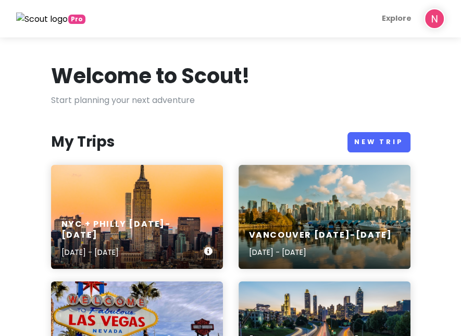
click at [145, 184] on div "NYC + Philly [DATE]-[DATE] [DATE] - [DATE]" at bounding box center [137, 217] width 172 height 104
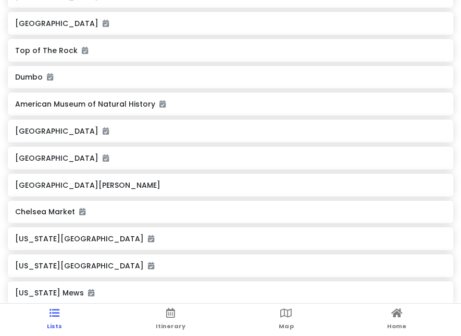
scroll to position [677, 0]
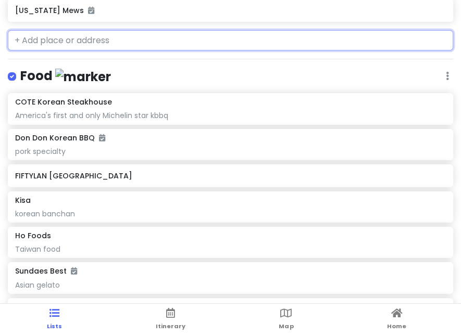
click at [116, 45] on input "text" at bounding box center [230, 40] width 445 height 21
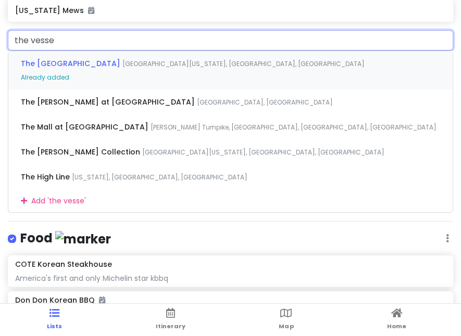
type input "the vessek"
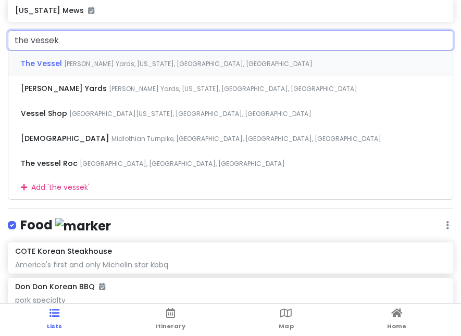
click at [100, 57] on div "The Vessel [PERSON_NAME] Yards, [US_STATE], [GEOGRAPHIC_DATA], [GEOGRAPHIC_DATA]" at bounding box center [230, 63] width 444 height 25
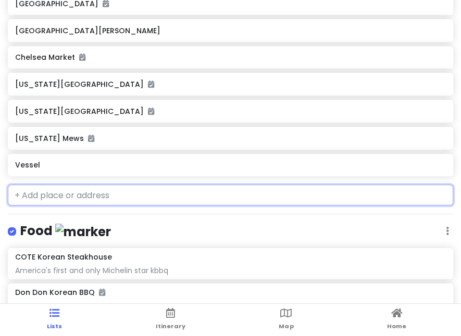
scroll to position [548, 0]
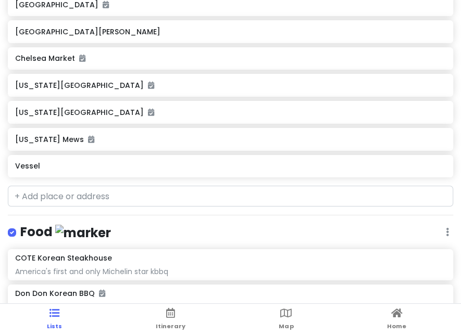
click at [127, 169] on h6 "Vessel" at bounding box center [230, 165] width 430 height 9
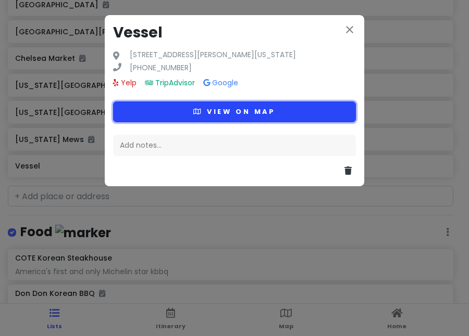
click at [267, 104] on button "View on map" at bounding box center [234, 112] width 243 height 20
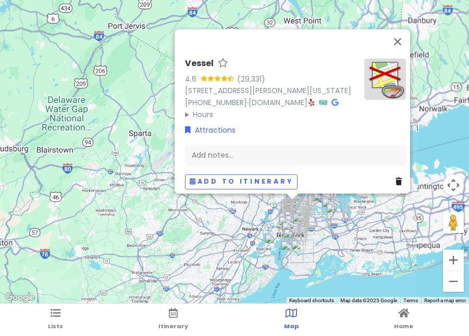
drag, startPoint x: 304, startPoint y: 206, endPoint x: 297, endPoint y: 216, distance: 12.0
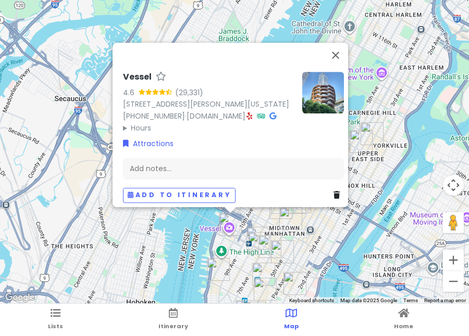
click at [215, 272] on img "Chelsea Market" at bounding box center [218, 269] width 23 height 23
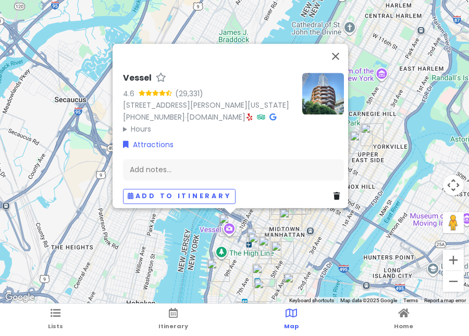
click at [216, 274] on img "Chelsea Market" at bounding box center [218, 270] width 23 height 23
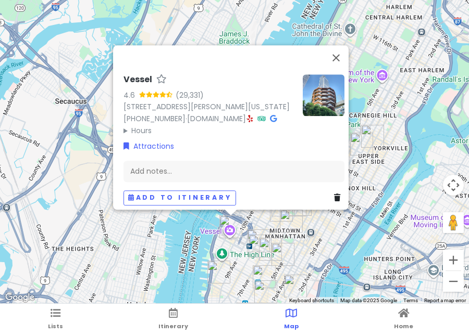
click at [217, 273] on img "Chelsea Market" at bounding box center [218, 272] width 23 height 23
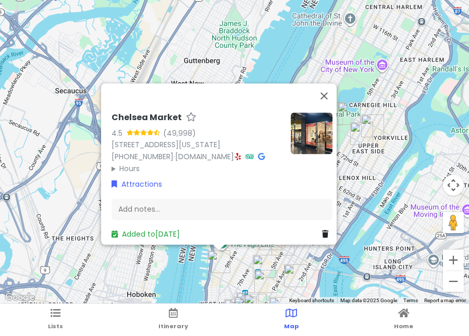
click at [196, 276] on div "Chelsea Market 4.5 (49,998) 75 9th Ave, New York, NY 10011, USA (212) 652-2111 …" at bounding box center [234, 152] width 469 height 305
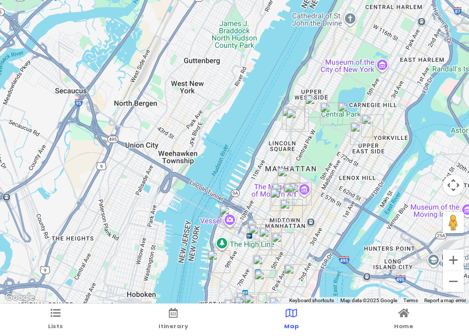
click at [230, 221] on img "Vessel" at bounding box center [230, 216] width 23 height 23
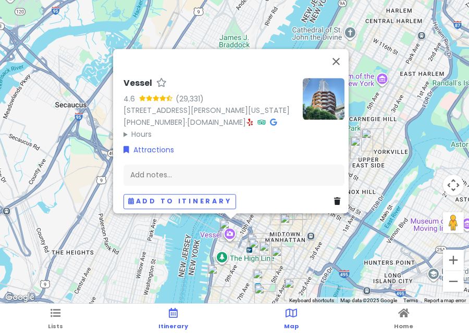
click at [169, 316] on icon at bounding box center [173, 313] width 9 height 7
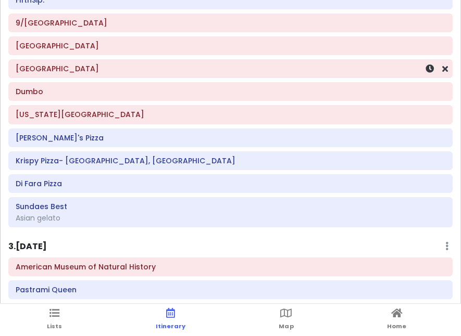
scroll to position [364, 0]
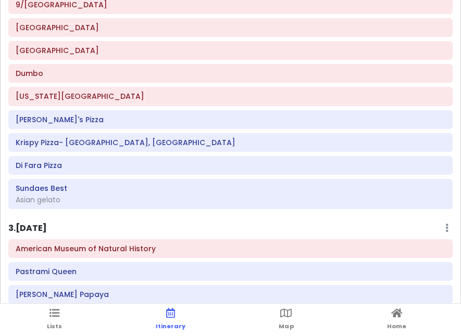
click at [45, 335] on ul "Lists Itinerary Map Home" at bounding box center [230, 320] width 461 height 32
click at [53, 319] on link "Lists" at bounding box center [54, 320] width 15 height 32
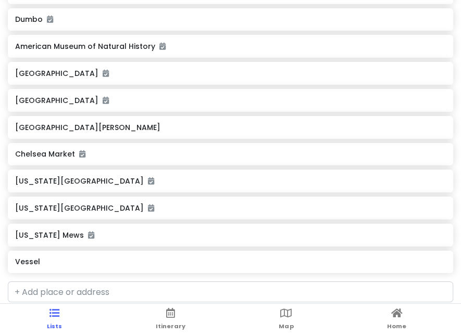
scroll to position [469, 0]
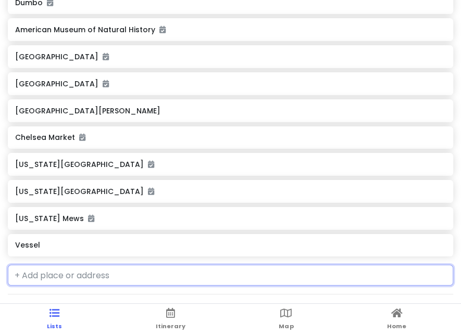
click at [71, 281] on input "text" at bounding box center [230, 275] width 445 height 21
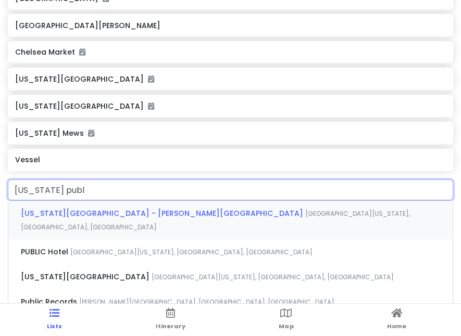
scroll to position [573, 0]
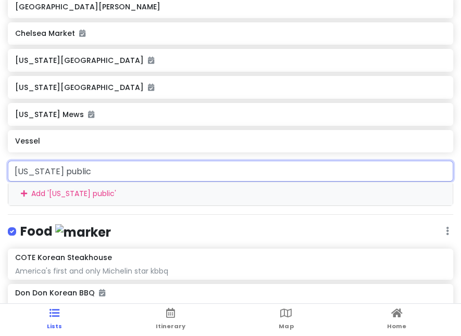
type input "new york public"
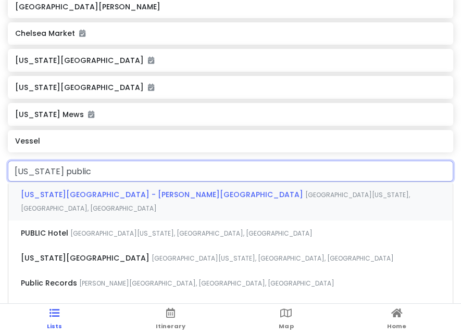
click at [179, 190] on span "[US_STATE][GEOGRAPHIC_DATA] - [PERSON_NAME][GEOGRAPHIC_DATA]" at bounding box center [163, 195] width 284 height 10
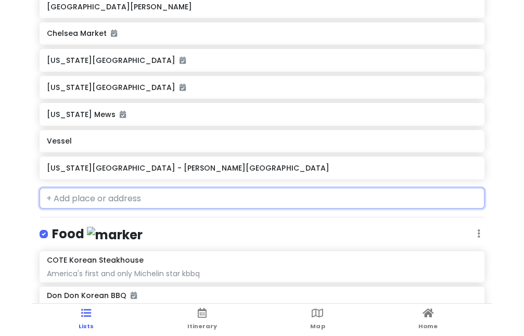
scroll to position [600, 0]
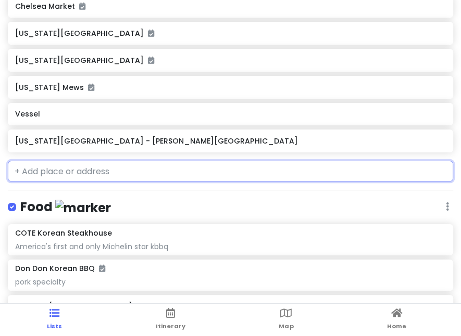
click at [131, 146] on div "[US_STATE][GEOGRAPHIC_DATA] - [PERSON_NAME][GEOGRAPHIC_DATA]" at bounding box center [230, 141] width 430 height 15
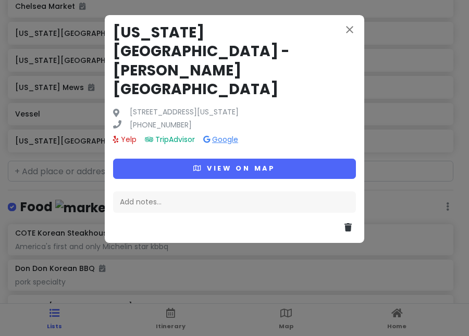
click at [221, 134] on link "Google" at bounding box center [220, 139] width 35 height 10
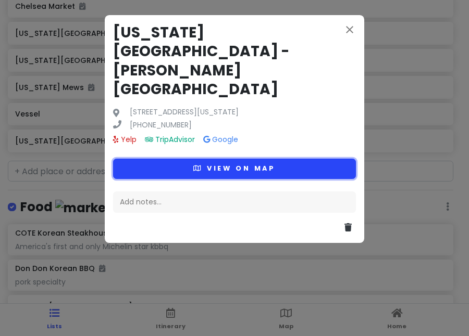
click at [298, 159] on button "View on map" at bounding box center [234, 169] width 243 height 20
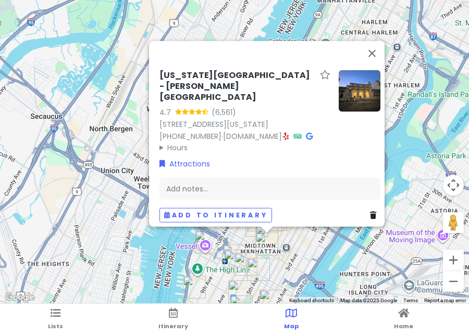
drag, startPoint x: 295, startPoint y: 270, endPoint x: 314, endPoint y: 227, distance: 47.3
click at [312, 227] on div "New York Public Library - Stephen A. Schwarzman Building 4.7 (6,561) 476 5th Av…" at bounding box center [234, 152] width 469 height 305
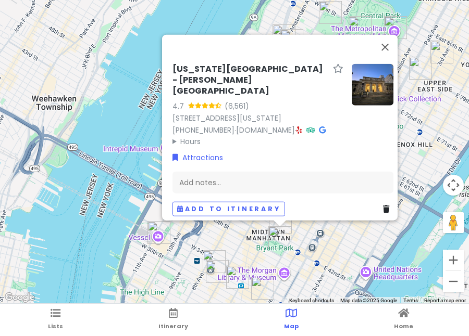
click at [290, 248] on img "New York Public Library - Stephen A. Schwarzman Building" at bounding box center [279, 238] width 23 height 23
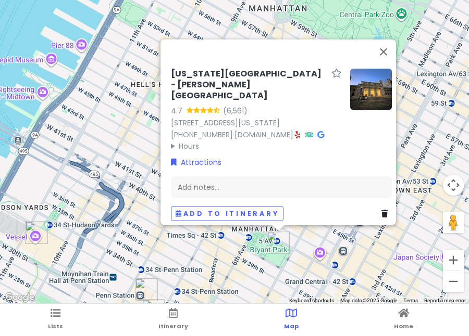
click at [273, 245] on img "New York Public Library - Stephen A. Schwarzman Building" at bounding box center [278, 242] width 23 height 23
click at [240, 251] on div "To navigate, press the arrow keys. New York Public Library - Stephen A. Schwarz…" at bounding box center [234, 152] width 469 height 305
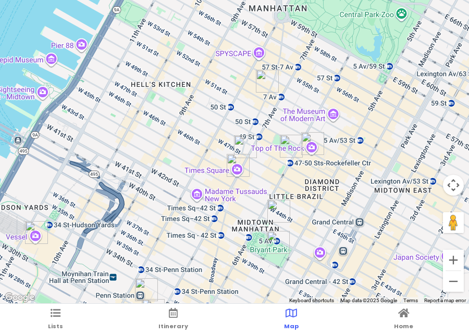
click at [275, 212] on img "Don Don Korean BBQ" at bounding box center [278, 211] width 23 height 23
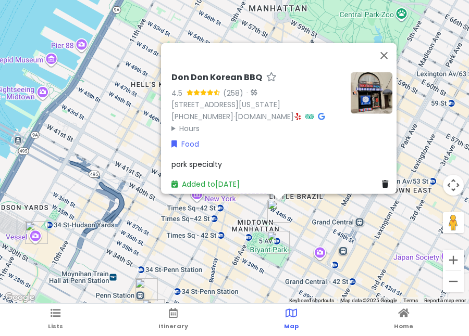
click at [312, 233] on div "Don Don Korean BBQ 4.5 (258) · 37 W 43rd St, New York, NY 10036, USA (646) 864-…" at bounding box center [234, 152] width 469 height 305
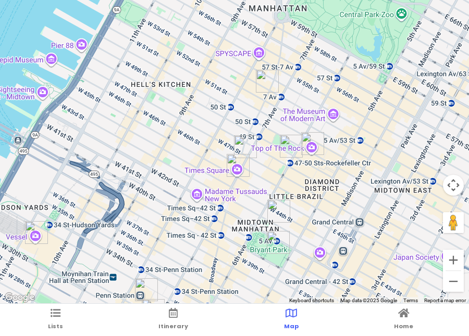
click at [307, 137] on img "Top of The Rock" at bounding box center [312, 143] width 23 height 23
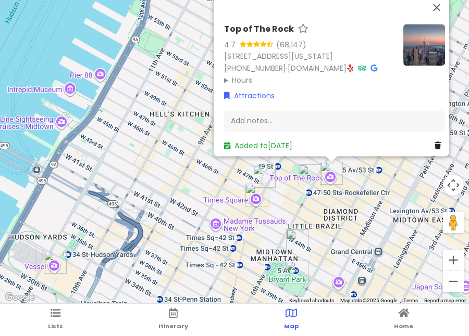
drag, startPoint x: 288, startPoint y: 249, endPoint x: 307, endPoint y: 195, distance: 57.8
click at [307, 195] on div "Top of The Rock 4.7 (68,147) 30 Rockefeller Plaza, New York, NY 10112, USA (212…" at bounding box center [234, 152] width 469 height 305
click at [270, 208] on div "Top of The Rock 4.7 (68,147) 30 Rockefeller Plaza, New York, NY 10112, USA (212…" at bounding box center [234, 152] width 469 height 305
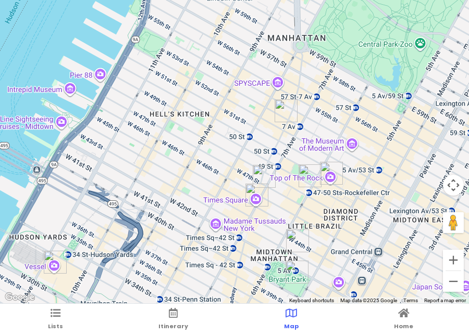
click at [261, 168] on img "TKTS Times Square" at bounding box center [264, 176] width 23 height 23
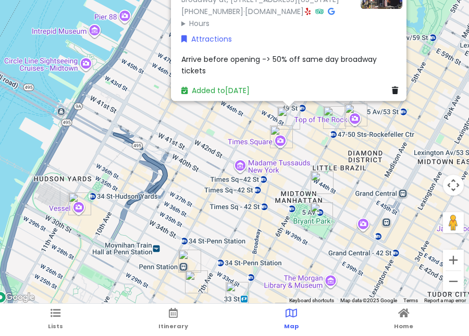
drag, startPoint x: 248, startPoint y: 241, endPoint x: 272, endPoint y: 140, distance: 103.8
click at [272, 140] on img "Times Square" at bounding box center [281, 136] width 23 height 23
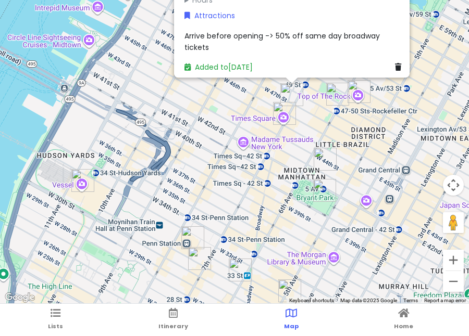
click at [321, 191] on img "New York Public Library - Stephen A. Schwarzman Building" at bounding box center [324, 190] width 23 height 23
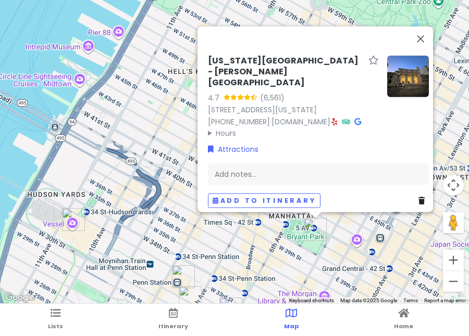
click at [350, 221] on div "New York Public Library - Stephen A. Schwarzman Building 4.7 (6,561) 476 5th Av…" at bounding box center [234, 152] width 469 height 305
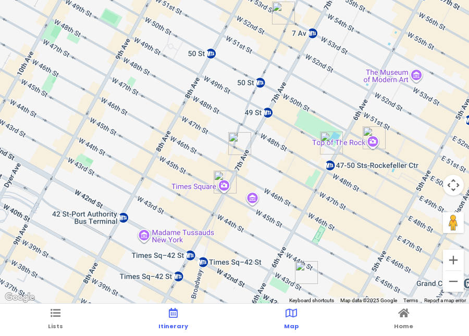
click at [171, 325] on span "Itinerary" at bounding box center [173, 326] width 30 height 8
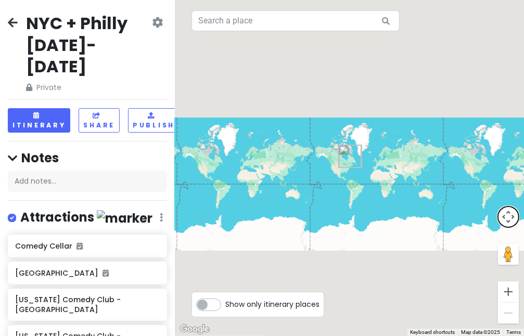
click at [490, 216] on button "Map camera controls" at bounding box center [508, 217] width 21 height 21
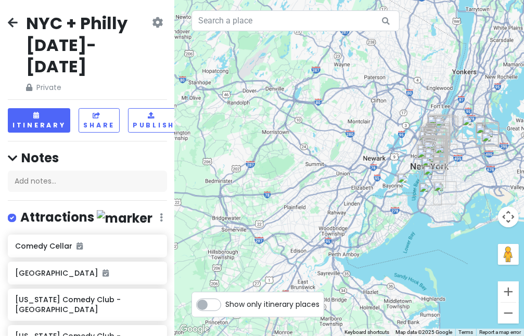
drag, startPoint x: 468, startPoint y: 141, endPoint x: 382, endPoint y: 167, distance: 90.3
click at [399, 161] on div at bounding box center [349, 168] width 349 height 336
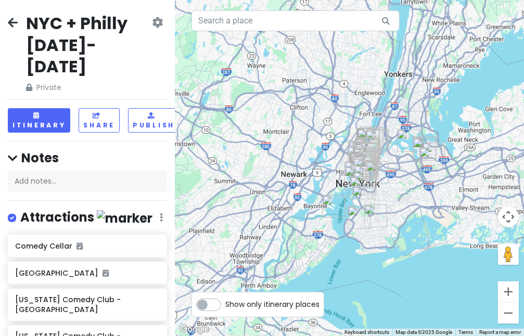
drag, startPoint x: 357, startPoint y: 166, endPoint x: 282, endPoint y: 162, distance: 75.1
click at [345, 161] on img "9/11 Memorial & Museum" at bounding box center [356, 172] width 23 height 23
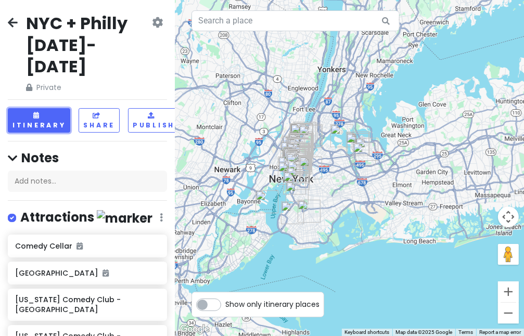
click at [34, 108] on button "Itinerary" at bounding box center [39, 120] width 62 height 24
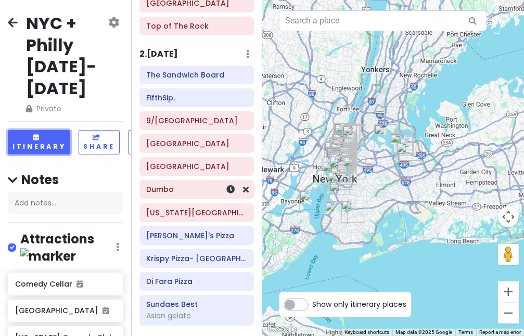
scroll to position [260, 0]
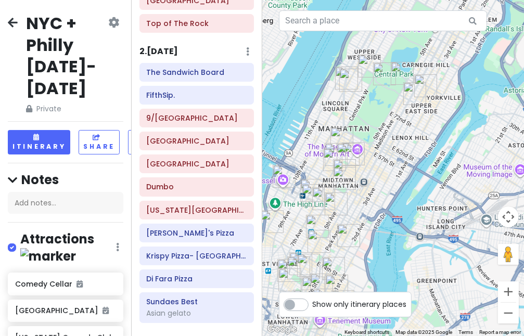
drag, startPoint x: 348, startPoint y: 112, endPoint x: 385, endPoint y: 124, distance: 39.4
click at [385, 124] on div at bounding box center [393, 168] width 262 height 336
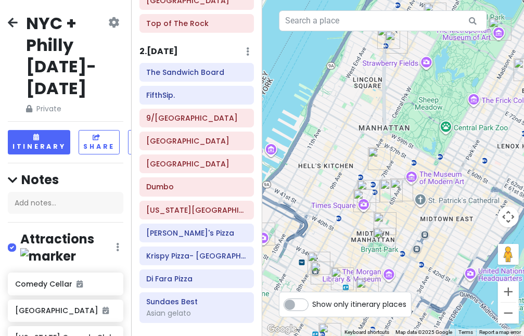
click at [378, 157] on img "Broadway Theatre" at bounding box center [379, 158] width 23 height 23
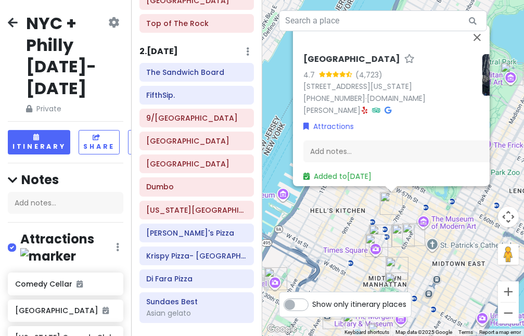
click at [393, 276] on img "New York Public Library - Stephen A. Schwarzman Building" at bounding box center [396, 284] width 23 height 23
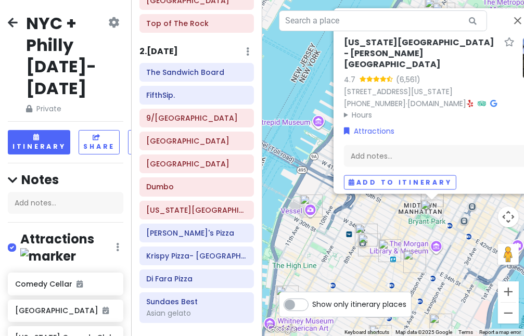
drag, startPoint x: 375, startPoint y: 286, endPoint x: 412, endPoint y: 212, distance: 83.4
click at [412, 212] on div "[US_STATE][GEOGRAPHIC_DATA] - [PERSON_NAME][GEOGRAPHIC_DATA] 4.7 (6,561) [STREE…" at bounding box center [393, 168] width 262 height 336
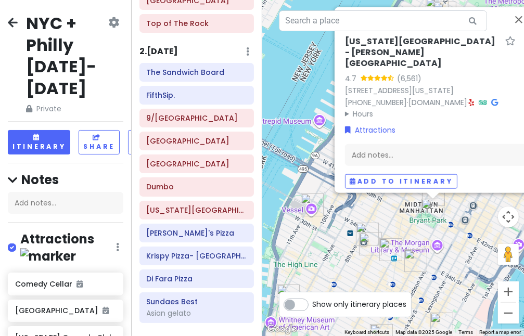
click at [308, 207] on img "Vessel" at bounding box center [312, 205] width 23 height 23
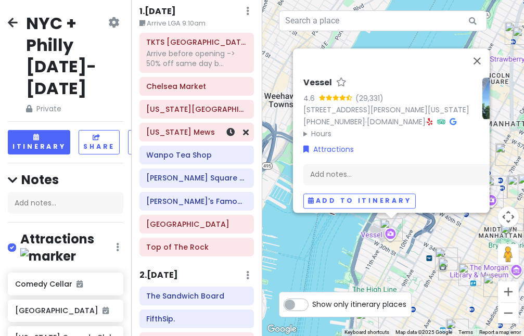
scroll to position [0, 0]
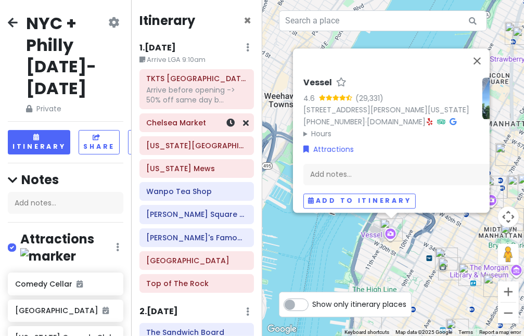
click at [182, 128] on div "Chelsea Market" at bounding box center [197, 123] width 100 height 15
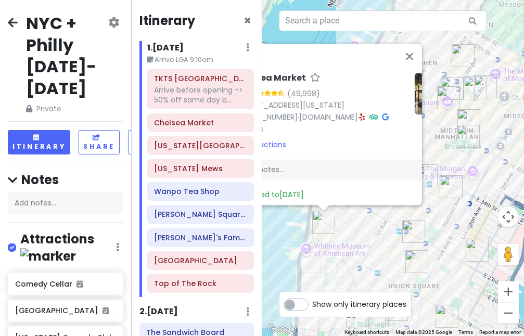
drag, startPoint x: 410, startPoint y: 269, endPoint x: 364, endPoint y: 218, distance: 69.0
click at [364, 218] on div "Chelsea Market 4.5 (49,998) [STREET_ADDRESS][US_STATE] [PHONE_NUMBER] · [DOMAIN…" at bounding box center [393, 168] width 262 height 336
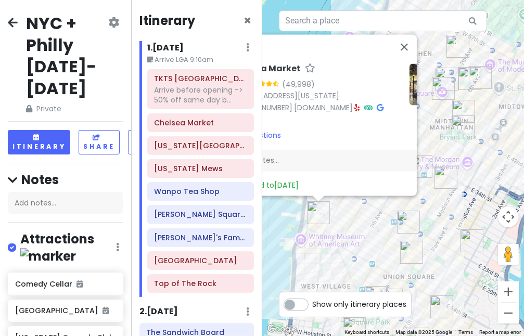
click at [364, 218] on div "Chelsea Market 4.5 (49,998) [STREET_ADDRESS][US_STATE] [PHONE_NUMBER] · [DOMAIN…" at bounding box center [393, 168] width 262 height 336
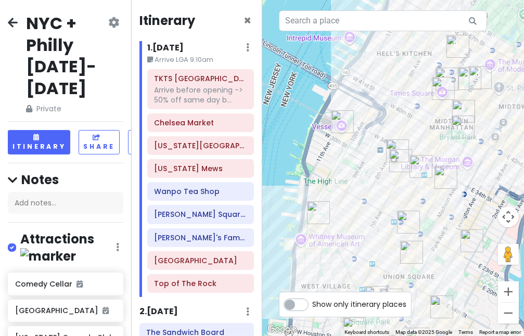
click at [398, 144] on img "Penn Station" at bounding box center [397, 151] width 23 height 23
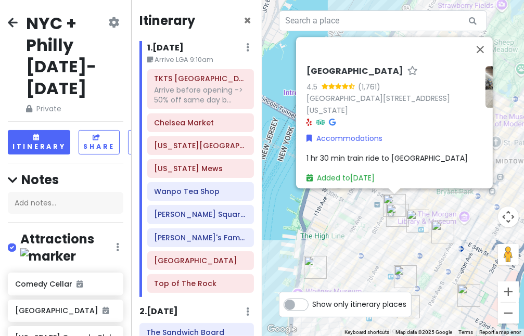
click at [379, 236] on div "Penn Station 4.5 (1,761) 7th avenue and, W 31st St, New York, NY 10119, USA Acc…" at bounding box center [393, 168] width 262 height 336
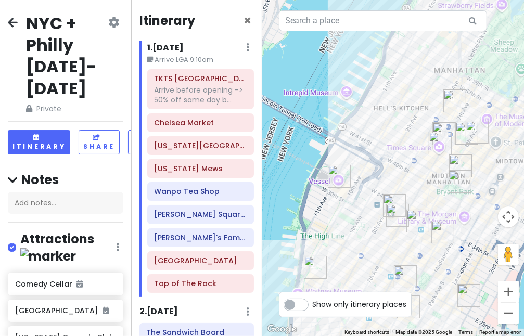
click at [456, 184] on img "New York Public Library - Stephen A. Schwarzman Building" at bounding box center [460, 181] width 23 height 23
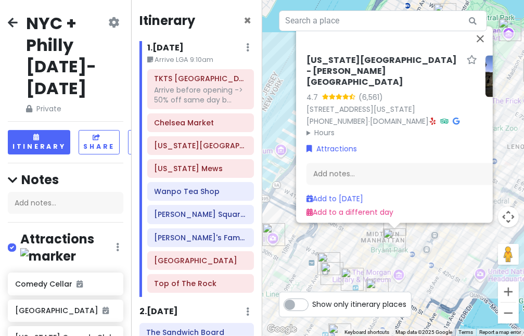
click at [414, 237] on div "New York Public Library - Stephen A. Schwarzman Building 4.7 (6,561) 476 5th Av…" at bounding box center [393, 168] width 262 height 336
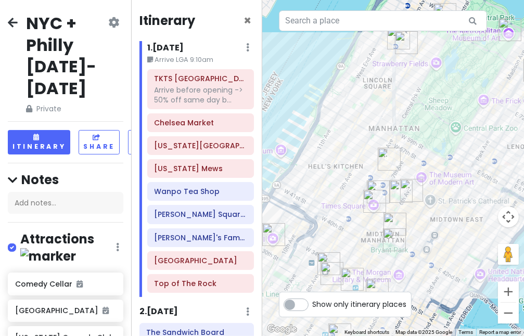
click at [385, 236] on img "New York Public Library - Stephen A. Schwarzman Building" at bounding box center [394, 240] width 23 height 23
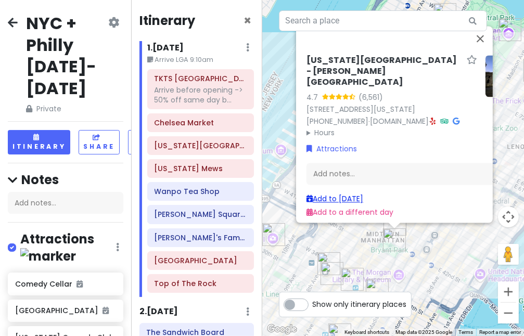
click at [345, 194] on link "Add to Thu 1/15" at bounding box center [335, 199] width 57 height 10
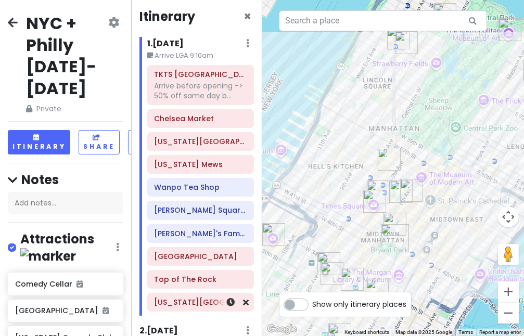
scroll to position [6, 0]
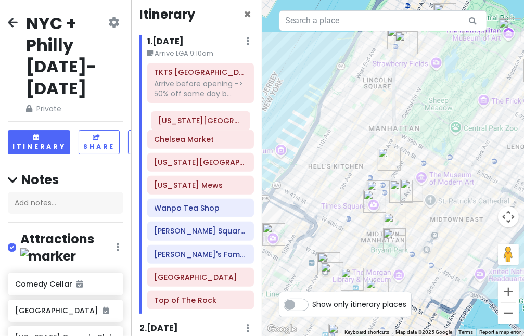
drag, startPoint x: 183, startPoint y: 311, endPoint x: 187, endPoint y: 127, distance: 184.4
click at [187, 127] on div "TKTS Times Square Arrive before opening -> 50% off same day b... Chelsea Market…" at bounding box center [201, 188] width 122 height 251
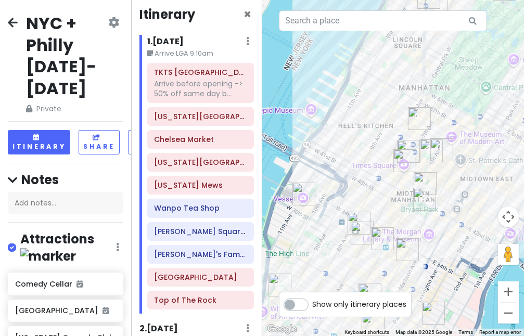
drag, startPoint x: 311, startPoint y: 222, endPoint x: 339, endPoint y: 183, distance: 48.4
click at [339, 185] on div at bounding box center [393, 168] width 262 height 336
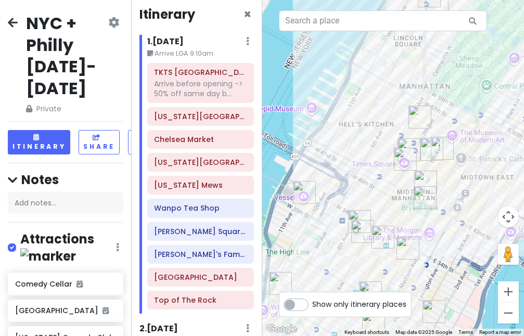
click at [423, 194] on img "New York Public Library - Stephen A. Schwarzman Building" at bounding box center [425, 197] width 23 height 23
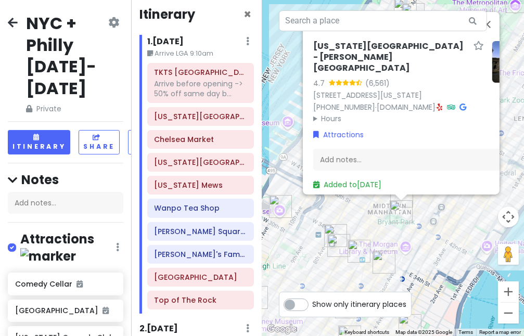
drag, startPoint x: 369, startPoint y: 250, endPoint x: 406, endPoint y: 198, distance: 64.3
click at [406, 198] on div "[US_STATE][GEOGRAPHIC_DATA] - [PERSON_NAME][GEOGRAPHIC_DATA] 4.7 (6,561) [STREE…" at bounding box center [393, 168] width 262 height 336
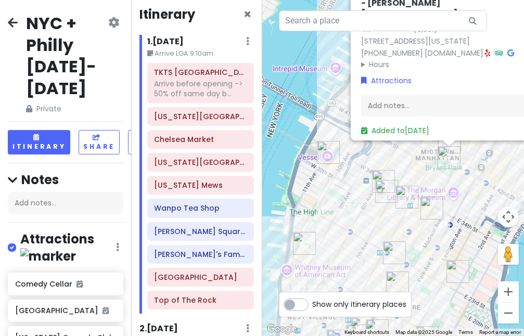
click at [401, 197] on img "FIFTYLAN KOREATOWN" at bounding box center [407, 197] width 23 height 23
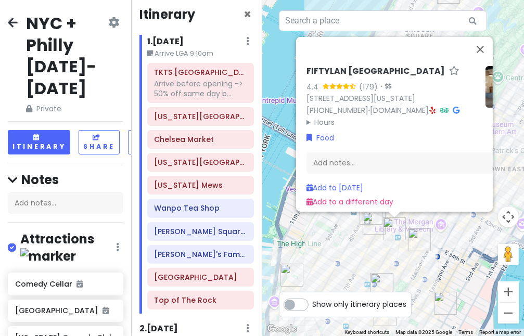
click at [444, 245] on div "FIFTYLAN KOREATOWN 4.4 (179) · 875 6th Ave, New York, NY 10001, USA (646) 861-0…" at bounding box center [393, 168] width 262 height 336
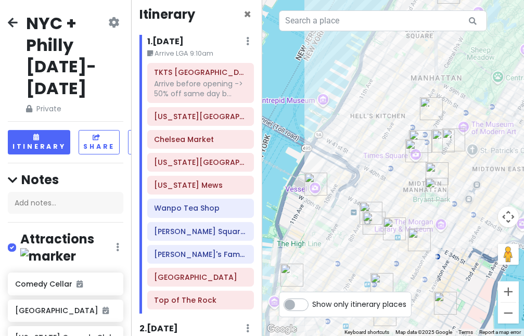
click at [317, 187] on img "Vessel" at bounding box center [316, 184] width 23 height 23
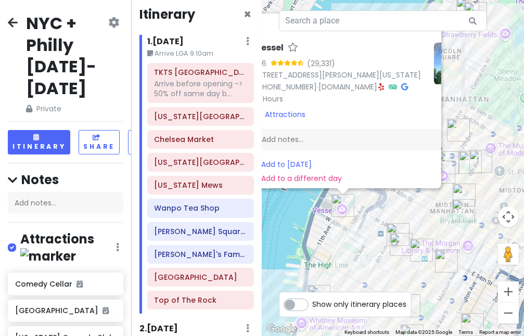
drag, startPoint x: 385, startPoint y: 223, endPoint x: 365, endPoint y: 206, distance: 26.9
click at [365, 206] on div "Vessel 4.6 (29,331) 20 Hudson Yards, New York, NY 10001, USA (332) 204-8500 · w…" at bounding box center [393, 168] width 262 height 336
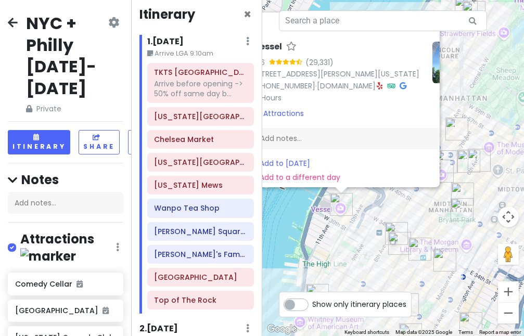
click at [392, 235] on img "PopUp Bagels" at bounding box center [399, 243] width 23 height 23
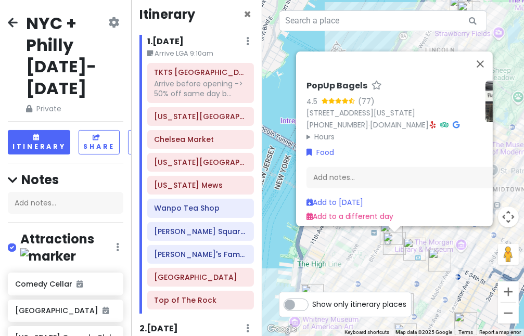
click at [303, 250] on div "PopUp Bagels 4.5 (77) 370 7th Ave, New York, NY 10001, USA (203) 297-8819 · www…" at bounding box center [393, 168] width 262 height 336
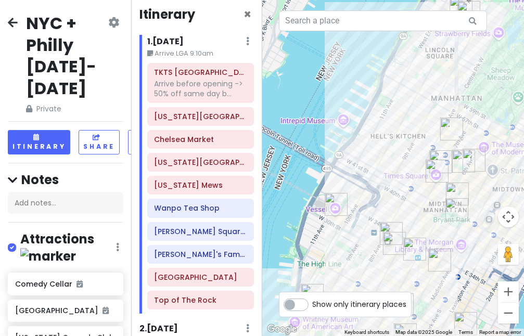
click at [334, 208] on img "Vessel" at bounding box center [336, 204] width 23 height 23
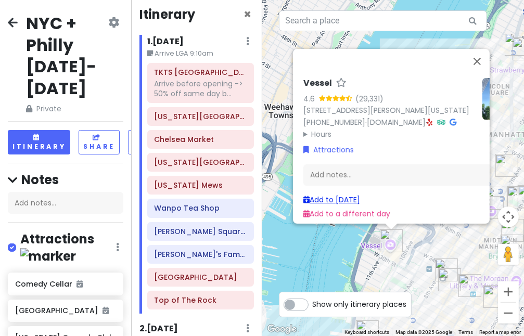
click at [321, 195] on link "Add to Thu 1/15" at bounding box center [332, 200] width 57 height 10
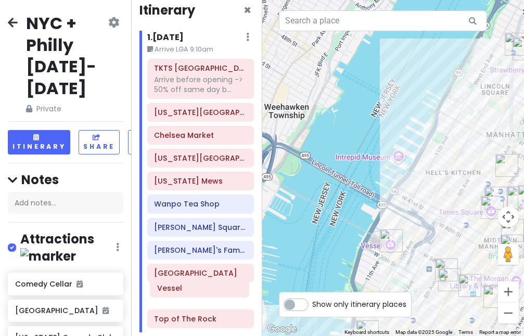
scroll to position [15, 0]
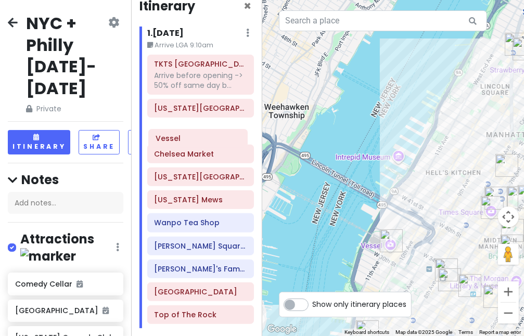
drag, startPoint x: 182, startPoint y: 324, endPoint x: 187, endPoint y: 138, distance: 186.0
click at [185, 138] on div "TKTS Times Square Arrive before opening -> 50% off same day b... New York Publi…" at bounding box center [201, 192] width 122 height 274
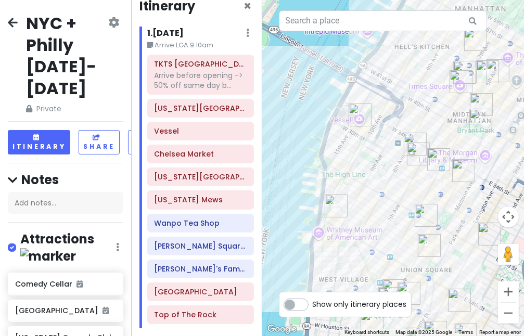
drag, startPoint x: 352, startPoint y: 227, endPoint x: 321, endPoint y: 103, distance: 127.8
click at [321, 103] on div at bounding box center [393, 168] width 262 height 336
click at [419, 226] on img "COTE Korean Steakhouse" at bounding box center [426, 215] width 23 height 23
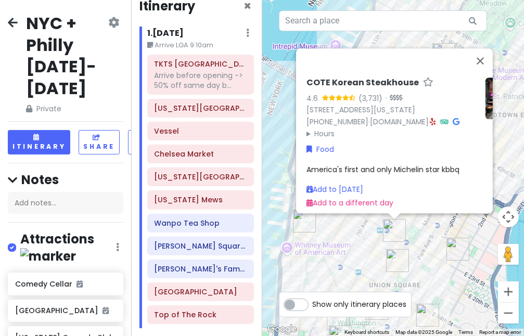
click at [386, 256] on img "Tompkins Square Bagels" at bounding box center [397, 260] width 23 height 23
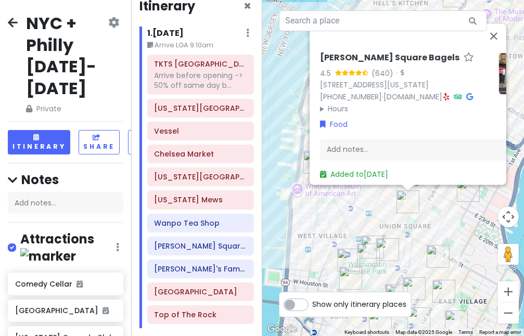
drag, startPoint x: 351, startPoint y: 270, endPoint x: 367, endPoint y: 198, distance: 73.5
click at [367, 198] on div "Tompkins Square Bagels 4.5 (640) · 23 E 17th St, New York, NY 10003, USA (646) …" at bounding box center [393, 168] width 262 height 336
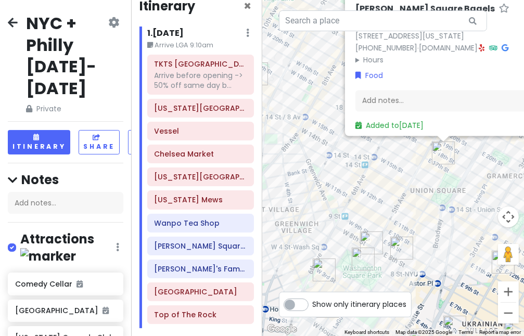
click at [361, 262] on img "Washington Square Park" at bounding box center [363, 259] width 23 height 23
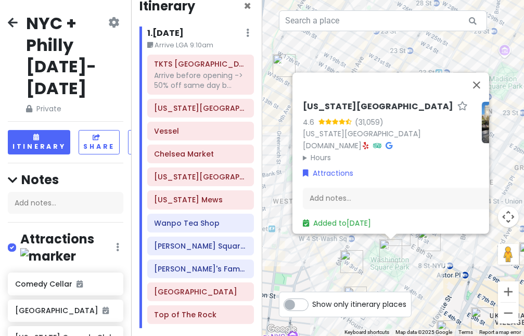
drag, startPoint x: 384, startPoint y: 276, endPoint x: 379, endPoint y: 233, distance: 43.5
click at [379, 233] on div "Washington Square Park 4.6 (31,059) New York, NY 10012, USA www.nycgovparks.org…" at bounding box center [393, 168] width 262 height 336
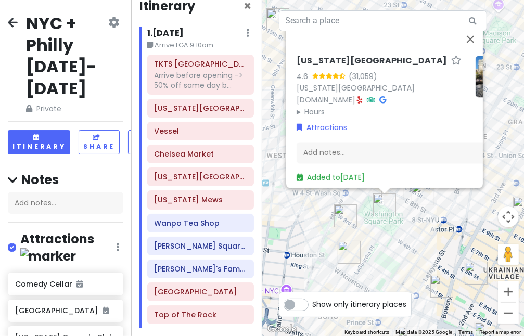
click at [395, 236] on div "Washington Square Park 4.6 (31,059) New York, NY 10012, USA www.nycgovparks.org…" at bounding box center [393, 168] width 262 height 336
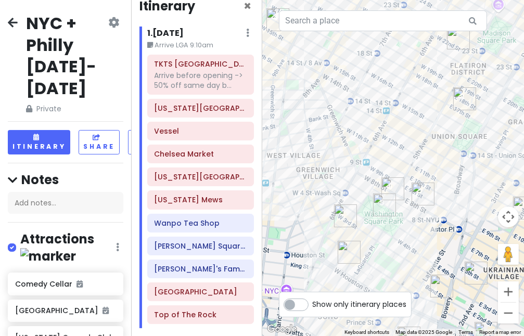
click at [390, 186] on img "Washington Mews" at bounding box center [393, 189] width 23 height 23
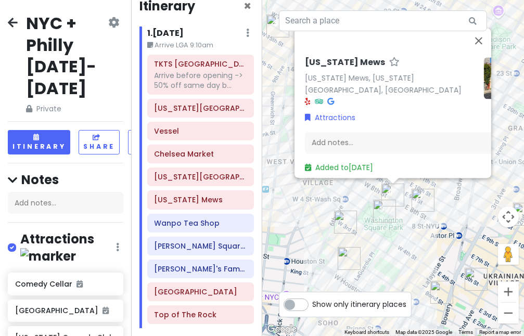
click at [383, 219] on img "Washington Square Park" at bounding box center [384, 211] width 23 height 23
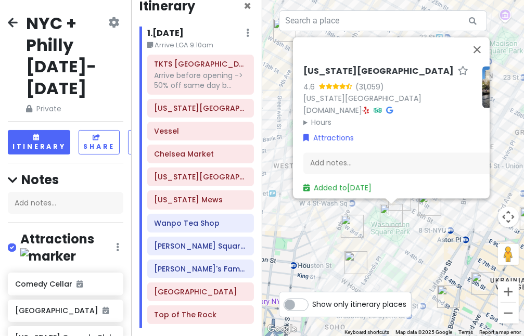
drag, startPoint x: 352, startPoint y: 212, endPoint x: 352, endPoint y: 220, distance: 7.8
click at [352, 213] on div "Washington Square Park 4.6 (31,059) New York, NY 10012, USA www.nycgovparks.org…" at bounding box center [393, 168] width 262 height 336
click at [353, 222] on img "Comedy Cellar" at bounding box center [352, 226] width 23 height 23
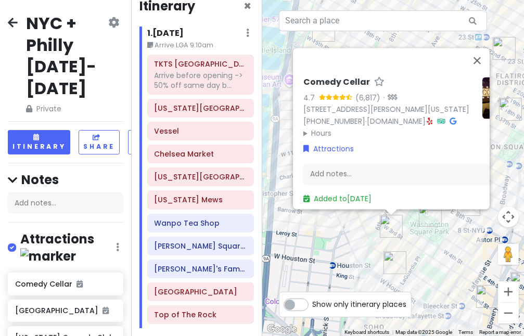
click at [342, 234] on div "Comedy Cellar 4.7 (6,817) · 117 MacDougal St, New York, NY 10012, USA (212) 254…" at bounding box center [393, 168] width 262 height 336
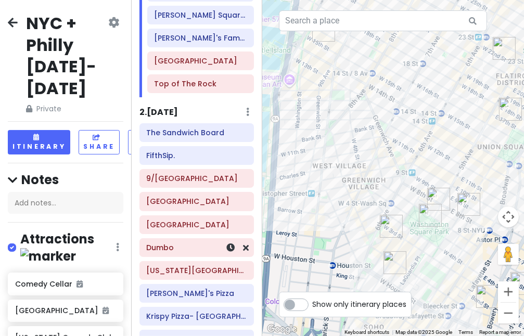
scroll to position [275, 0]
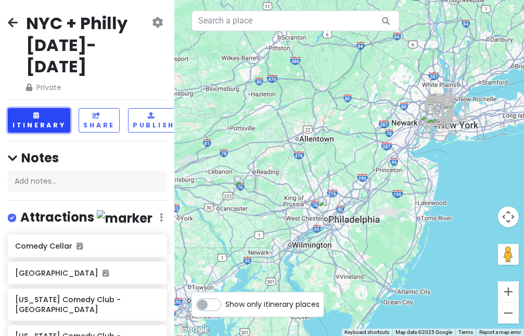
click at [34, 108] on button "Itinerary" at bounding box center [39, 120] width 62 height 24
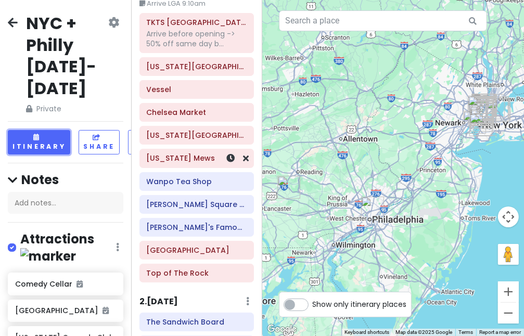
scroll to position [312, 0]
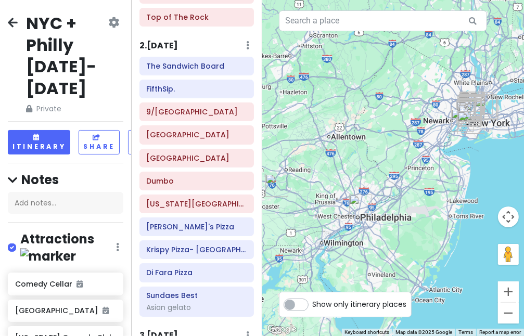
drag, startPoint x: 373, startPoint y: 170, endPoint x: 361, endPoint y: 168, distance: 12.2
click at [361, 168] on div at bounding box center [393, 168] width 262 height 336
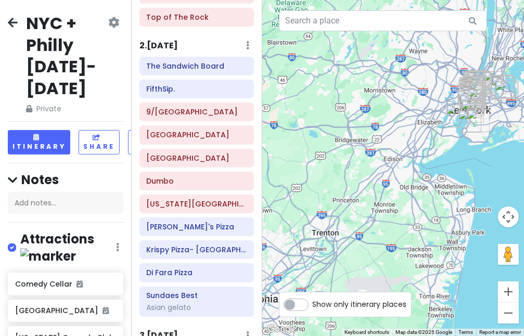
click at [420, 185] on div at bounding box center [393, 168] width 262 height 336
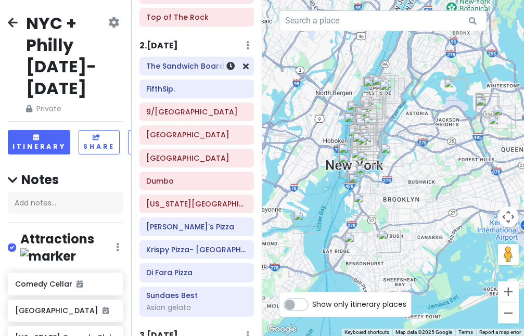
click at [179, 68] on h6 "The Sandwich Board" at bounding box center [197, 65] width 100 height 9
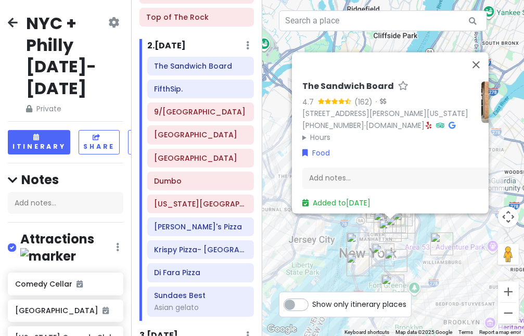
click at [398, 275] on img "New York Transit Museum" at bounding box center [393, 286] width 23 height 23
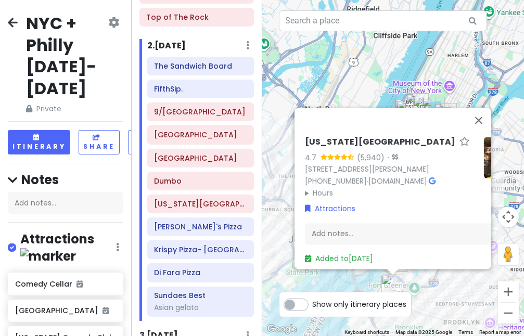
click at [462, 293] on div "New York Transit Museum 4.7 (5,940) · 99 Schermerhorn St, Brooklyn, NY 11201, U…" at bounding box center [393, 168] width 262 height 336
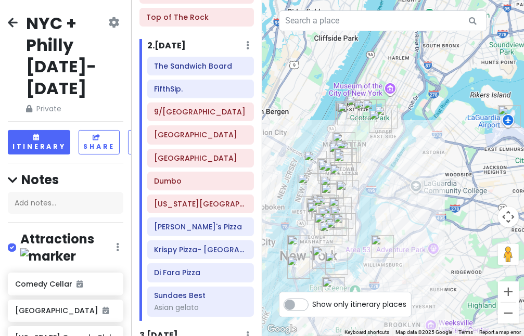
drag, startPoint x: 422, startPoint y: 199, endPoint x: 324, endPoint y: 210, distance: 98.0
click at [330, 208] on div at bounding box center [393, 168] width 262 height 336
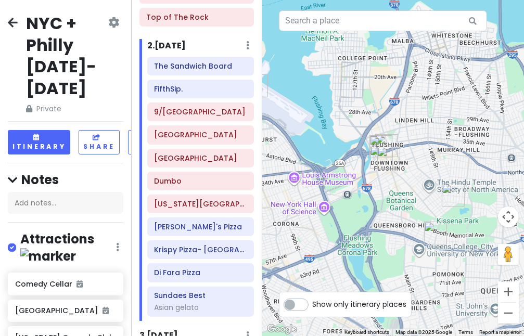
drag, startPoint x: 365, startPoint y: 171, endPoint x: 438, endPoint y: 133, distance: 82.5
click at [438, 133] on div at bounding box center [393, 168] width 262 height 336
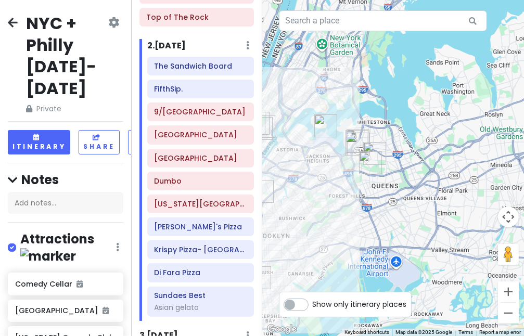
click at [323, 125] on img "LaGuardia Airport" at bounding box center [326, 126] width 23 height 23
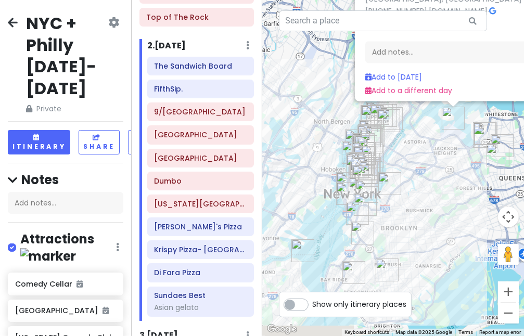
drag, startPoint x: 378, startPoint y: 252, endPoint x: 443, endPoint y: 133, distance: 135.8
click at [442, 143] on div "LaGuardia Airport 4.1 (31,250) East Elmhurst, NY 11371, USA (718) 533-3400 · ww…" at bounding box center [393, 168] width 262 height 336
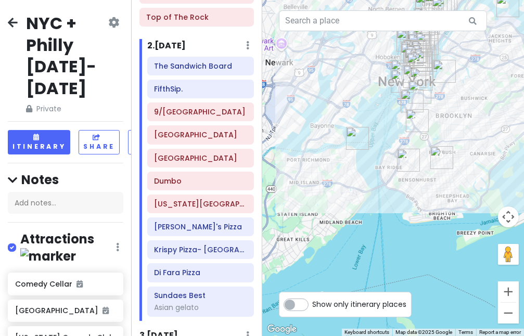
click at [358, 133] on img "St. George Ferry Terminal" at bounding box center [357, 138] width 23 height 23
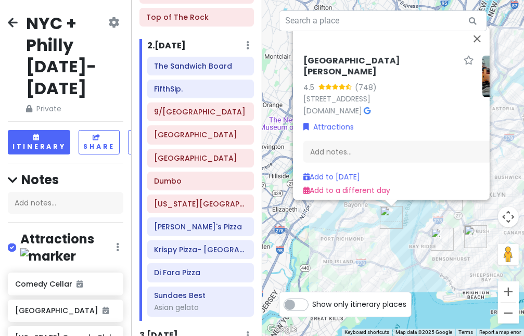
click at [394, 242] on div "St. George Ferry Terminal 4.5 (748) 1 Bay St, Staten Island, NY 10301, USA www.…" at bounding box center [393, 168] width 262 height 336
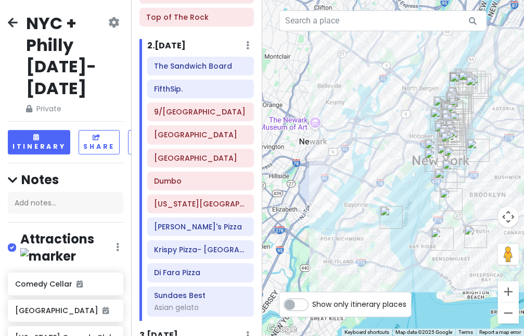
drag, startPoint x: 380, startPoint y: 215, endPoint x: 375, endPoint y: 210, distance: 7.0
click at [375, 210] on div at bounding box center [393, 168] width 262 height 336
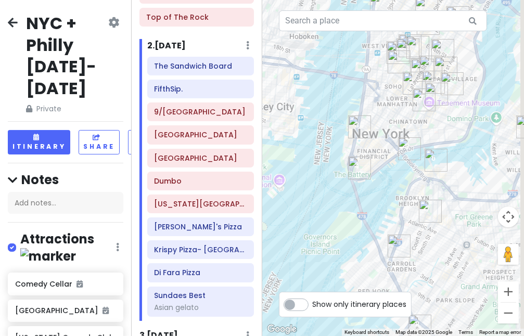
drag, startPoint x: 404, startPoint y: 144, endPoint x: 383, endPoint y: 160, distance: 26.0
click at [385, 158] on div at bounding box center [393, 168] width 262 height 336
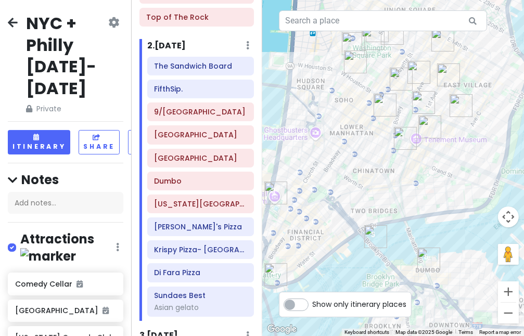
drag, startPoint x: 408, startPoint y: 101, endPoint x: 386, endPoint y: 169, distance: 71.3
click at [386, 169] on div at bounding box center [393, 168] width 262 height 336
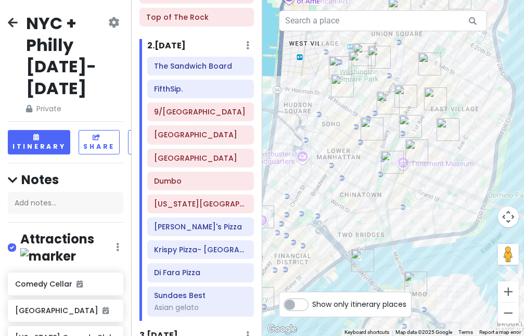
drag, startPoint x: 344, startPoint y: 171, endPoint x: 378, endPoint y: 190, distance: 38.2
click at [378, 190] on div at bounding box center [393, 168] width 262 height 336
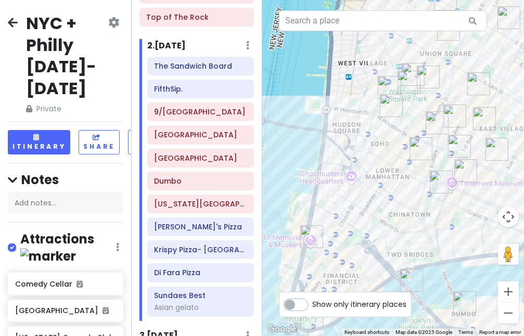
click at [457, 138] on img "Kisa" at bounding box center [459, 146] width 23 height 23
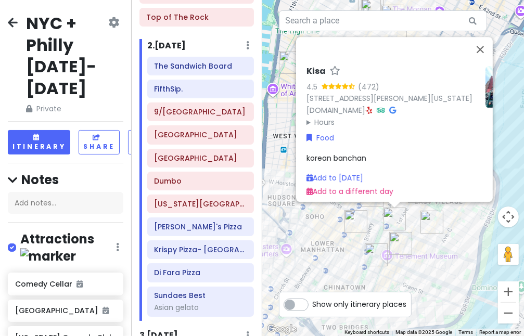
click at [396, 224] on img "Kisa" at bounding box center [394, 219] width 23 height 23
click at [416, 218] on div "To navigate, press the arrow keys. Kisa 4.5 (472) 205 Allen St, New York, NY 10…" at bounding box center [393, 168] width 262 height 336
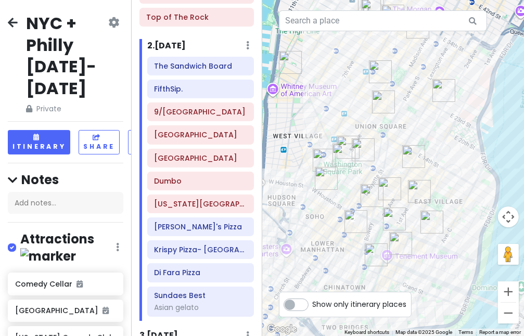
drag, startPoint x: 318, startPoint y: 198, endPoint x: 343, endPoint y: 206, distance: 26.2
click at [339, 208] on div at bounding box center [393, 168] width 262 height 336
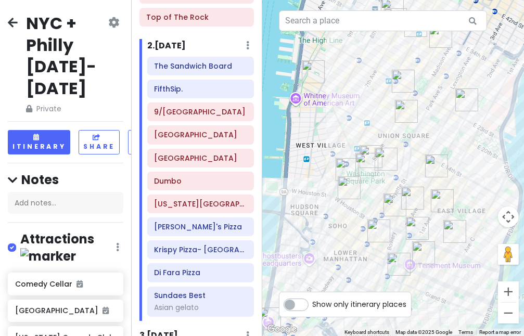
click at [346, 156] on div at bounding box center [393, 168] width 262 height 336
click at [349, 171] on img "Comedy Cellar" at bounding box center [347, 169] width 23 height 23
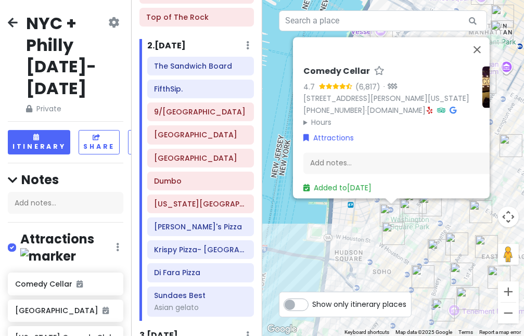
click at [412, 213] on img "Washington Square Park" at bounding box center [411, 210] width 23 height 23
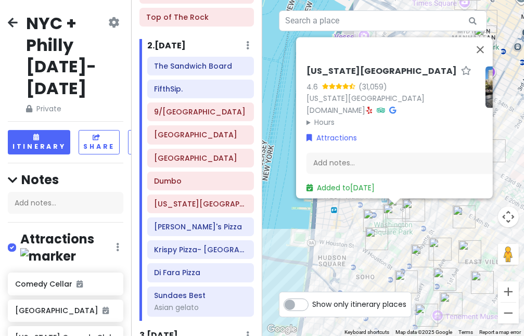
click at [419, 235] on div "Washington Square Park 4.6 (31,059) New York, NY 10012, USA www.nycgovparks.org…" at bounding box center [393, 168] width 262 height 336
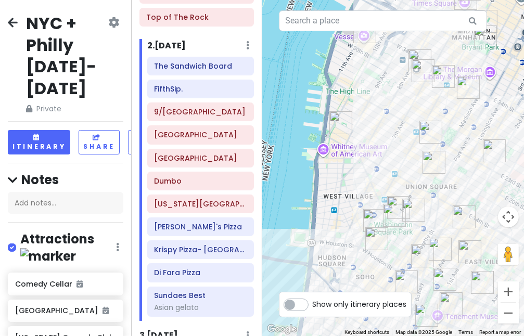
click at [400, 200] on img "Washington Mews" at bounding box center [398, 207] width 23 height 23
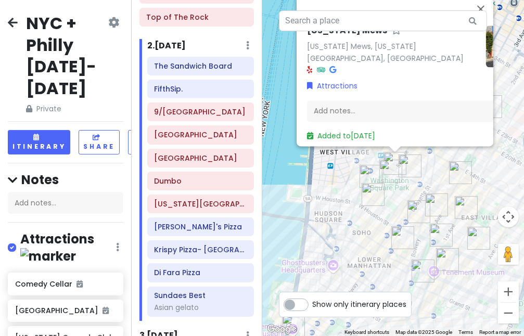
drag, startPoint x: 405, startPoint y: 238, endPoint x: 405, endPoint y: 173, distance: 65.1
click at [405, 173] on div "Washington Mews Washington Mews, New York, NY 10003, USA Attractions Add notes.…" at bounding box center [393, 168] width 262 height 336
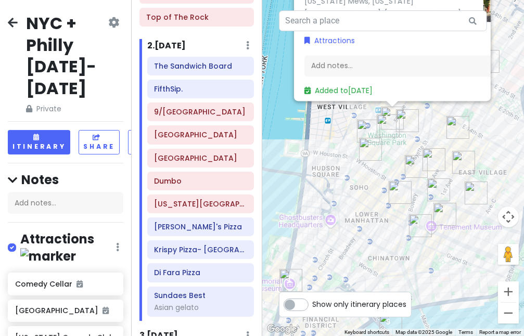
click at [363, 155] on img "Popup Bagels" at bounding box center [370, 149] width 23 height 23
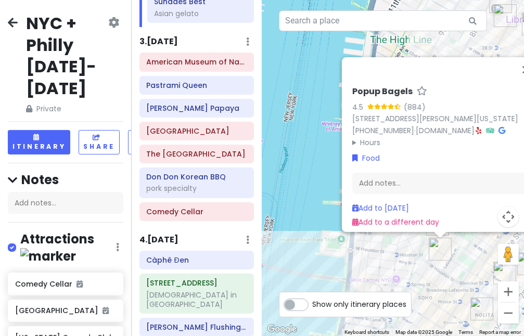
scroll to position [502, 0]
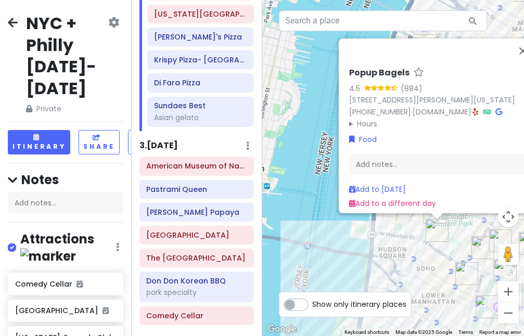
click at [385, 235] on div "Popup Bagels 4.5 (884) 177 Thompson St, New York, NY 10012, USA (203) 297-8819 …" at bounding box center [393, 168] width 262 height 336
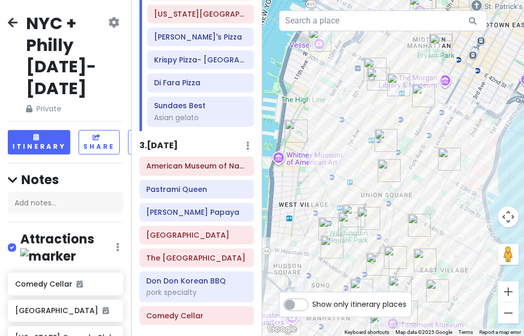
drag, startPoint x: 437, startPoint y: 206, endPoint x: 344, endPoint y: 215, distance: 93.6
click at [347, 220] on img "Washington Square Park" at bounding box center [349, 223] width 23 height 23
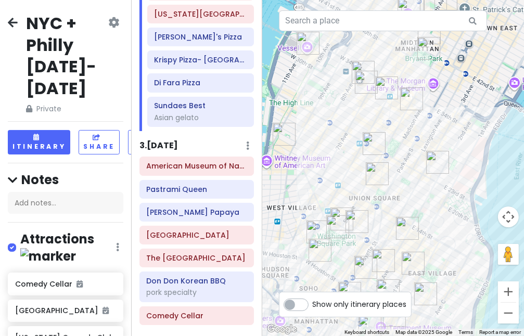
click at [441, 155] on img "New York Comedy Club - Midtown" at bounding box center [437, 162] width 23 height 23
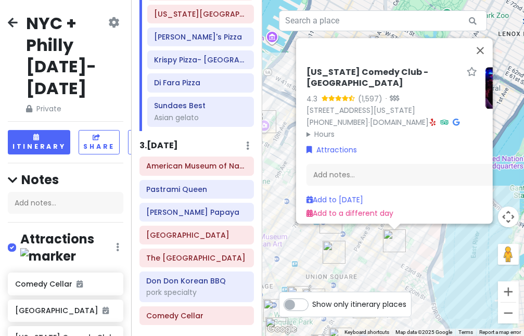
click at [274, 183] on div "New York Comedy Club - Midtown 4.3 (1,597) · 241 E 24th St, New York, NY 10010,…" at bounding box center [393, 168] width 262 height 336
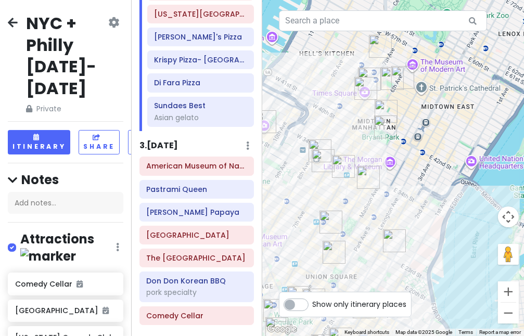
click at [364, 170] on img "Sundaes Best" at bounding box center [368, 177] width 23 height 23
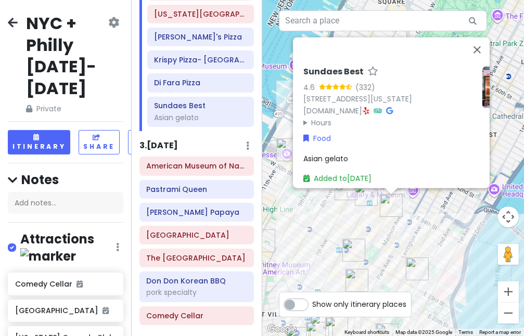
click at [309, 210] on div "Sundaes Best 4.6 (332) 4 E 32nd St Store 5, New York, NY 10016, USA sundaesbest…" at bounding box center [393, 168] width 262 height 336
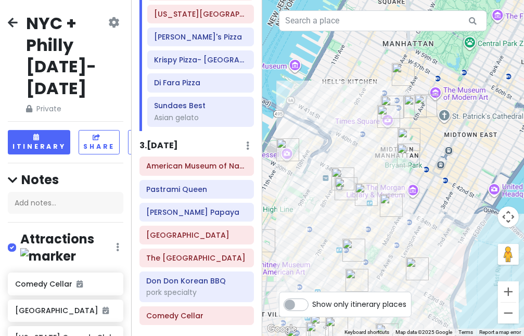
click at [344, 170] on img "Penn Station" at bounding box center [343, 179] width 23 height 23
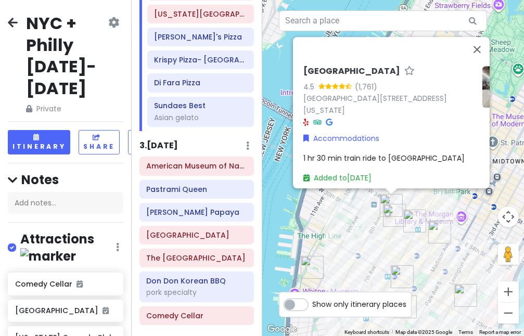
click at [358, 229] on div "Penn Station 4.5 (1,761) 7th avenue and, W 31st St, New York, NY 10119, USA Acc…" at bounding box center [393, 168] width 262 height 336
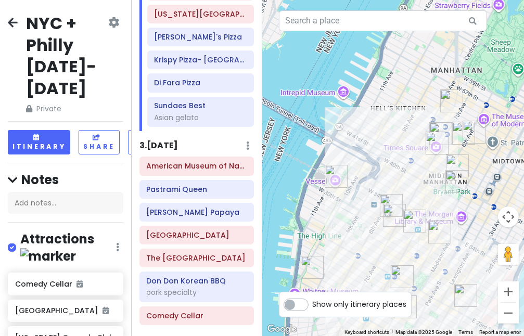
click at [335, 174] on img "Vessel" at bounding box center [336, 176] width 23 height 23
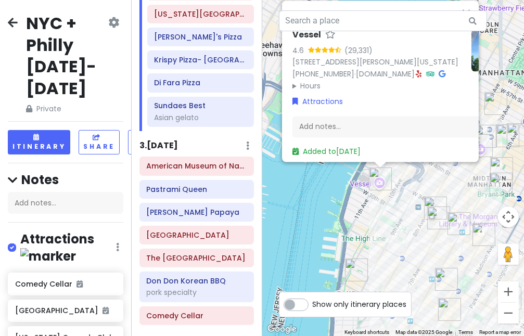
drag, startPoint x: 411, startPoint y: 270, endPoint x: 369, endPoint y: 229, distance: 58.9
click at [399, 220] on div "Vessel 4.6 (29,331) 20 Hudson Yards, New York, NY 10001, USA (332) 204-8500 · w…" at bounding box center [393, 168] width 262 height 336
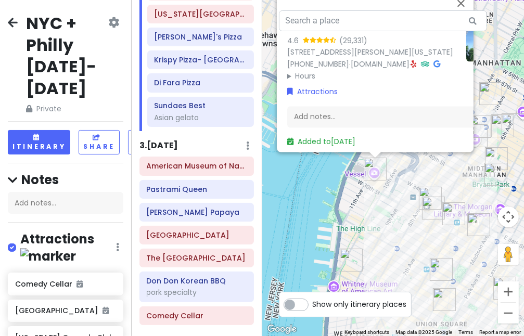
click at [347, 260] on img "Chelsea Market" at bounding box center [351, 260] width 23 height 23
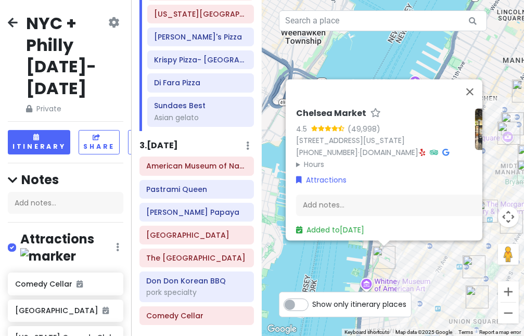
drag, startPoint x: 432, startPoint y: 259, endPoint x: 399, endPoint y: 246, distance: 35.3
click at [399, 246] on div "Chelsea Market 4.5 (49,998) 75 9th Ave, New York, NY 10011, USA (212) 652-2111 …" at bounding box center [393, 168] width 262 height 336
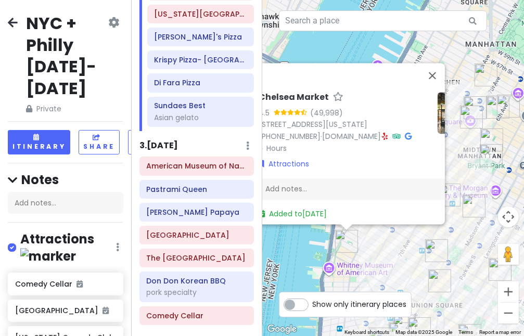
click at [398, 246] on div "Chelsea Market 4.5 (49,998) 75 9th Ave, New York, NY 10011, USA (212) 652-2111 …" at bounding box center [393, 168] width 262 height 336
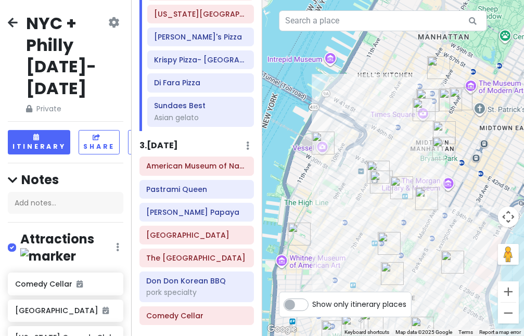
drag, startPoint x: 396, startPoint y: 221, endPoint x: 347, endPoint y: 216, distance: 48.7
click at [347, 216] on div at bounding box center [393, 168] width 262 height 336
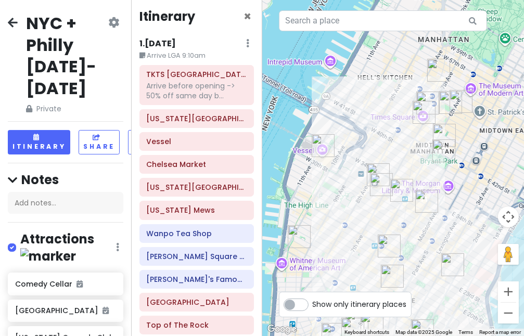
scroll to position [0, 0]
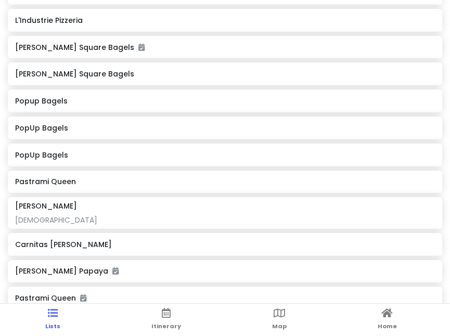
scroll to position [1614, 0]
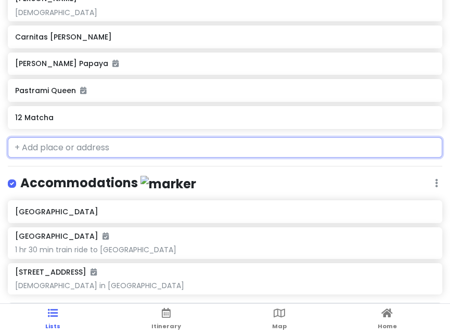
drag, startPoint x: 133, startPoint y: 146, endPoint x: 129, endPoint y: 149, distance: 5.6
click at [129, 149] on input "text" at bounding box center [225, 147] width 435 height 21
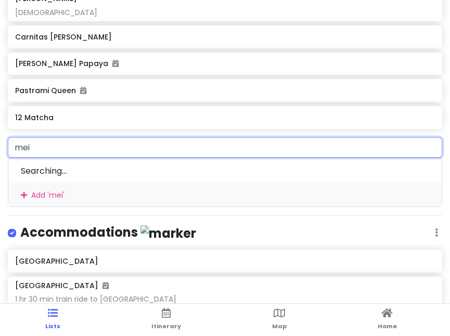
type input "mei l"
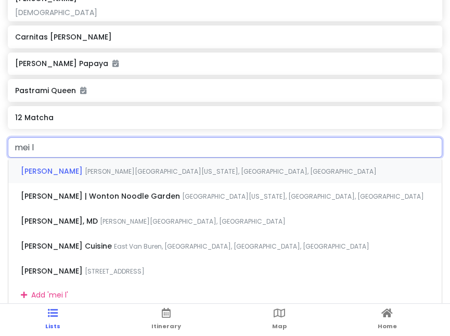
click at [115, 168] on span "Mott Street, New York, NY, USA" at bounding box center [231, 171] width 292 height 9
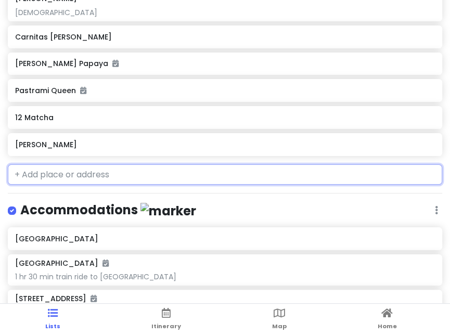
scroll to position [1641, 0]
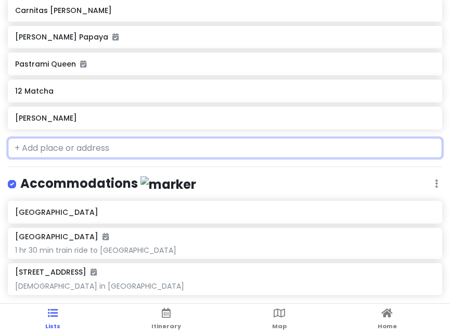
click at [71, 119] on h6 "Mei Lai Wah" at bounding box center [225, 118] width 420 height 9
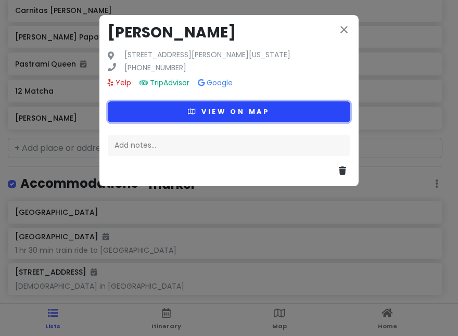
click at [181, 105] on button "View on map" at bounding box center [229, 112] width 243 height 20
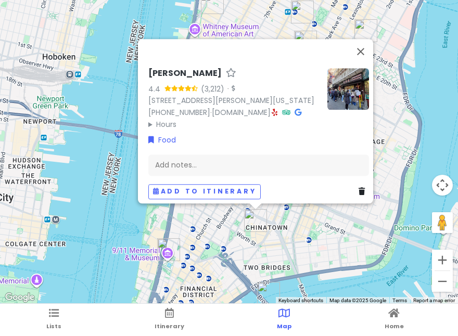
drag, startPoint x: 236, startPoint y: 262, endPoint x: 294, endPoint y: 209, distance: 77.8
click at [294, 209] on div "Mei Lai Wah 4.4 (3,212) · 41 Mott St, New York, NY 10013, USA (212) 966-7866 · …" at bounding box center [229, 152] width 458 height 305
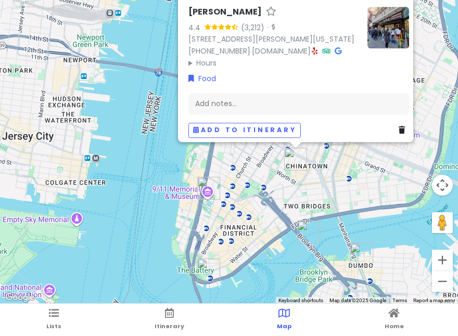
drag, startPoint x: 267, startPoint y: 227, endPoint x: 292, endPoint y: 186, distance: 47.4
click at [292, 186] on div "Mei Lai Wah 4.4 (3,212) · 41 Mott St, New York, NY 10013, USA (212) 966-7866 · …" at bounding box center [229, 152] width 458 height 305
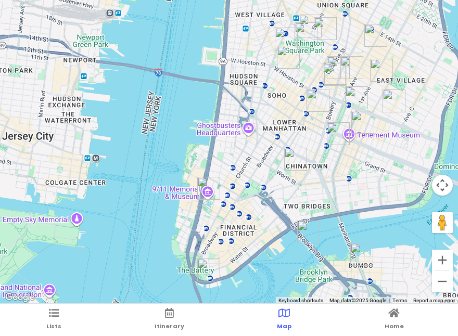
click at [64, 321] on ul "Lists Itinerary Map Home" at bounding box center [229, 320] width 458 height 32
click at [53, 314] on icon at bounding box center [54, 313] width 10 height 7
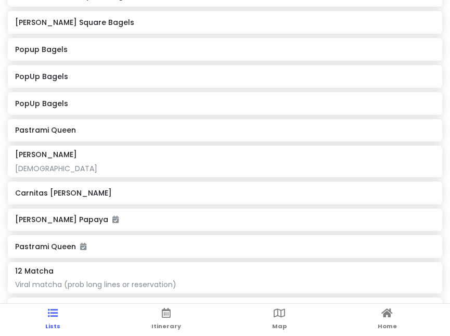
scroll to position [1666, 0]
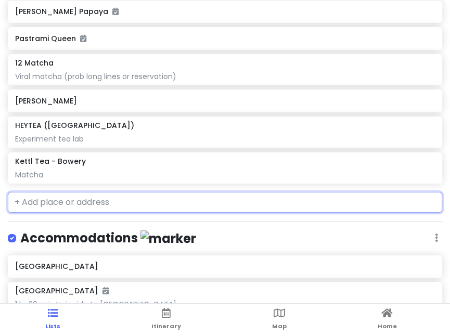
click at [71, 196] on input "text" at bounding box center [225, 202] width 435 height 21
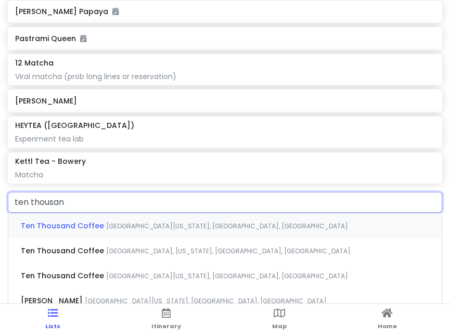
type input "ten thousand"
click at [137, 225] on span "Wall Street, New York, NY, USA" at bounding box center [227, 226] width 242 height 9
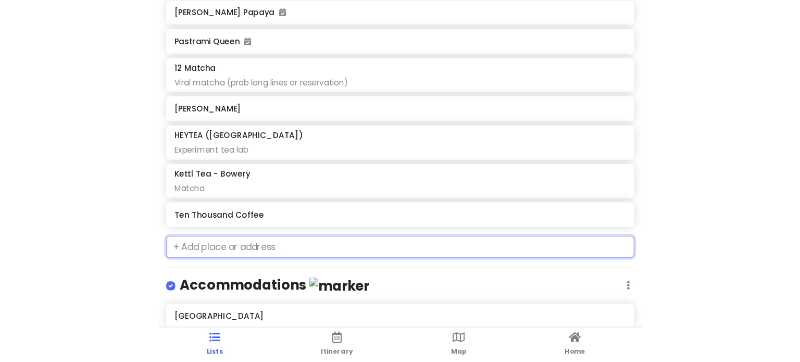
scroll to position [1693, 0]
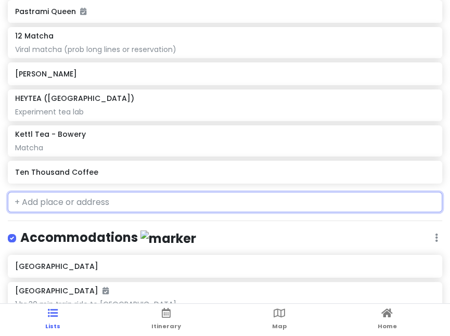
type input "1"
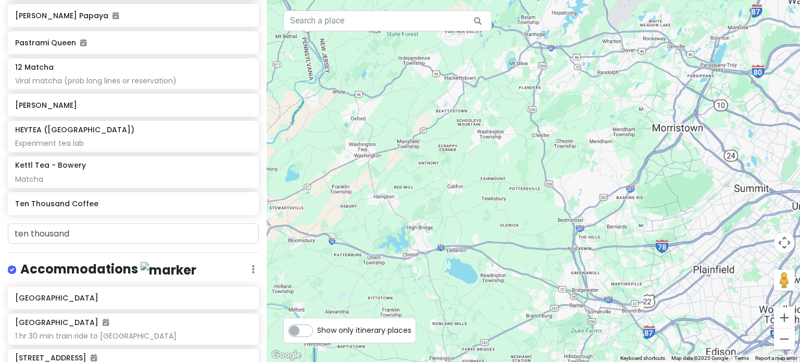
drag, startPoint x: 705, startPoint y: 256, endPoint x: 469, endPoint y: 222, distance: 238.4
click at [405, 221] on div "Ten Thousand Coffee 4.2 (230) · 14 Wall St, New York, NY 10005, USA (646) 589-6…" at bounding box center [533, 181] width 533 height 362
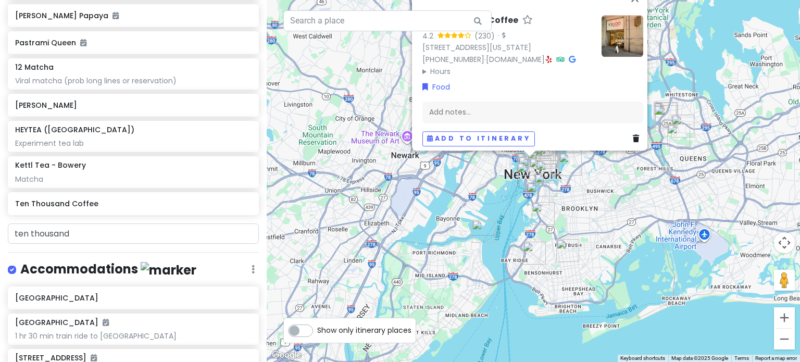
drag, startPoint x: 625, startPoint y: 185, endPoint x: 429, endPoint y: 213, distance: 197.7
click at [427, 213] on div "Ten Thousand Coffee 4.2 (230) · 14 Wall St, New York, NY 10005, USA (646) 589-6…" at bounding box center [533, 181] width 533 height 362
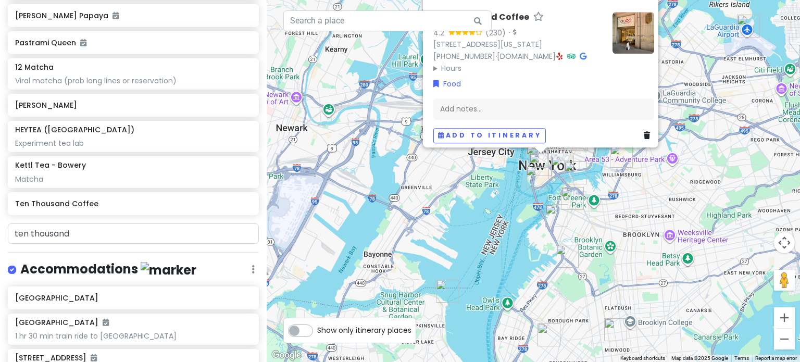
drag, startPoint x: 510, startPoint y: 208, endPoint x: 489, endPoint y: 225, distance: 27.0
click at [489, 225] on div "Ten Thousand Coffee 4.2 (230) · 14 Wall St, New York, NY 10005, USA (646) 589-6…" at bounding box center [533, 181] width 533 height 362
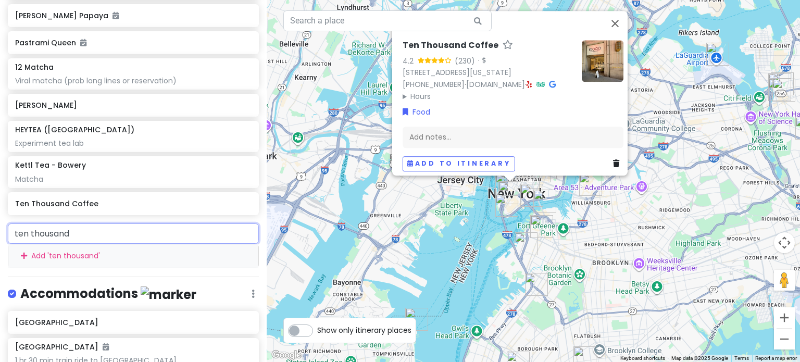
click at [110, 223] on input "ten thousand" at bounding box center [133, 233] width 251 height 21
type input "ten thousand"
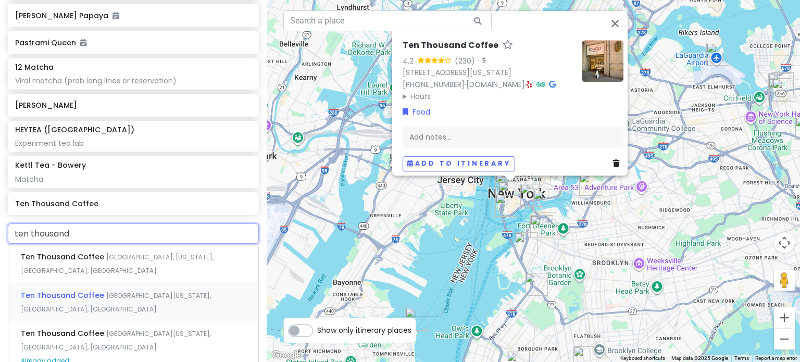
click at [135, 253] on span "3rd Avenue, New York, NY, USA" at bounding box center [117, 264] width 193 height 22
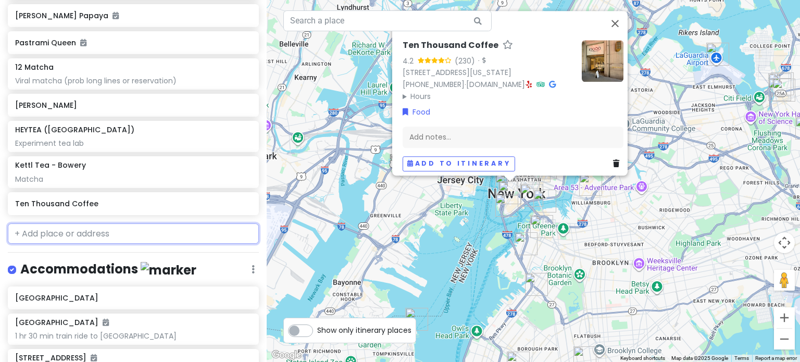
scroll to position [1720, 0]
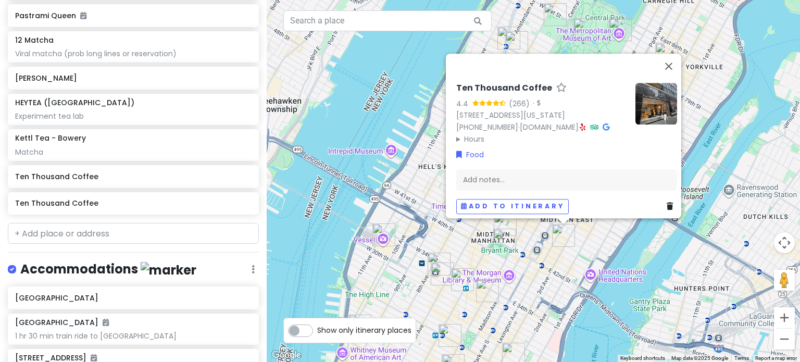
click at [524, 256] on div "Ten Thousand Coffee 4.4 (266) · 750 3rd Ave, New York, NY 10017, USA (646) 589-…" at bounding box center [533, 181] width 533 height 362
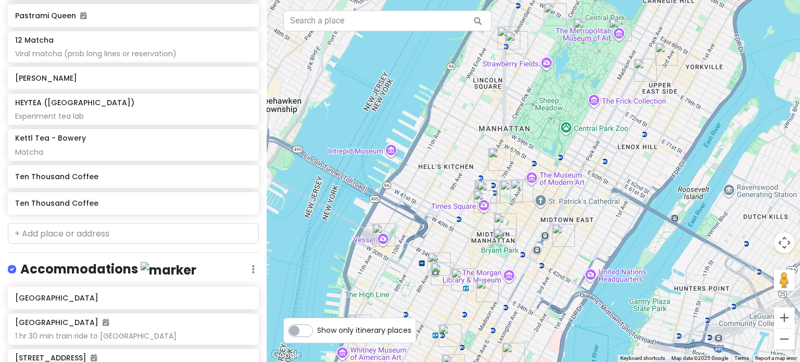
click at [509, 226] on img "Don Don Korean BBQ" at bounding box center [505, 224] width 23 height 23
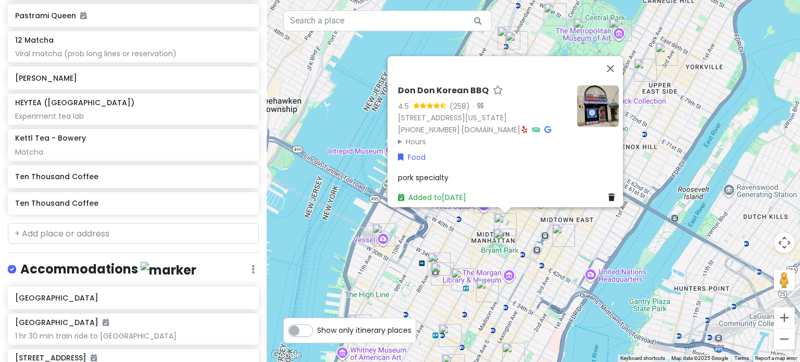
click at [524, 259] on div "Don Don Korean BBQ 4.5 (258) · [STREET_ADDRESS][US_STATE] [PHONE_NUMBER] · [DOM…" at bounding box center [533, 181] width 533 height 362
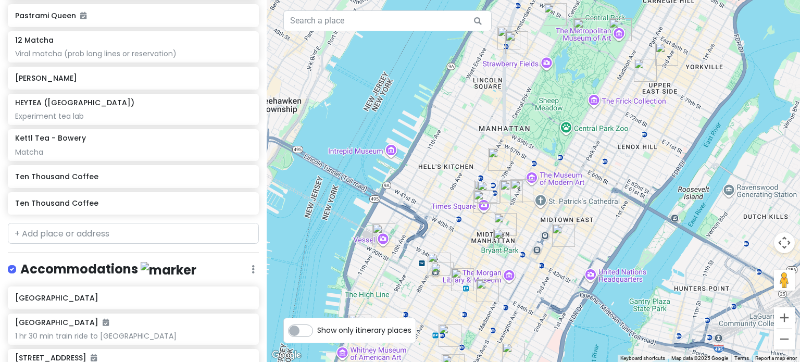
click at [524, 239] on img "Ten Thousand Coffee" at bounding box center [563, 235] width 23 height 23
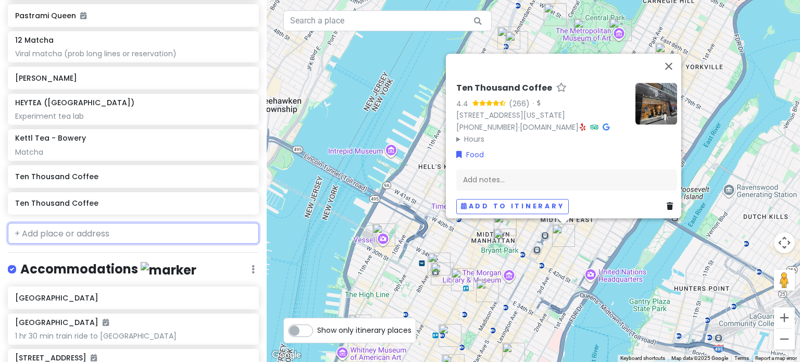
click at [85, 223] on input "text" at bounding box center [133, 233] width 251 height 21
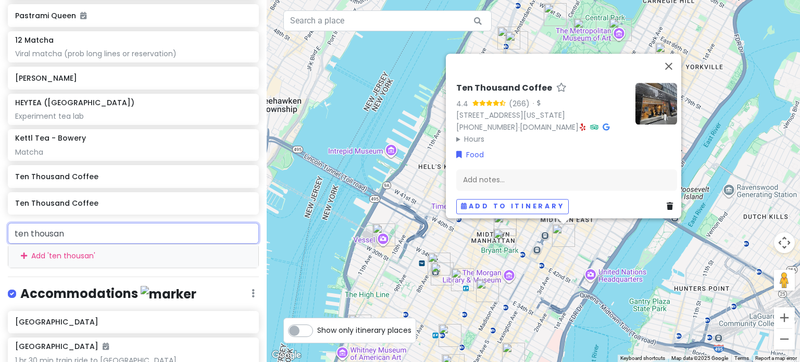
type input "ten thousand"
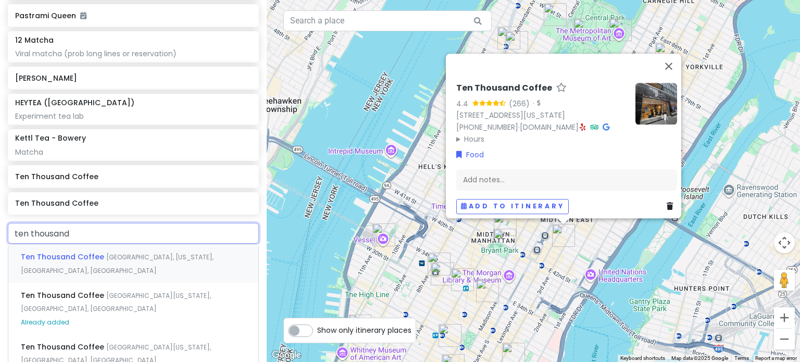
click at [125, 253] on span "[GEOGRAPHIC_DATA], [US_STATE], [GEOGRAPHIC_DATA], [GEOGRAPHIC_DATA]" at bounding box center [117, 264] width 193 height 22
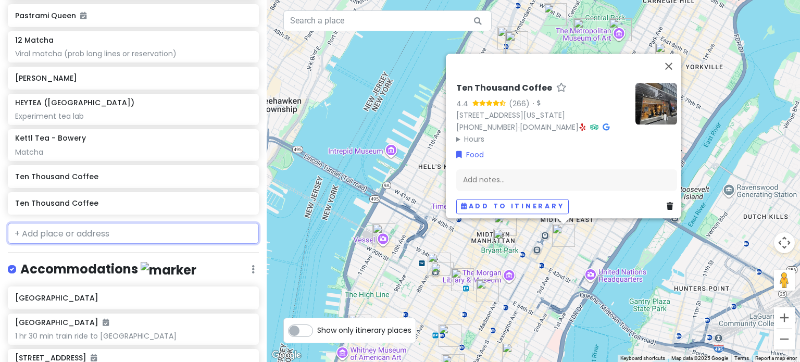
scroll to position [1747, 0]
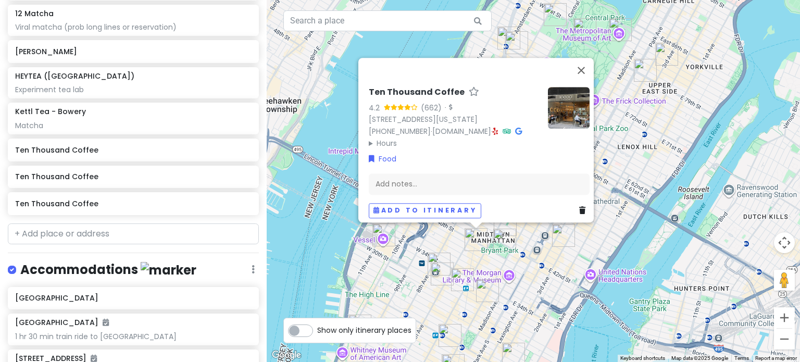
click at [493, 251] on div "Ten Thousand Coffee 4.2 (662) · 1410 Broadway Unit 105, New York, NY 10018, USA…" at bounding box center [533, 181] width 533 height 362
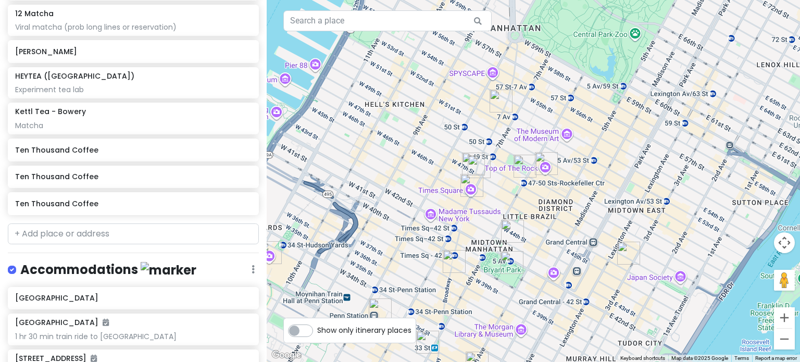
click at [510, 225] on img "Don Don Korean BBQ" at bounding box center [512, 231] width 23 height 23
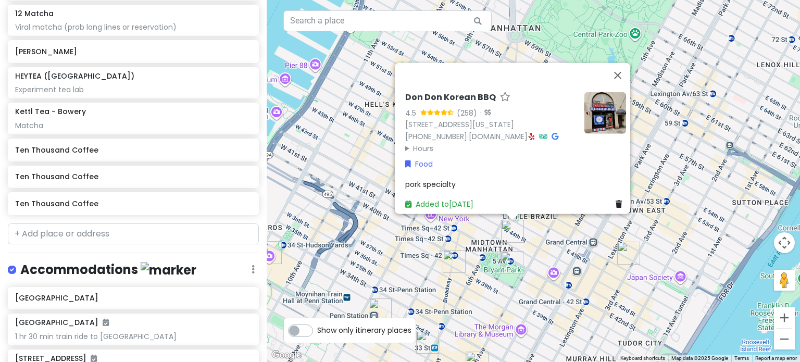
click at [462, 253] on img "Ten Thousand Coffee" at bounding box center [454, 261] width 23 height 23
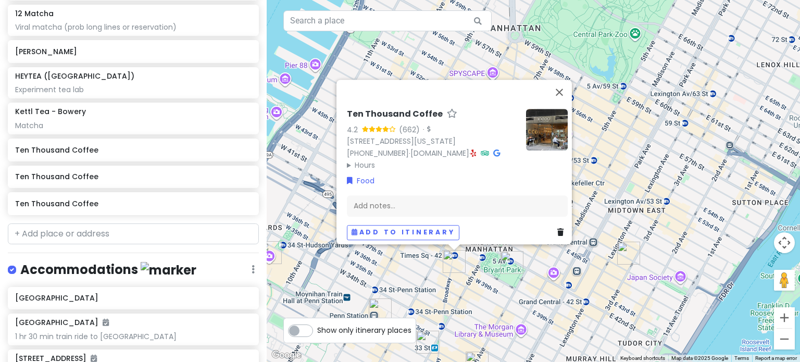
click at [480, 269] on div "Ten Thousand Coffee 4.2 (662) · 1410 Broadway Unit 105, New York, NY 10018, USA…" at bounding box center [533, 181] width 533 height 362
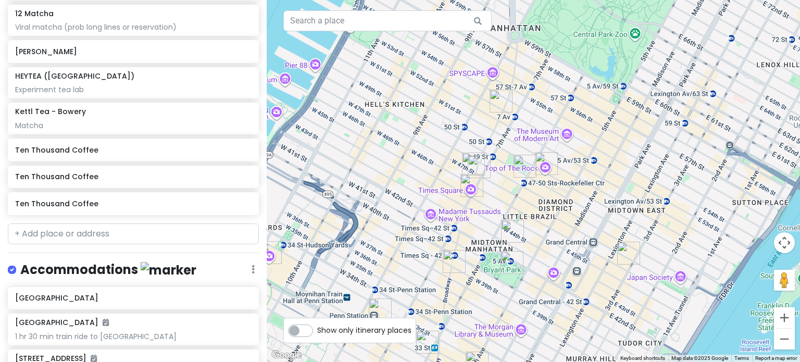
click at [470, 185] on img "Times Square" at bounding box center [471, 185] width 23 height 23
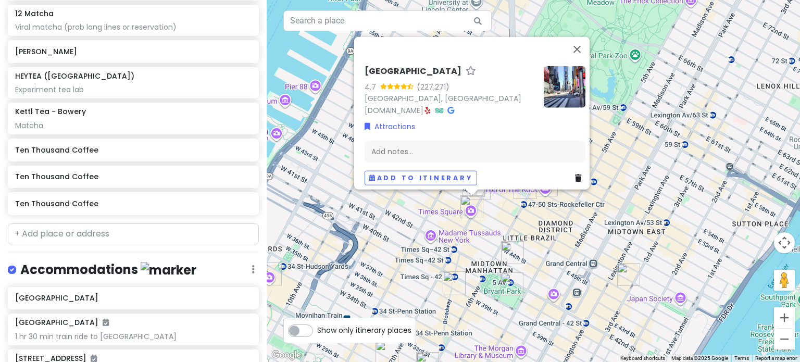
click at [490, 259] on div "Times Square 4.7 (227,271) Manhattan, NY 10036, USA www.timessquarenyc.org · At…" at bounding box center [533, 181] width 533 height 362
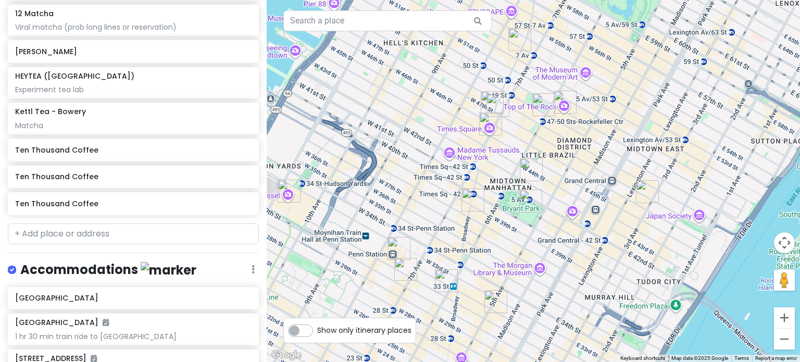
drag, startPoint x: 451, startPoint y: 271, endPoint x: 468, endPoint y: 199, distance: 74.3
click at [468, 199] on img "Ten Thousand Coffee" at bounding box center [472, 199] width 23 height 23
click at [467, 201] on img "Ten Thousand Coffee" at bounding box center [472, 199] width 23 height 23
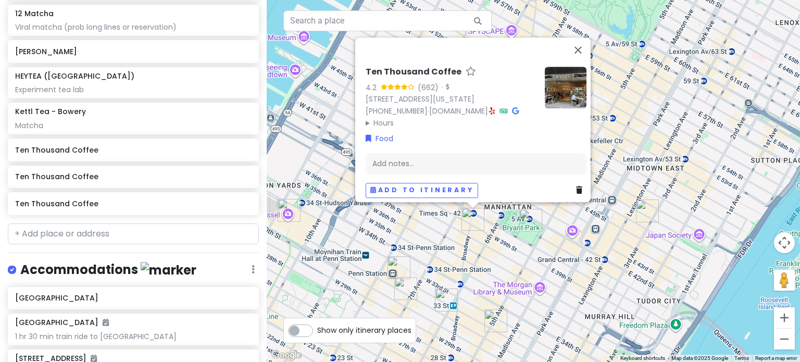
click at [524, 195] on div "Ten Thousand Coffee 4.2 (662) · 1410 Broadway Unit 105, New York, NY 10018, USA…" at bounding box center [533, 181] width 533 height 362
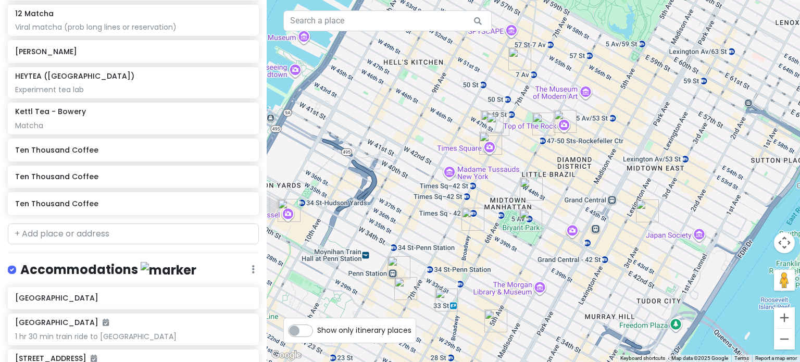
click at [524, 211] on img "Ten Thousand Coffee" at bounding box center [647, 210] width 23 height 23
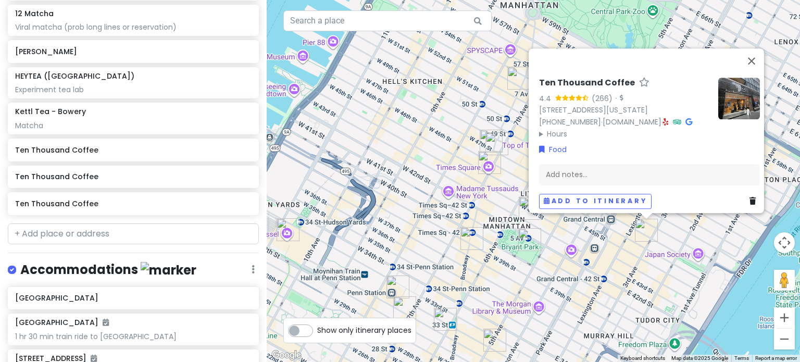
click at [524, 197] on icon at bounding box center [752, 200] width 6 height 7
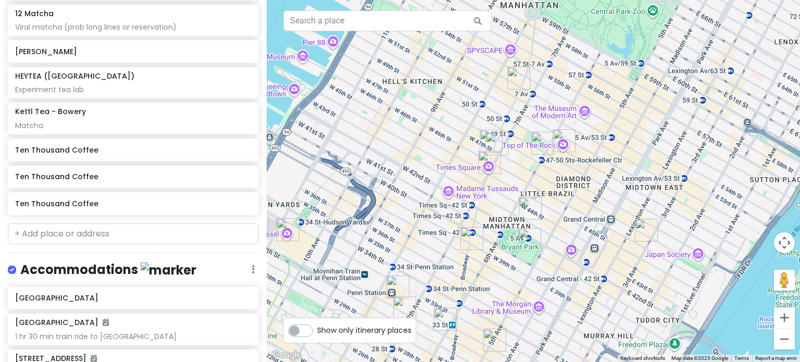
scroll to position [1720, 0]
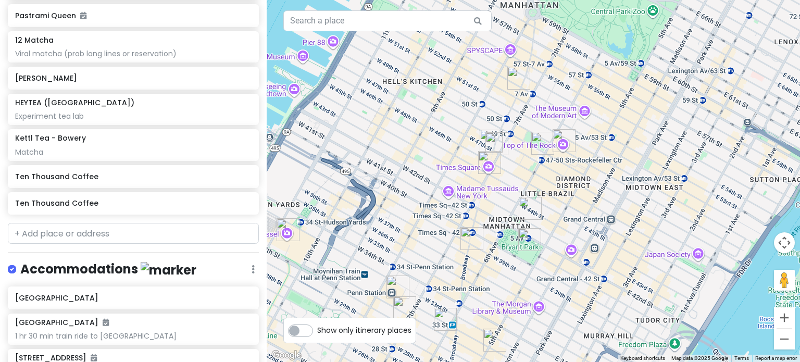
click at [468, 237] on img "Ten Thousand Coffee" at bounding box center [471, 238] width 23 height 23
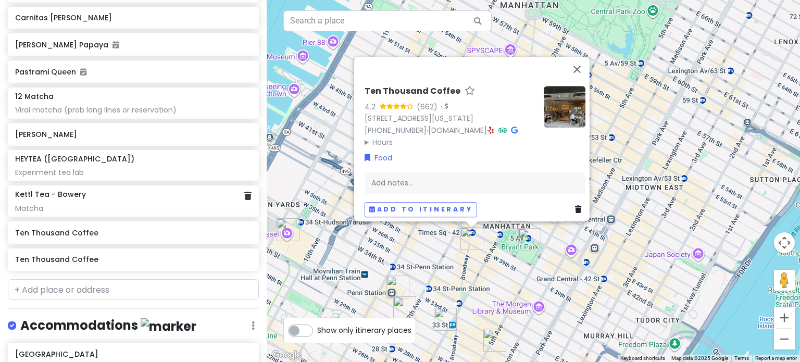
scroll to position [1668, 0]
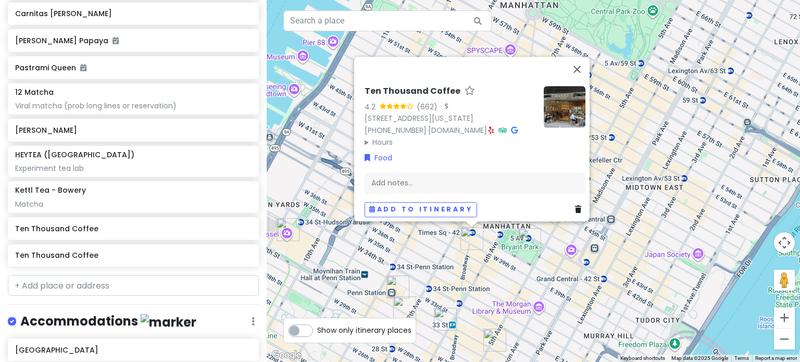
click at [468, 241] on img "Ten Thousand Coffee" at bounding box center [471, 238] width 23 height 23
click at [450, 247] on div "To navigate, press the arrow keys. Ten Thousand Coffee 4.2 (662) · 1410 Broadwa…" at bounding box center [533, 181] width 533 height 362
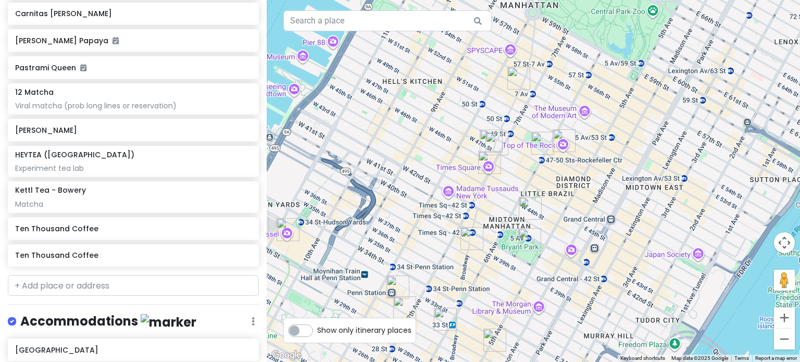
click at [482, 158] on img "Times Square" at bounding box center [489, 162] width 23 height 23
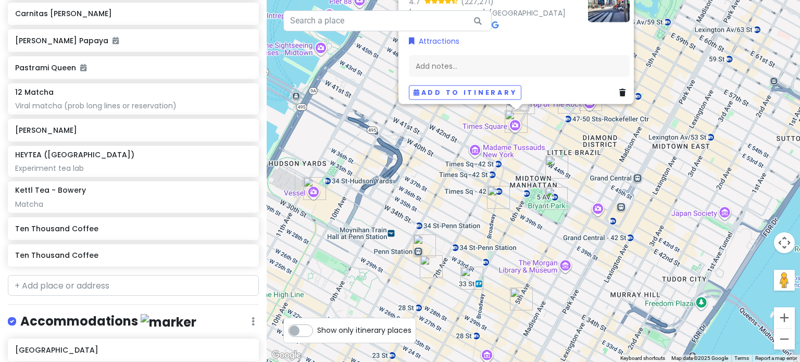
drag, startPoint x: 445, startPoint y: 307, endPoint x: 471, endPoint y: 222, distance: 88.3
click at [471, 222] on div "Times Square 4.7 (227,271) Manhattan, NY 10036, USA www.timessquarenyc.org · At…" at bounding box center [533, 181] width 533 height 362
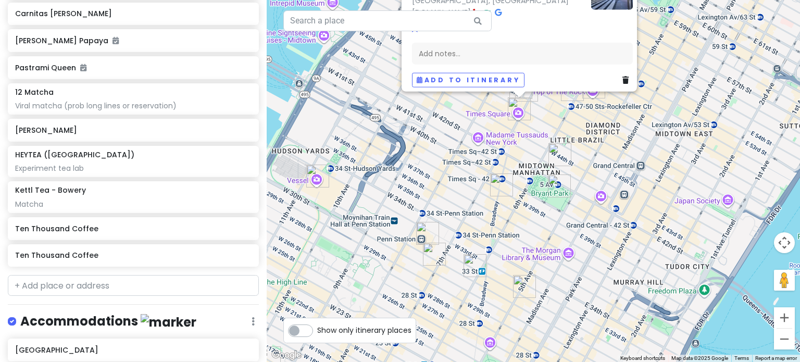
click at [442, 247] on img "PopUp Bagels" at bounding box center [434, 254] width 23 height 23
click at [438, 250] on img "PopUp Bagels" at bounding box center [434, 254] width 23 height 23
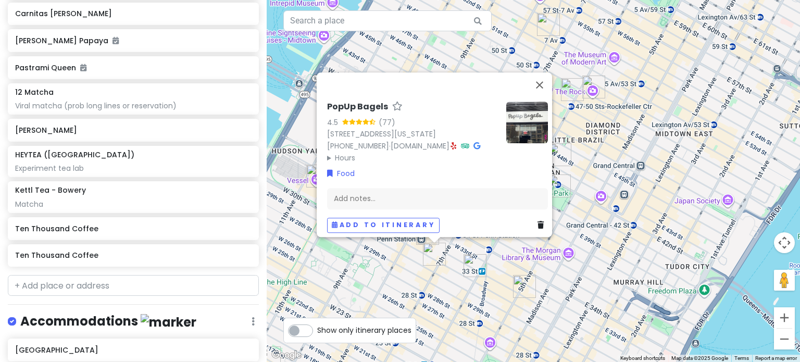
click at [419, 280] on div "To navigate, press the arrow keys. PopUp Bagels 4.5 (77) 370 7th Ave, New York,…" at bounding box center [533, 181] width 533 height 362
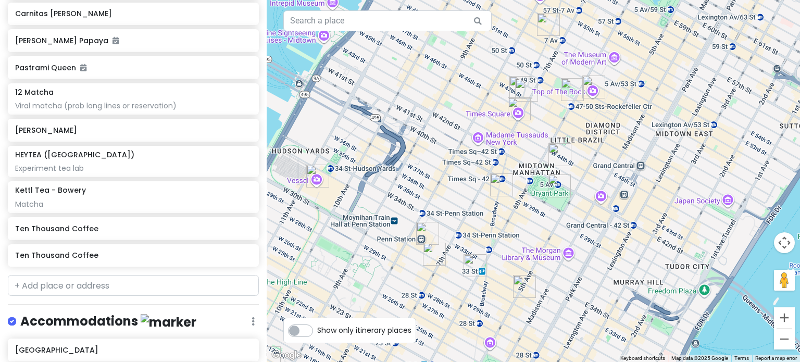
click at [476, 260] on img "FIFTYLAN KOREATOWN" at bounding box center [474, 265] width 23 height 23
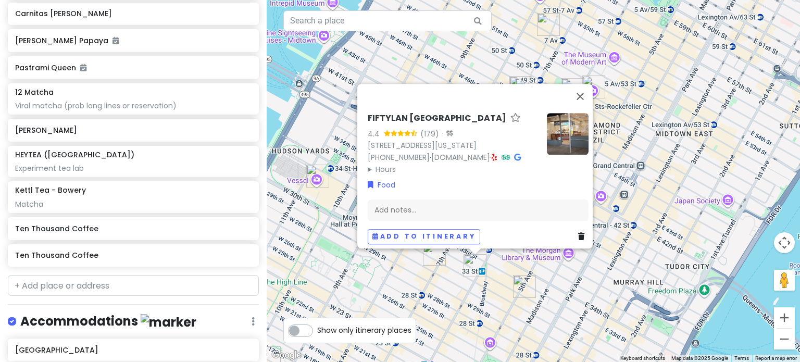
click at [464, 300] on div "FIFTYLAN KOREATOWN 4.4 (179) · 875 6th Ave, New York, NY 10001, USA (646) 861-0…" at bounding box center [533, 181] width 533 height 362
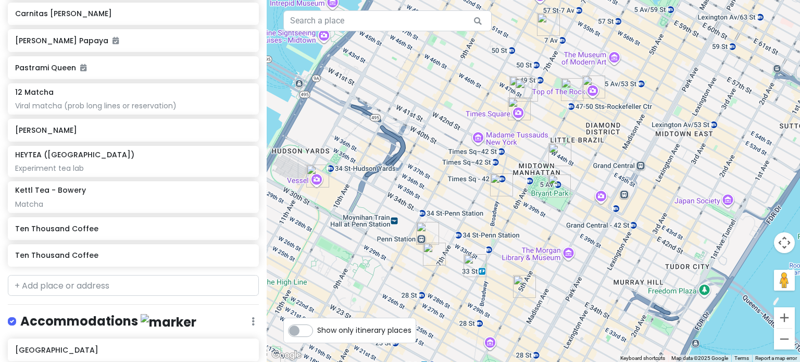
click at [501, 185] on img "Ten Thousand Coffee" at bounding box center [501, 184] width 23 height 23
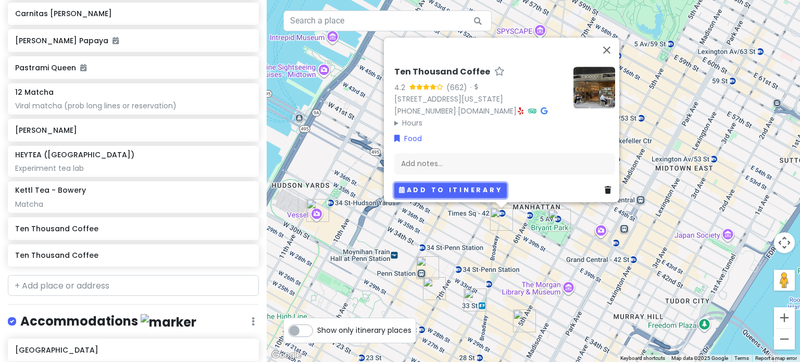
click at [444, 183] on button "Add to itinerary" at bounding box center [450, 190] width 112 height 15
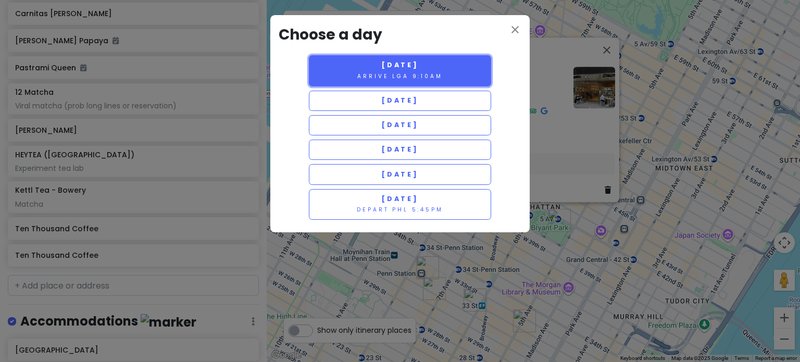
click at [418, 73] on small "Arrive LGA 9:10am" at bounding box center [399, 76] width 85 height 8
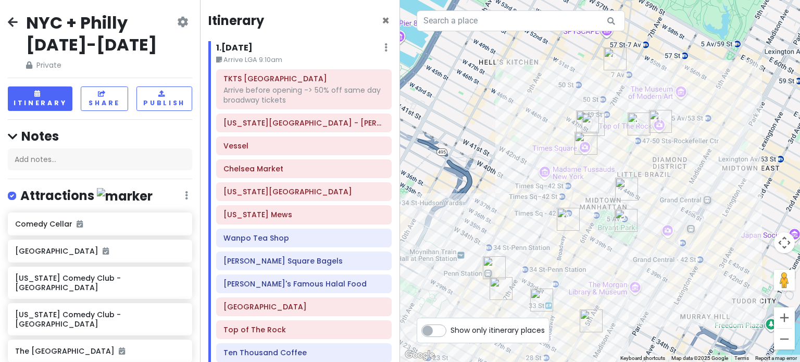
scroll to position [0, 0]
click at [44, 102] on button "Itinerary" at bounding box center [40, 99] width 65 height 24
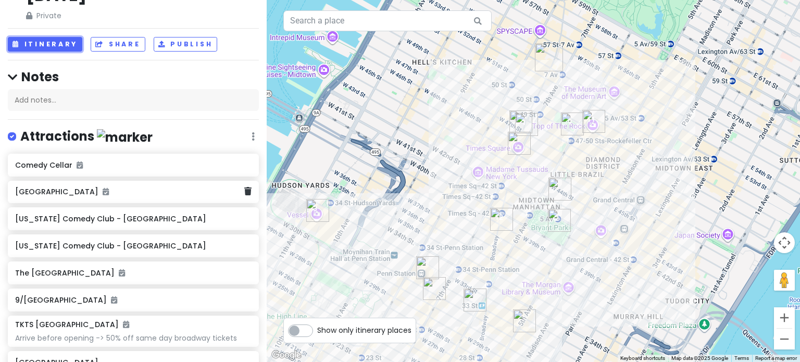
scroll to position [52, 0]
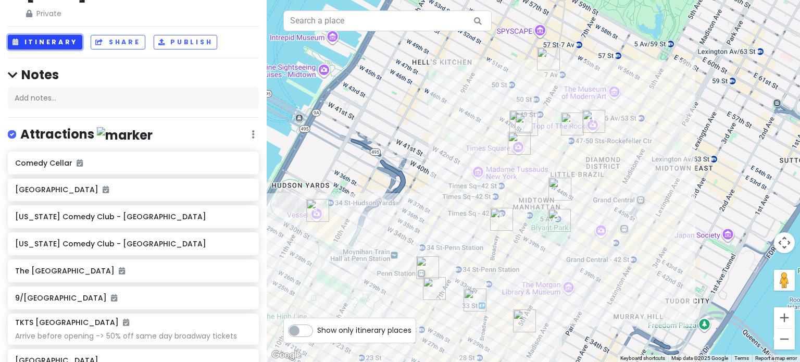
click at [37, 35] on button "Itinerary" at bounding box center [45, 42] width 74 height 15
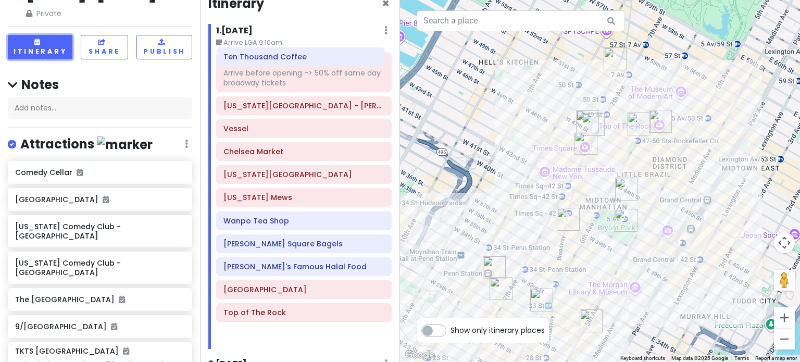
scroll to position [0, 0]
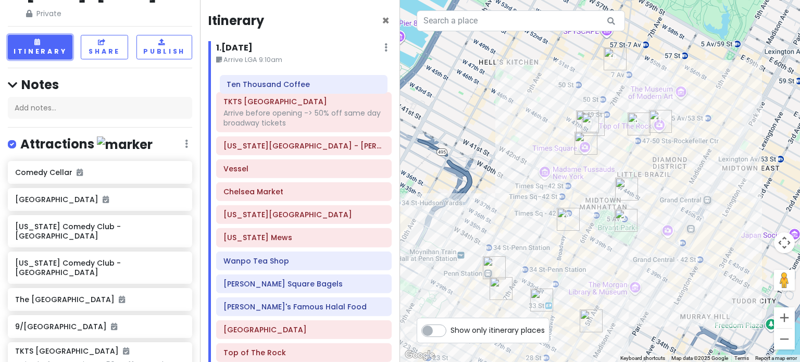
drag, startPoint x: 271, startPoint y: 304, endPoint x: 275, endPoint y: 90, distance: 214.0
click at [275, 90] on div "TKTS Times Square Arrive before opening -> 50% off same day broadway tickets Ne…" at bounding box center [303, 217] width 191 height 297
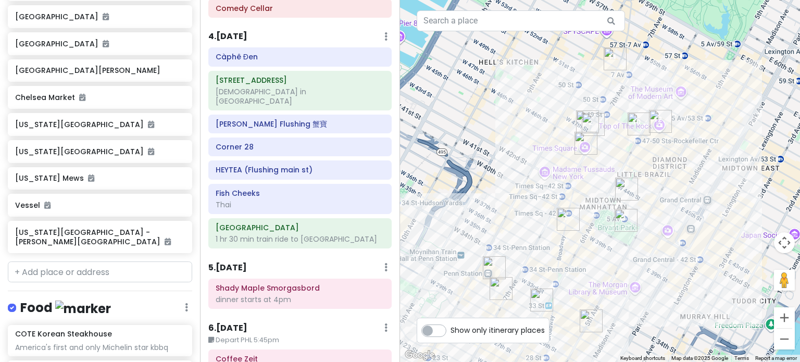
scroll to position [573, 0]
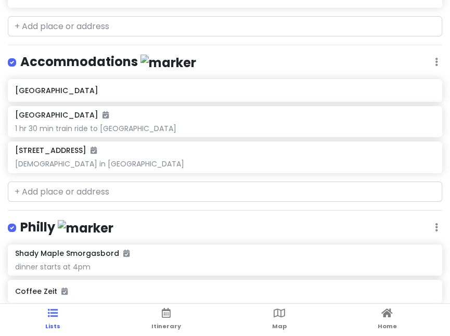
scroll to position [1770, 0]
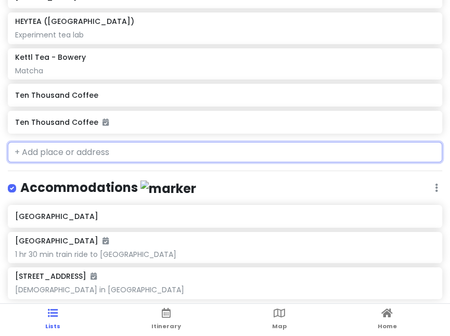
click at [125, 157] on input "text" at bounding box center [225, 152] width 435 height 21
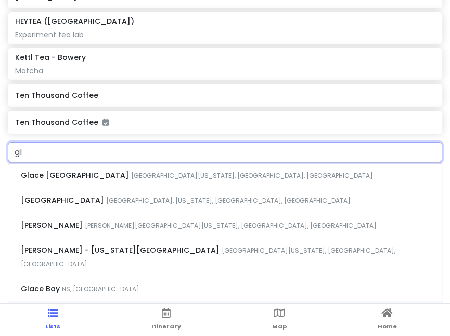
type input "g"
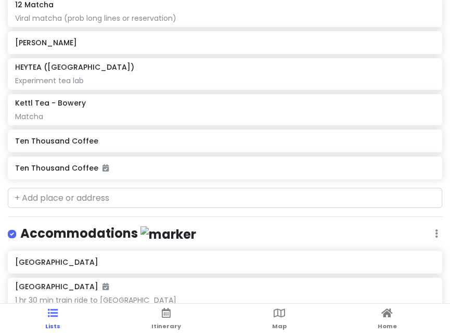
scroll to position [1718, 0]
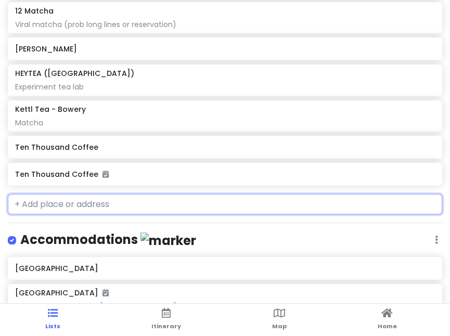
click at [118, 202] on input "text" at bounding box center [225, 204] width 435 height 21
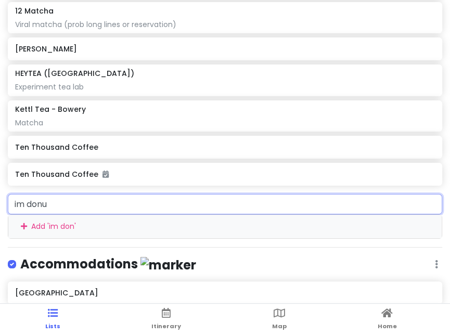
type input "im donut"
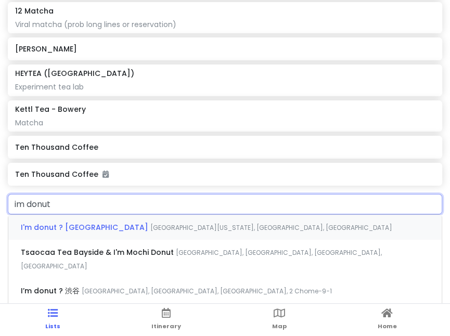
click at [150, 226] on span "[GEOGRAPHIC_DATA][US_STATE], [GEOGRAPHIC_DATA], [GEOGRAPHIC_DATA]" at bounding box center [271, 227] width 242 height 9
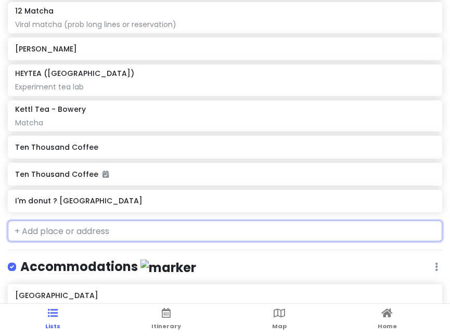
scroll to position [1745, 0]
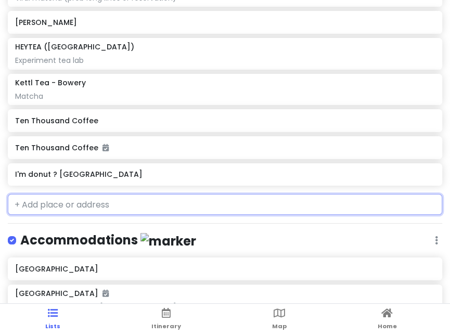
click at [139, 174] on h6 "I'm donut ? [GEOGRAPHIC_DATA]" at bounding box center [225, 174] width 420 height 9
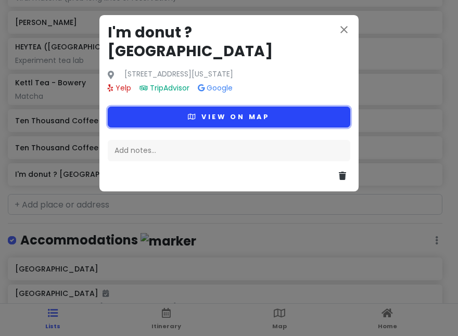
click at [200, 107] on button "View on map" at bounding box center [229, 117] width 243 height 20
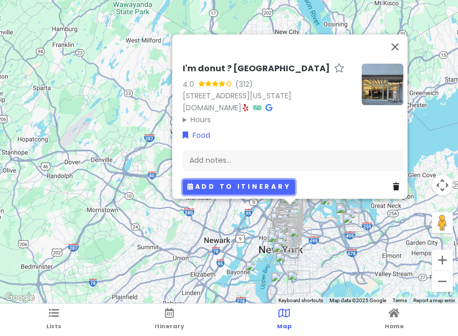
click at [246, 183] on button "Add to itinerary" at bounding box center [239, 187] width 112 height 15
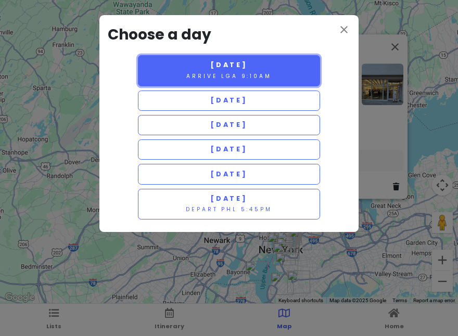
click at [244, 72] on small "Arrive LGA 9:10am" at bounding box center [228, 76] width 85 height 8
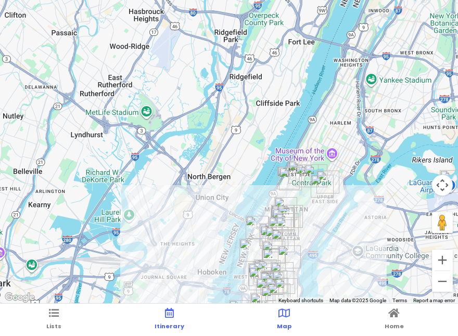
click at [173, 311] on link "Itinerary" at bounding box center [170, 320] width 30 height 32
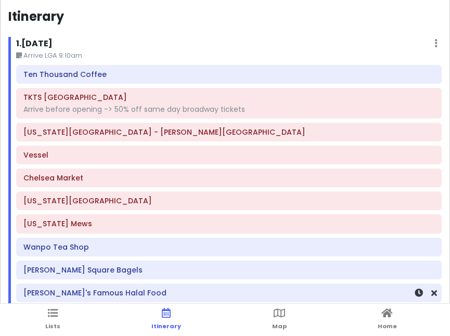
scroll to position [0, 0]
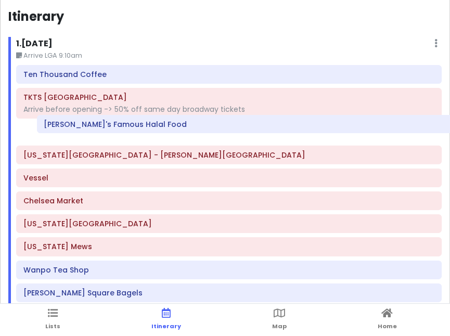
drag, startPoint x: 78, startPoint y: 301, endPoint x: 98, endPoint y: 130, distance: 172.6
click at [98, 130] on div "Ten Thousand Coffee TKTS Times Square Arrive before opening -> 50% off same day…" at bounding box center [229, 220] width 442 height 310
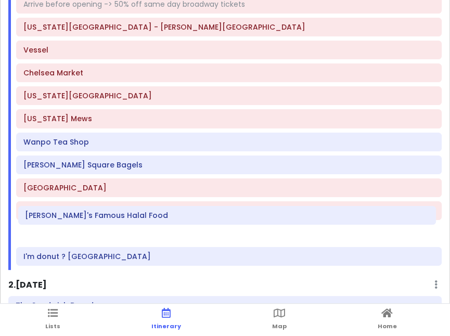
scroll to position [85, 0]
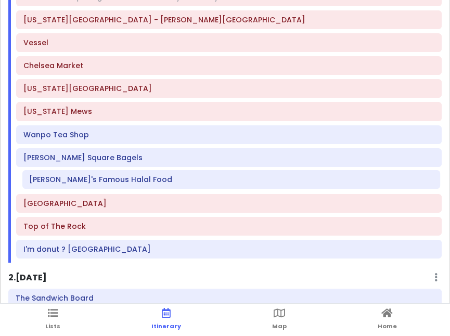
drag, startPoint x: 96, startPoint y: 133, endPoint x: 103, endPoint y: 182, distance: 49.3
click at [103, 182] on div "Ten Thousand Coffee TKTS Times Square Arrive before opening -> 50% off same day…" at bounding box center [229, 108] width 442 height 310
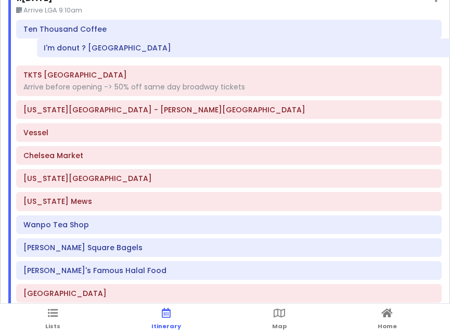
scroll to position [0, 0]
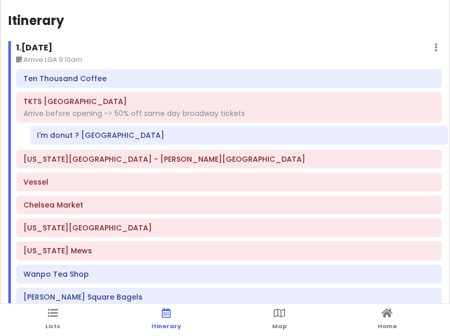
drag, startPoint x: 73, startPoint y: 245, endPoint x: 86, endPoint y: 136, distance: 109.7
click at [86, 138] on div "Ten Thousand Coffee TKTS Times Square Arrive before opening -> 50% off same day…" at bounding box center [229, 224] width 442 height 310
click at [90, 112] on div "Arrive before opening -> 50% off same day broadway tickets" at bounding box center [228, 113] width 411 height 9
click at [275, 317] on icon at bounding box center [279, 313] width 11 height 7
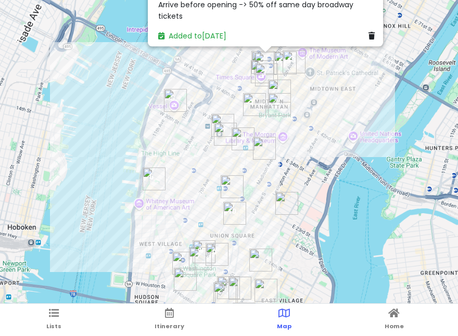
drag, startPoint x: 308, startPoint y: 108, endPoint x: 323, endPoint y: 224, distance: 116.6
click at [346, 235] on div "[GEOGRAPHIC_DATA] 4.5 (3,230) [STREET_ADDRESS][US_STATE] [PHONE_NUMBER] · [DOMA…" at bounding box center [229, 152] width 458 height 305
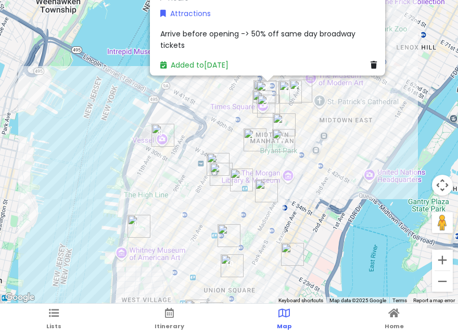
click at [262, 173] on div "[GEOGRAPHIC_DATA] 4.5 (3,230) [STREET_ADDRESS][US_STATE] [PHONE_NUMBER] · [DOMA…" at bounding box center [229, 152] width 458 height 305
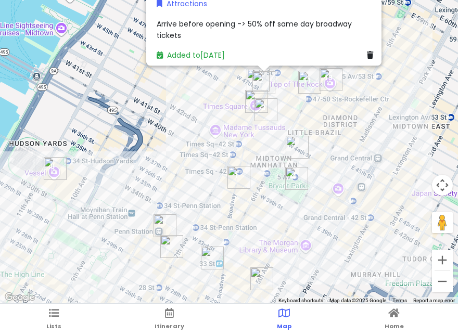
click at [238, 180] on img "Ten Thousand Coffee" at bounding box center [239, 177] width 23 height 23
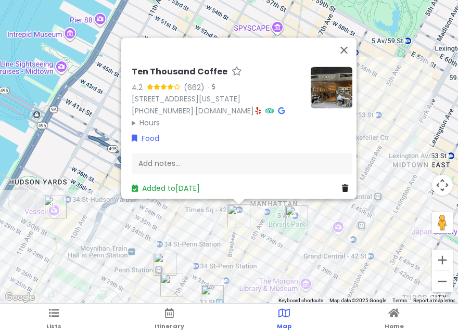
click at [219, 249] on div "Ten Thousand Coffee 4.2 (662) · [STREET_ADDRESS][US_STATE] [PHONE_NUMBER] · [DO…" at bounding box center [229, 152] width 458 height 305
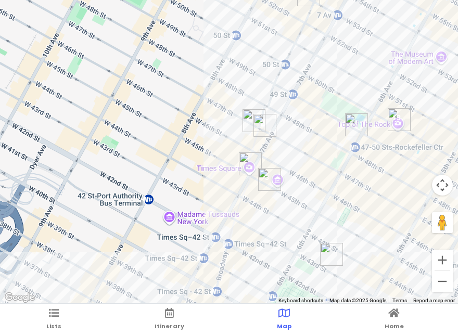
click at [262, 127] on img "TKTS Times Square" at bounding box center [265, 125] width 23 height 23
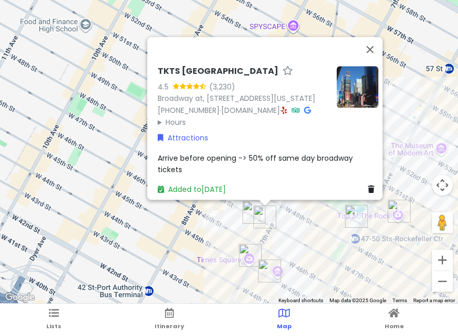
click at [265, 277] on img "I'm donut ? times square" at bounding box center [269, 271] width 23 height 23
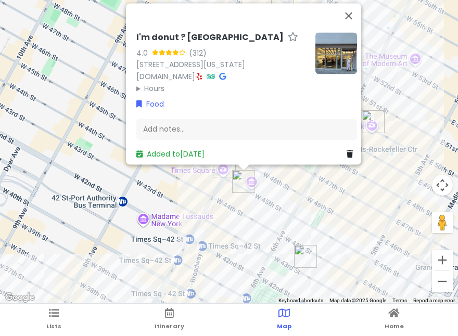
drag, startPoint x: 182, startPoint y: 264, endPoint x: 158, endPoint y: 181, distance: 86.5
click at [158, 181] on div "I'm donut ? times square 4.0 (312) [STREET_ADDRESS][US_STATE] [DOMAIN_NAME] · H…" at bounding box center [229, 152] width 458 height 305
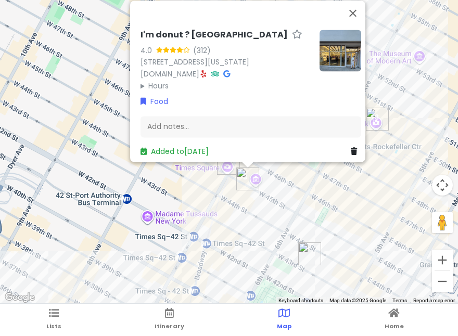
click at [279, 197] on div "I'm donut ? times square 4.0 (312) [STREET_ADDRESS][US_STATE] [DOMAIN_NAME] · H…" at bounding box center [229, 152] width 458 height 305
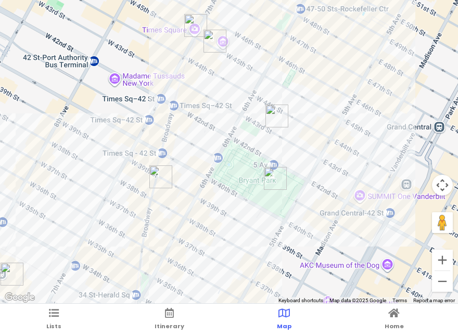
drag, startPoint x: 285, startPoint y: 180, endPoint x: 272, endPoint y: 139, distance: 42.8
click at [259, 122] on div at bounding box center [229, 152] width 458 height 305
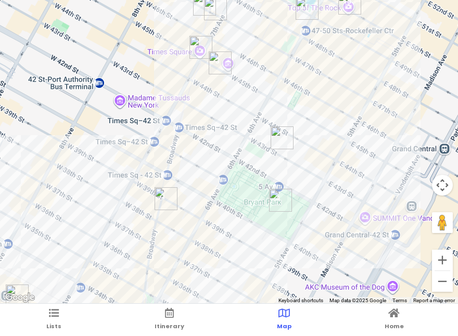
click at [280, 206] on img "New York Public Library - Stephen A. Schwarzman Building" at bounding box center [280, 200] width 23 height 23
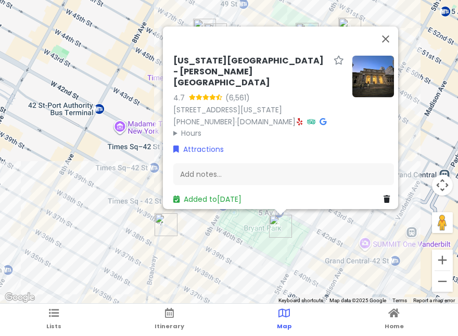
click at [321, 252] on div "[US_STATE][GEOGRAPHIC_DATA] - [PERSON_NAME][GEOGRAPHIC_DATA] 4.7 (6,561) [STREE…" at bounding box center [229, 152] width 458 height 305
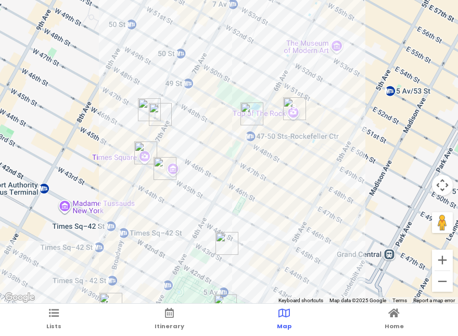
drag, startPoint x: 216, startPoint y: 184, endPoint x: 210, endPoint y: 197, distance: 14.2
click at [210, 202] on div at bounding box center [229, 152] width 458 height 305
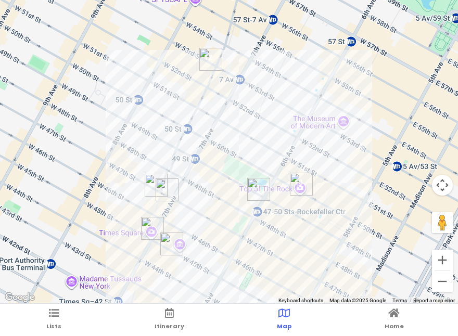
drag, startPoint x: 201, startPoint y: 133, endPoint x: 208, endPoint y: 150, distance: 19.1
click at [212, 198] on div at bounding box center [229, 152] width 458 height 305
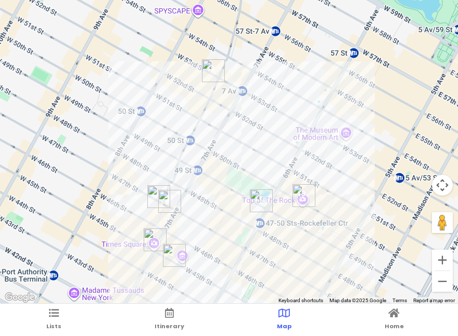
click at [208, 64] on img "Broadway Theatre" at bounding box center [213, 70] width 23 height 23
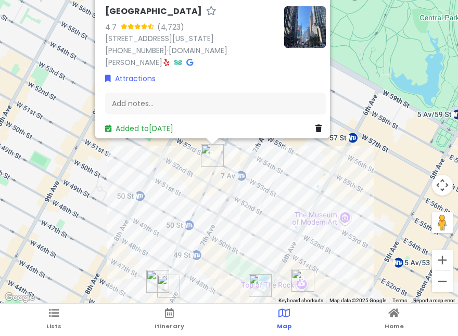
drag, startPoint x: 318, startPoint y: 225, endPoint x: 316, endPoint y: 179, distance: 45.9
click at [316, 179] on div "[GEOGRAPHIC_DATA] 4.7 (4,723) [STREET_ADDRESS][US_STATE] [PHONE_NUMBER] · [DOMA…" at bounding box center [229, 152] width 458 height 305
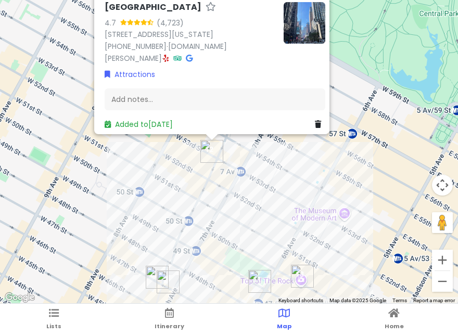
click at [249, 274] on img "Adel's Famous Halal Food" at bounding box center [259, 281] width 23 height 23
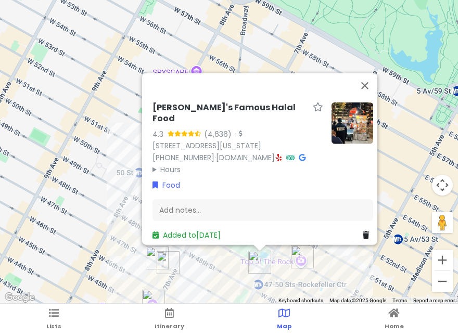
click at [224, 266] on div "[PERSON_NAME]'s Famous Halal Food 4.3 (4,636) · [STREET_ADDRESS][US_STATE] [PHO…" at bounding box center [229, 152] width 458 height 305
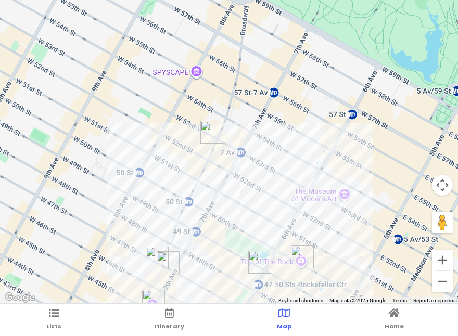
click at [244, 245] on div at bounding box center [229, 152] width 458 height 305
click at [208, 121] on div at bounding box center [229, 152] width 458 height 305
click at [206, 129] on img "Broadway Theatre" at bounding box center [211, 132] width 23 height 23
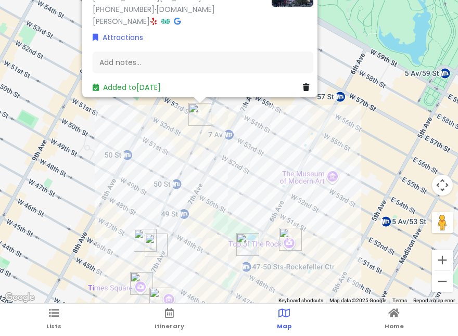
drag, startPoint x: 327, startPoint y: 216, endPoint x: 316, endPoint y: 150, distance: 66.5
click at [316, 150] on div "[GEOGRAPHIC_DATA] 4.7 (4,723) [STREET_ADDRESS][US_STATE] [PHONE_NUMBER] · [DOMA…" at bounding box center [229, 152] width 458 height 305
click at [281, 231] on img "Top of The Rock" at bounding box center [290, 239] width 23 height 23
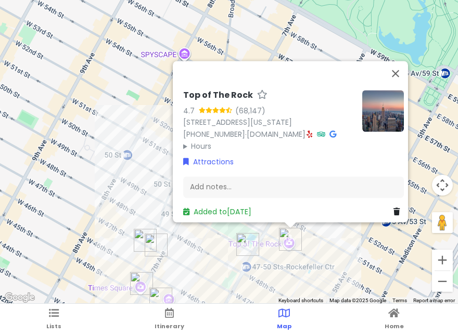
click at [325, 250] on div "Top of The Rock 4.7 (68,147) [STREET_ADDRESS][US_STATE] [PHONE_NUMBER] · [DOMAI…" at bounding box center [229, 152] width 458 height 305
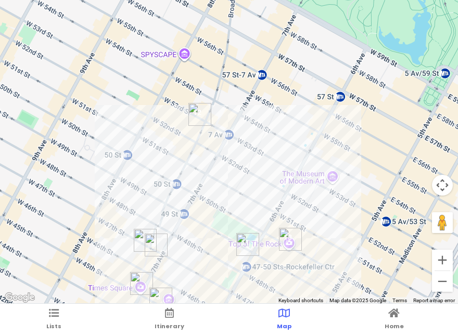
drag, startPoint x: 193, startPoint y: 224, endPoint x: 213, endPoint y: 124, distance: 102.0
click at [207, 139] on div at bounding box center [229, 152] width 458 height 305
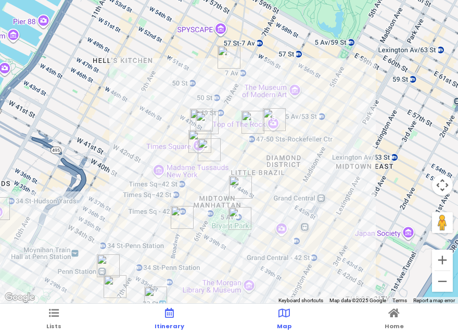
click at [175, 316] on link "Itinerary" at bounding box center [170, 320] width 30 height 32
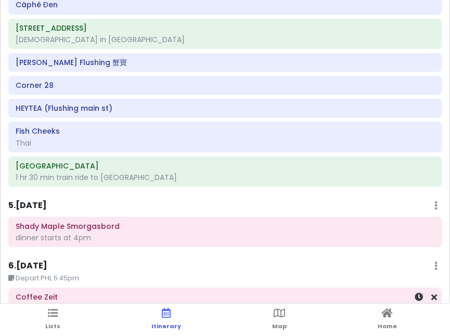
scroll to position [900, 0]
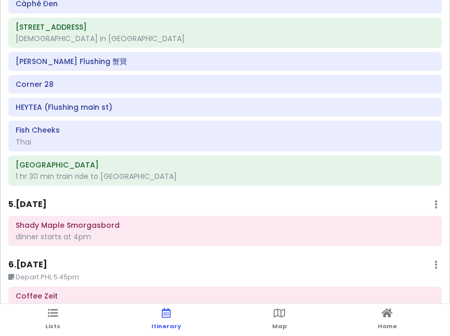
click at [60, 318] on ul "Lists Itinerary Map Home" at bounding box center [225, 320] width 450 height 32
click at [54, 312] on icon at bounding box center [53, 313] width 10 height 7
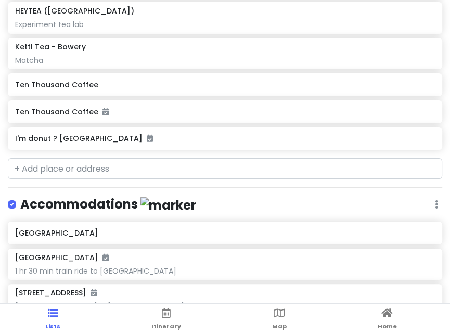
scroll to position [1770, 0]
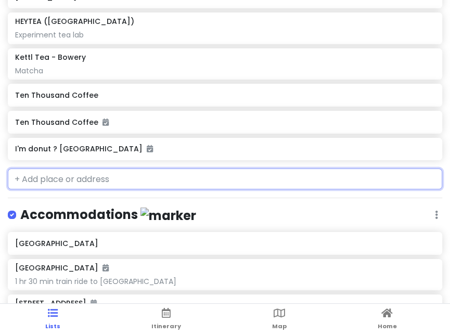
click at [99, 177] on input "text" at bounding box center [225, 179] width 435 height 21
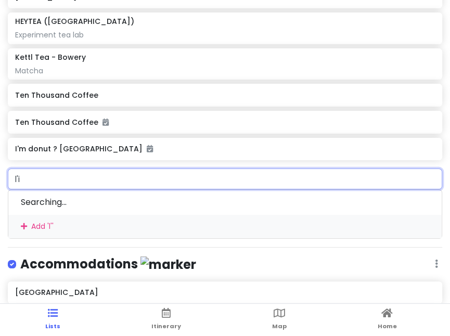
type input "l'in"
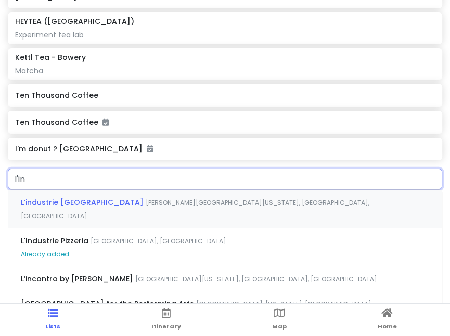
click at [137, 202] on span "[PERSON_NAME][GEOGRAPHIC_DATA][US_STATE], [GEOGRAPHIC_DATA], [GEOGRAPHIC_DATA]" at bounding box center [195, 209] width 349 height 22
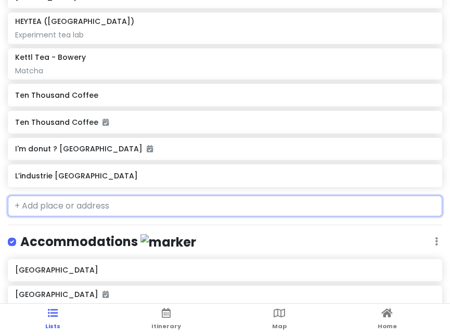
scroll to position [1797, 0]
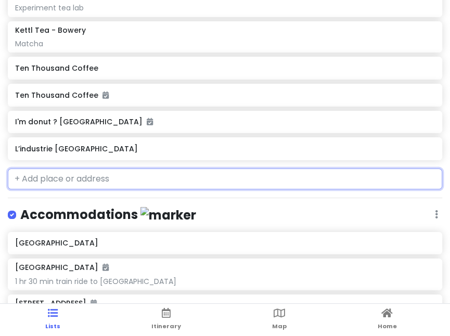
click at [112, 151] on h6 "L’industrie [GEOGRAPHIC_DATA]" at bounding box center [225, 148] width 420 height 9
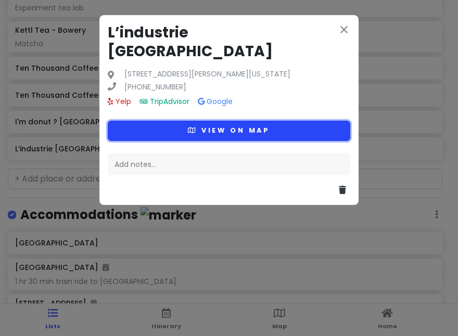
click at [182, 131] on button "View on map" at bounding box center [229, 131] width 243 height 20
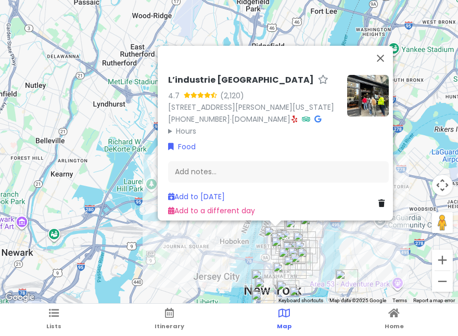
drag, startPoint x: 245, startPoint y: 273, endPoint x: 252, endPoint y: 235, distance: 38.6
click at [251, 237] on div "L’industrie [GEOGRAPHIC_DATA] 4.7 (2,120) [STREET_ADDRESS][PERSON_NAME][US_STAT…" at bounding box center [229, 152] width 458 height 305
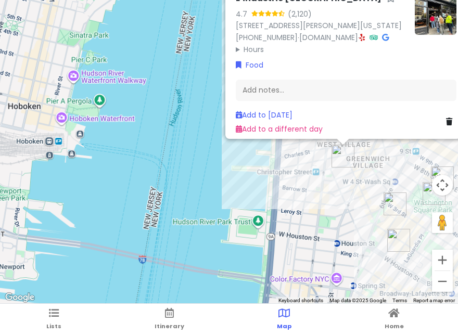
click at [328, 194] on div "L’industrie [GEOGRAPHIC_DATA] 4.7 (2,120) [STREET_ADDRESS][PERSON_NAME][US_STAT…" at bounding box center [229, 152] width 458 height 305
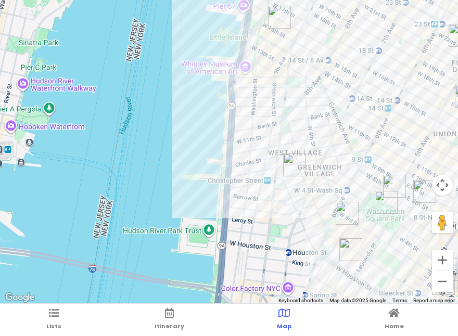
drag, startPoint x: 322, startPoint y: 178, endPoint x: 277, endPoint y: 186, distance: 45.5
click at [277, 186] on div at bounding box center [229, 152] width 458 height 305
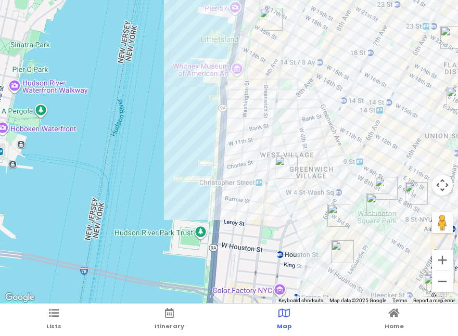
click at [335, 216] on img "Comedy Cellar" at bounding box center [339, 215] width 23 height 23
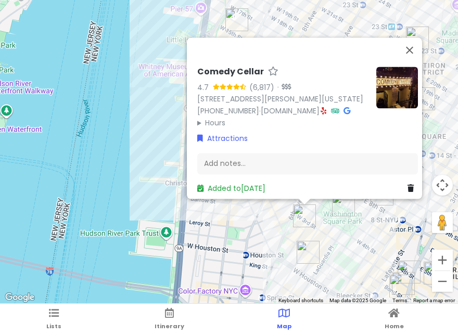
click at [264, 241] on div "Comedy Cellar 4.7 (6,817) · [STREET_ADDRESS][PERSON_NAME][US_STATE] [PHONE_NUMB…" at bounding box center [229, 152] width 458 height 305
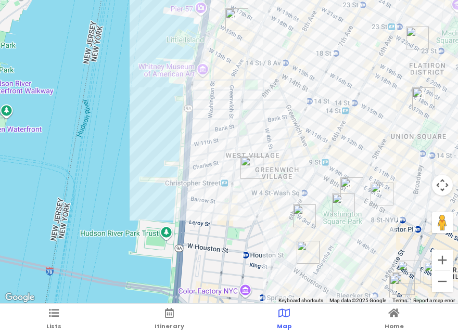
click at [348, 190] on img "Washington Mews" at bounding box center [352, 189] width 23 height 23
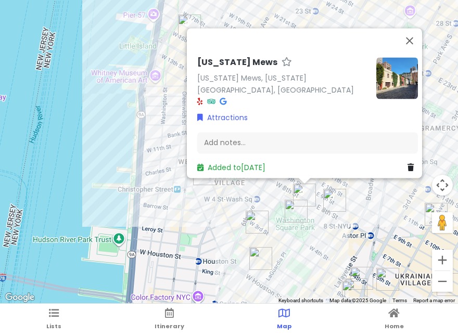
click at [261, 256] on img "Popup Bagels" at bounding box center [260, 258] width 23 height 23
click at [210, 240] on div "To navigate, press the arrow keys. [US_STATE] Mews [US_STATE] Mews, [US_STATE][…" at bounding box center [229, 152] width 458 height 305
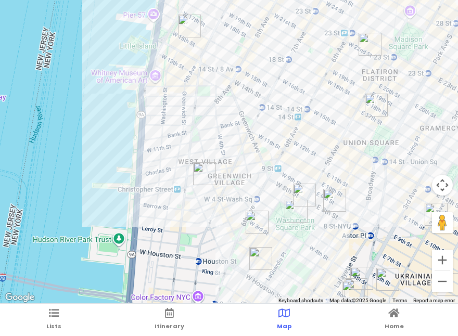
click at [66, 319] on ul "Lists Itinerary Map Home" at bounding box center [229, 320] width 458 height 32
click at [37, 320] on ul "Lists Itinerary Map Home" at bounding box center [229, 320] width 458 height 32
click at [58, 316] on icon at bounding box center [54, 313] width 10 height 7
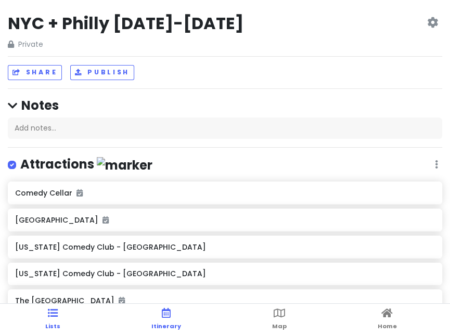
click at [173, 323] on span "Itinerary" at bounding box center [167, 326] width 30 height 8
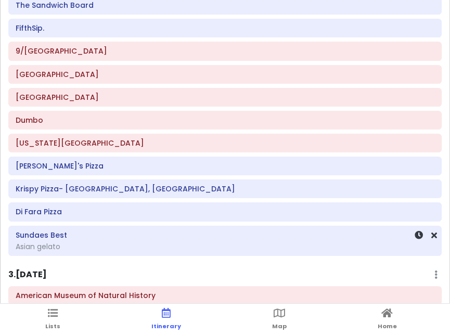
scroll to position [573, 0]
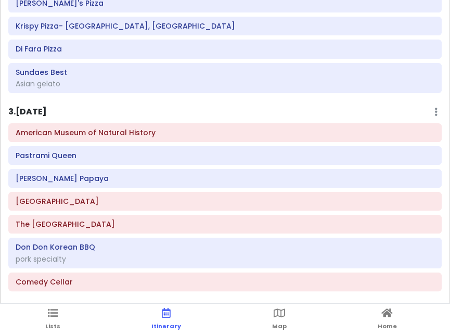
drag, startPoint x: 204, startPoint y: 295, endPoint x: 192, endPoint y: 306, distance: 16.3
click at [204, 295] on div "Itinerary 1 . [DATE] Edit Day Notes Delete Day Arrive LGA 9:10am Ten Thousand C…" at bounding box center [225, 168] width 450 height 336
click at [287, 329] on ul "Lists Itinerary Map Home" at bounding box center [225, 320] width 450 height 32
click at [167, 317] on icon at bounding box center [166, 313] width 9 height 7
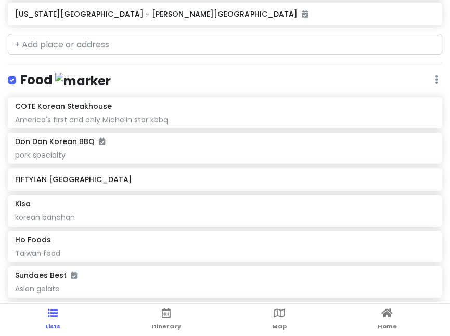
scroll to position [729, 0]
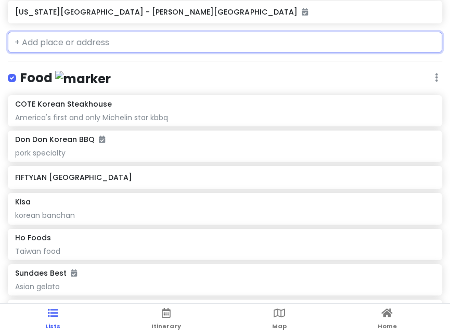
click at [132, 41] on input "text" at bounding box center [225, 42] width 435 height 21
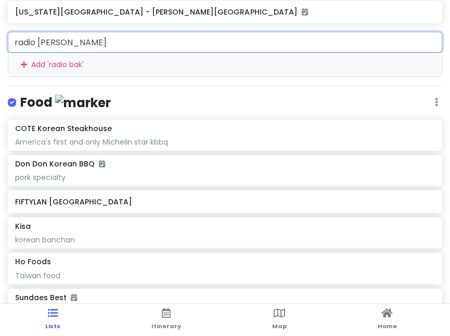
type input "radio bakery"
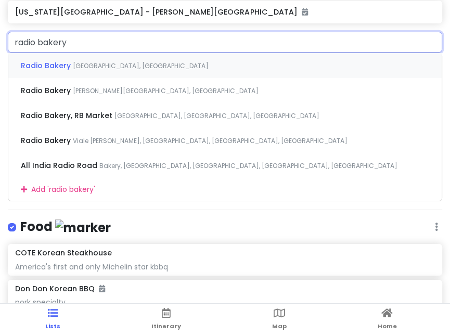
click at [141, 64] on span "[GEOGRAPHIC_DATA], [GEOGRAPHIC_DATA]" at bounding box center [141, 65] width 136 height 9
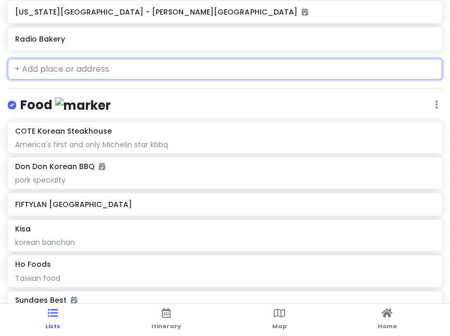
scroll to position [756, 0]
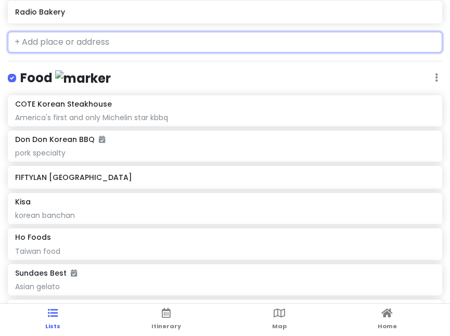
click at [128, 45] on input "text" at bounding box center [225, 42] width 435 height 21
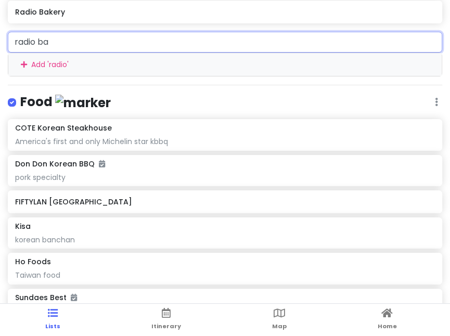
type input "radio bak"
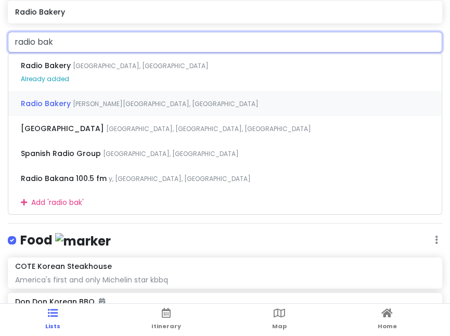
click at [102, 70] on span "[PERSON_NAME][GEOGRAPHIC_DATA], [GEOGRAPHIC_DATA]" at bounding box center [141, 65] width 136 height 9
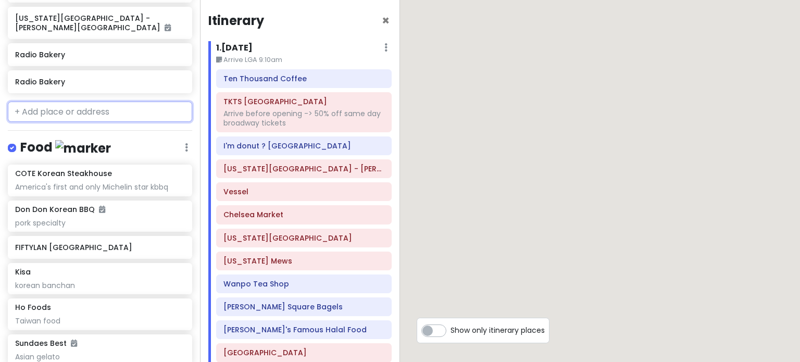
scroll to position [792, 0]
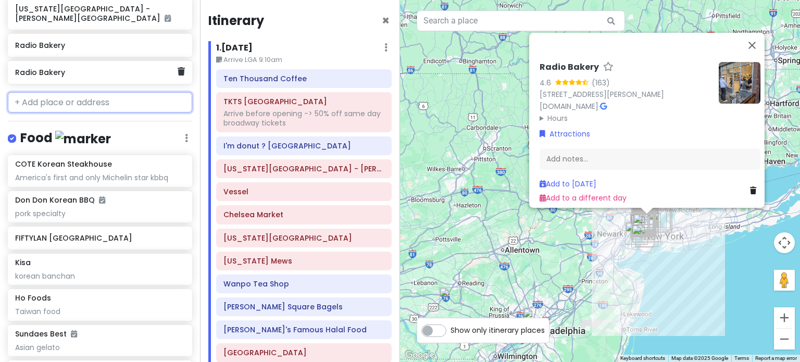
click at [46, 68] on h6 "Radio Bakery" at bounding box center [96, 72] width 162 height 9
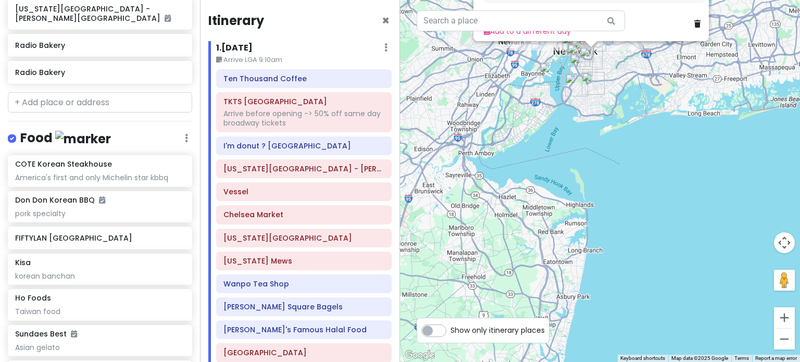
drag, startPoint x: 599, startPoint y: 136, endPoint x: 599, endPoint y: 211, distance: 75.5
click at [599, 211] on div "Radio Bakery 4.6 (163) [STREET_ADDRESS][PERSON_NAME] [DOMAIN_NAME] · Hours [DAT…" at bounding box center [600, 181] width 400 height 362
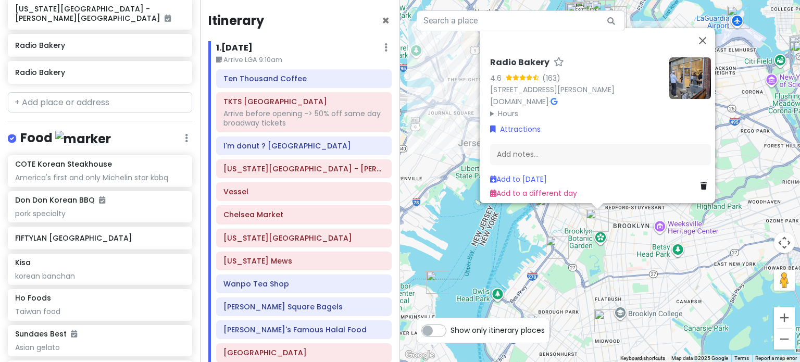
drag, startPoint x: 571, startPoint y: 181, endPoint x: 567, endPoint y: 229, distance: 47.5
click at [567, 229] on div "Radio Bakery 4.6 (163) 186 Underhill Ave, Brooklyn, NY 11238, USA radiobakery.n…" at bounding box center [600, 181] width 400 height 362
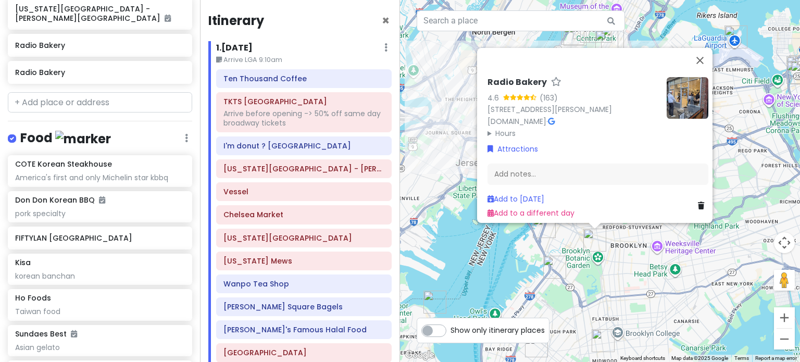
click at [567, 237] on div "Radio Bakery 4.6 (163) 186 Underhill Ave, Brooklyn, NY 11238, USA radiobakery.n…" at bounding box center [600, 181] width 400 height 362
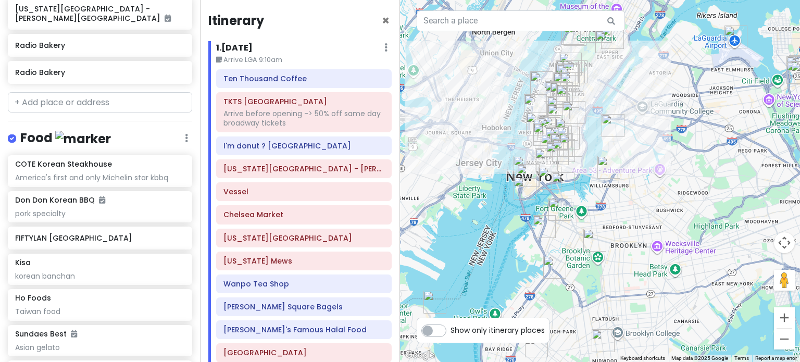
click at [587, 239] on img "Radio Bakery" at bounding box center [594, 240] width 23 height 23
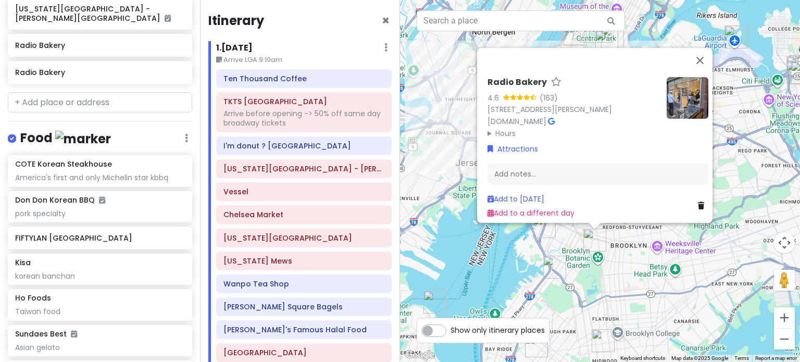
click at [558, 244] on div "Radio Bakery 4.6 (163) 186 Underhill Ave, Brooklyn, NY 11238, USA radiobakery.n…" at bounding box center [600, 181] width 400 height 362
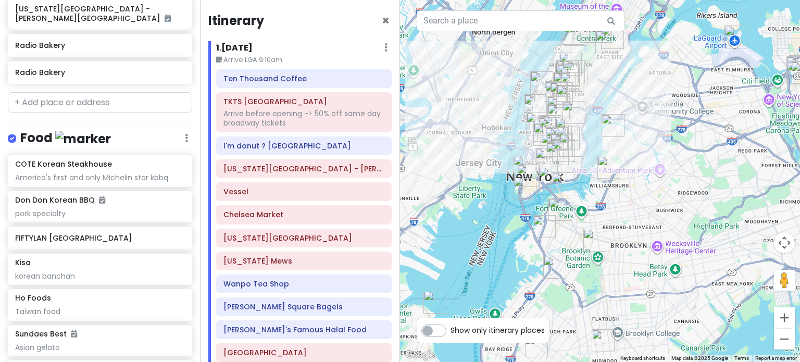
click at [552, 210] on img "New York Transit Museum" at bounding box center [559, 209] width 23 height 23
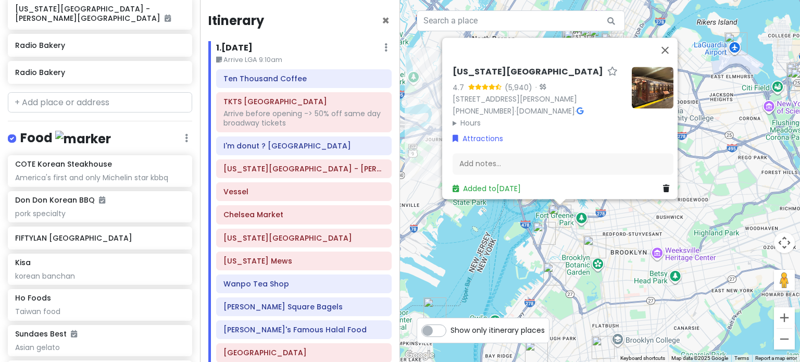
click at [567, 255] on div "New York Transit Museum 4.7 (5,940) · 99 Schermerhorn St, Brooklyn, NY 11201, U…" at bounding box center [600, 181] width 400 height 362
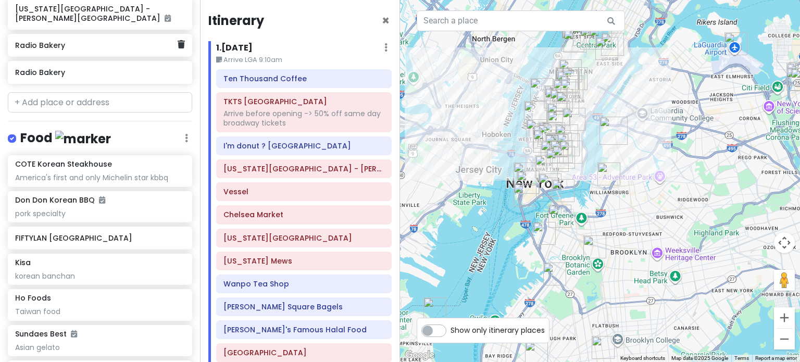
click at [31, 38] on div "Radio Bakery" at bounding box center [96, 45] width 162 height 15
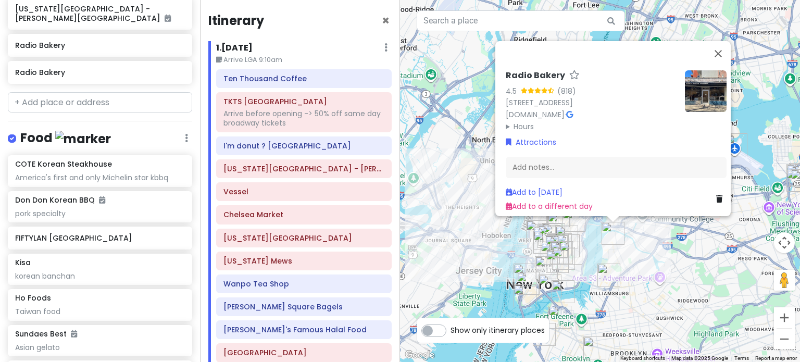
click at [641, 281] on div "Radio Bakery 4.5 (818) 135 India St, Brooklyn, NY 11222, USA radiobakery.nyc · …" at bounding box center [600, 181] width 400 height 362
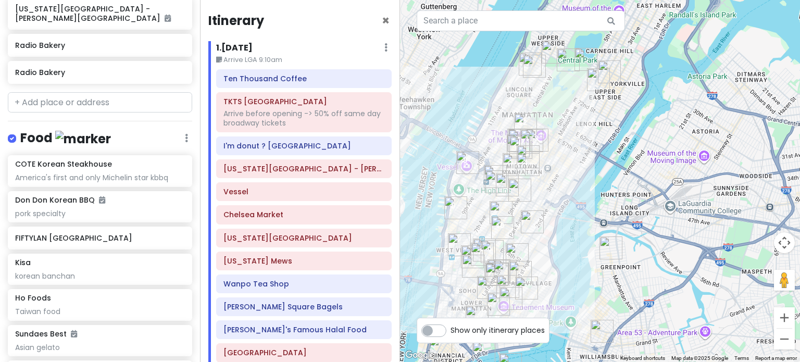
click at [614, 245] on img "Radio Bakery" at bounding box center [610, 247] width 23 height 23
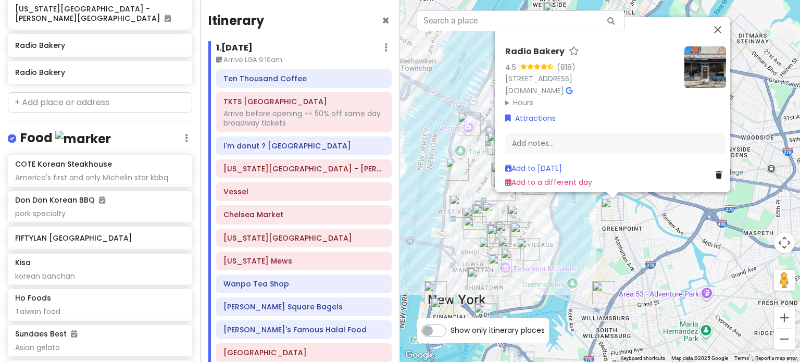
drag, startPoint x: 608, startPoint y: 315, endPoint x: 610, endPoint y: 275, distance: 39.6
click at [610, 275] on div "Radio Bakery 4.5 (818) 135 India St, Brooklyn, NY 11222, USA radiobakery.nyc · …" at bounding box center [600, 181] width 400 height 362
click at [607, 296] on img "L'Industrie Pizzeria" at bounding box center [603, 292] width 23 height 23
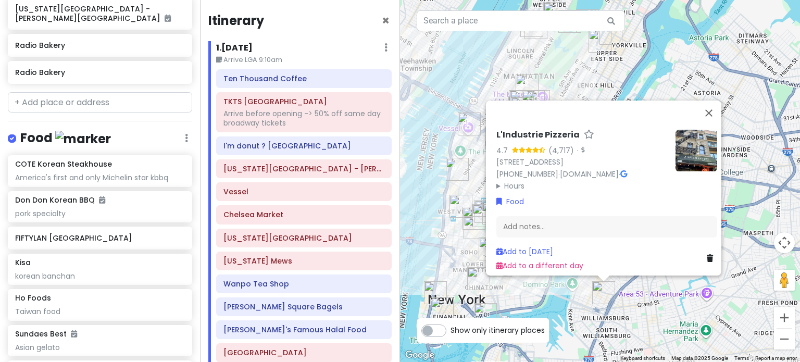
click at [602, 315] on div "L'Industrie Pizzeria 4.7 (4,717) · 254 S 2nd St, Brooklyn, NY 11211, USA (718) …" at bounding box center [600, 181] width 400 height 362
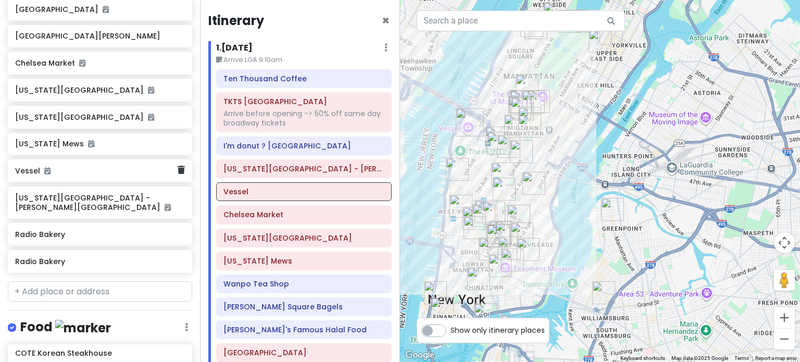
scroll to position [636, 0]
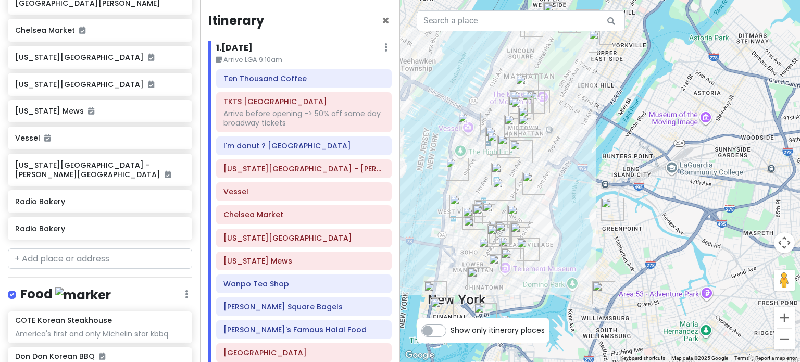
click at [610, 211] on img "Radio Bakery" at bounding box center [612, 209] width 23 height 23
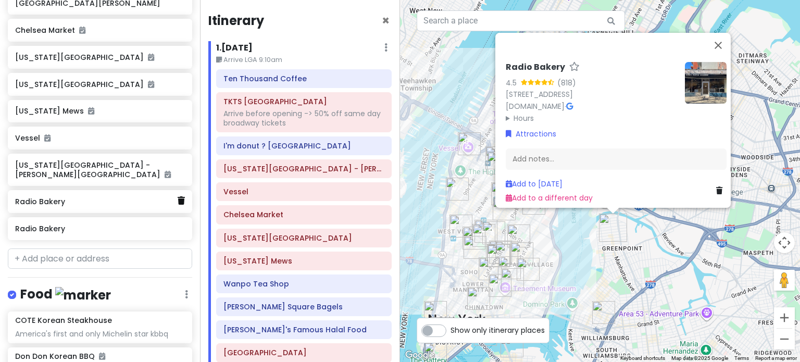
click at [178, 196] on icon at bounding box center [181, 200] width 7 height 8
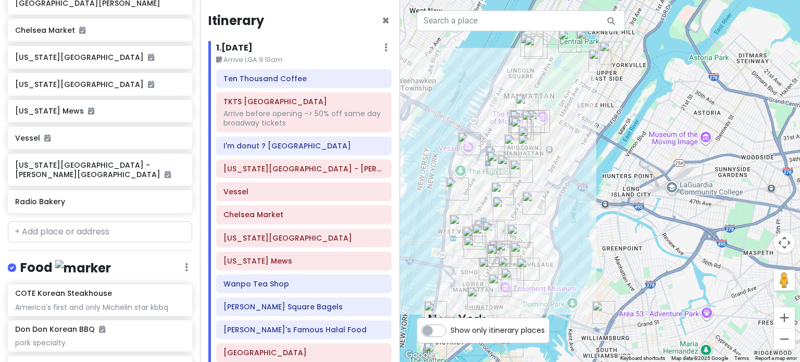
scroll to position [609, 0]
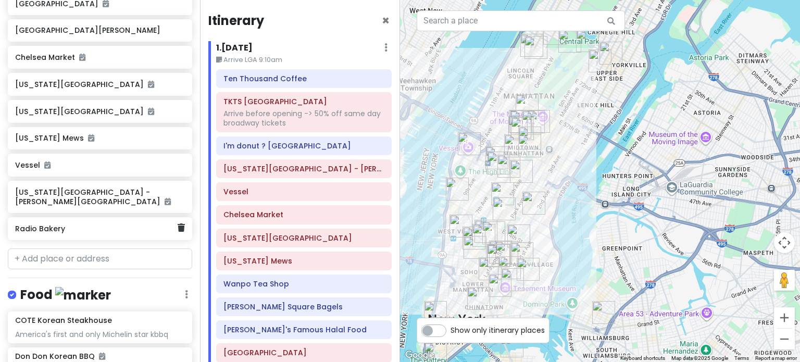
click at [142, 224] on h6 "Radio Bakery" at bounding box center [96, 228] width 162 height 9
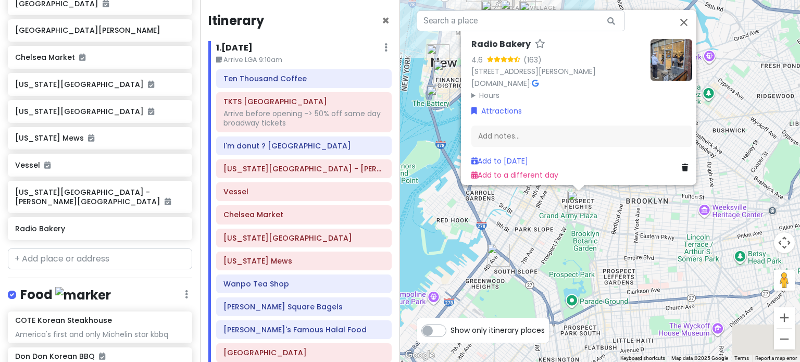
drag, startPoint x: 628, startPoint y: 324, endPoint x: 631, endPoint y: 205, distance: 119.8
click at [631, 205] on div "Radio Bakery 4.6 (163) 186 Underhill Ave, Brooklyn, NY 11238, USA radiobakery.n…" at bounding box center [600, 181] width 400 height 362
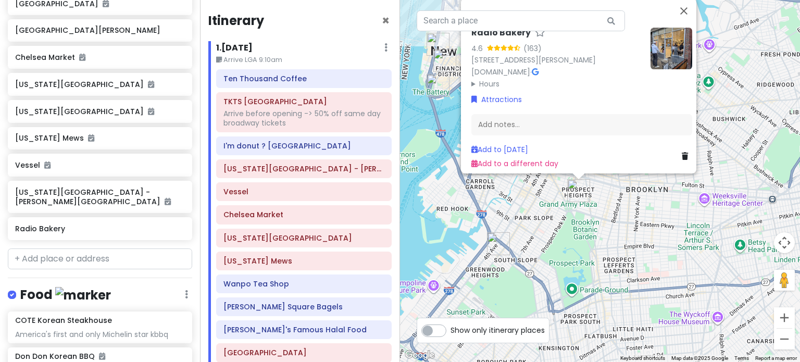
click at [619, 203] on div "Radio Bakery 4.6 (163) 186 Underhill Ave, Brooklyn, NY 11238, USA radiobakery.n…" at bounding box center [600, 181] width 400 height 362
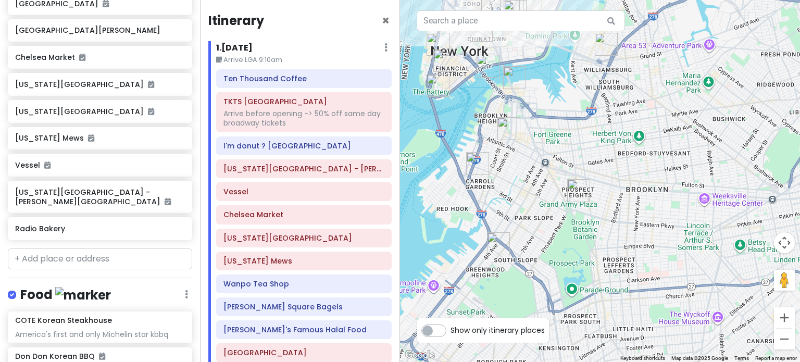
click at [575, 195] on img "Radio Bakery" at bounding box center [578, 190] width 23 height 23
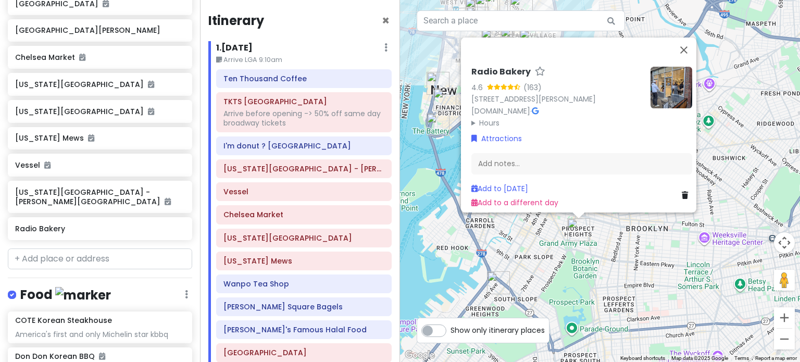
click at [523, 266] on div "Radio Bakery 4.6 (163) 186 Underhill Ave, Brooklyn, NY 11238, USA radiobakery.n…" at bounding box center [600, 181] width 400 height 362
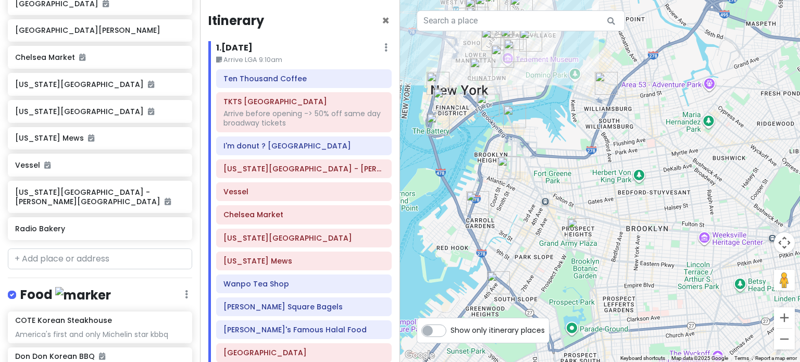
click at [577, 228] on img "Radio Bakery" at bounding box center [578, 229] width 23 height 23
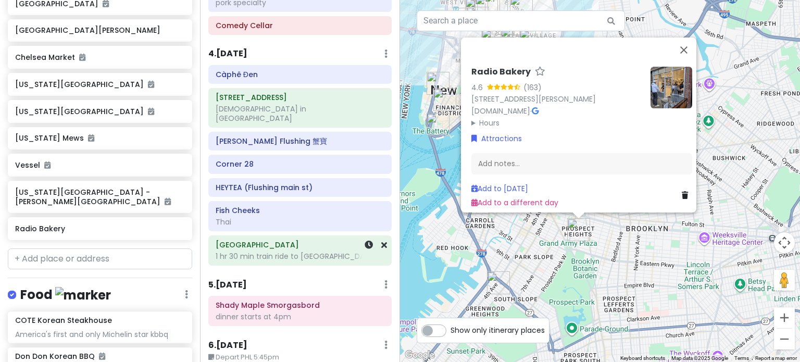
scroll to position [884, 0]
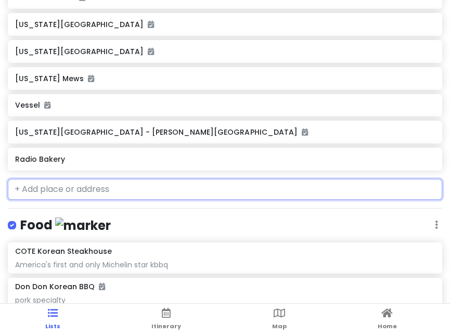
click at [92, 190] on input "text" at bounding box center [225, 189] width 435 height 21
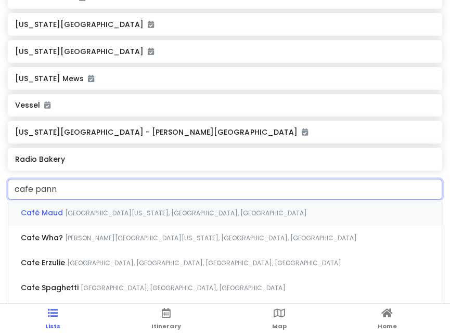
type input "cafe panna"
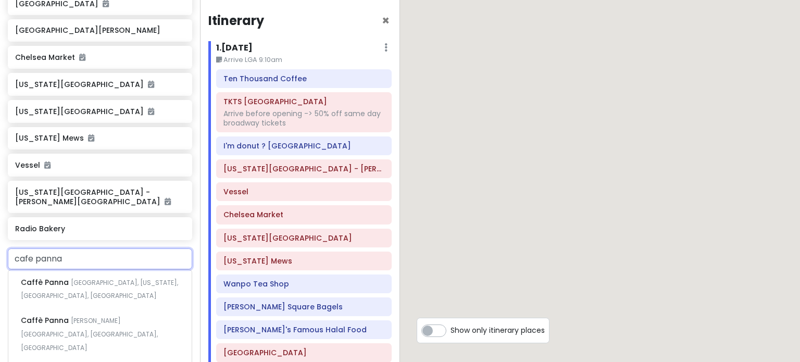
scroll to position [619, 0]
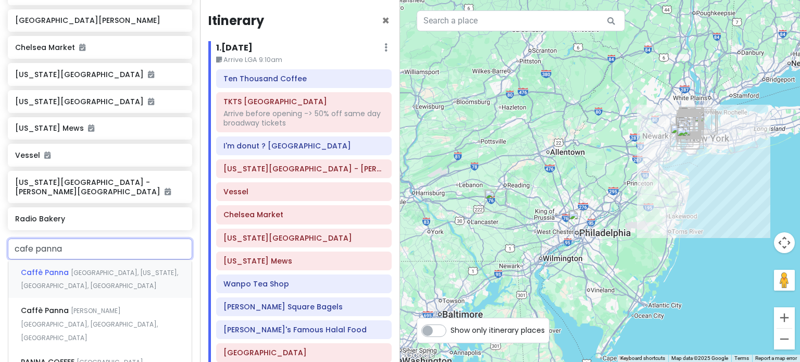
click at [98, 268] on span "Irving Place, New York, NY, USA" at bounding box center [99, 279] width 157 height 22
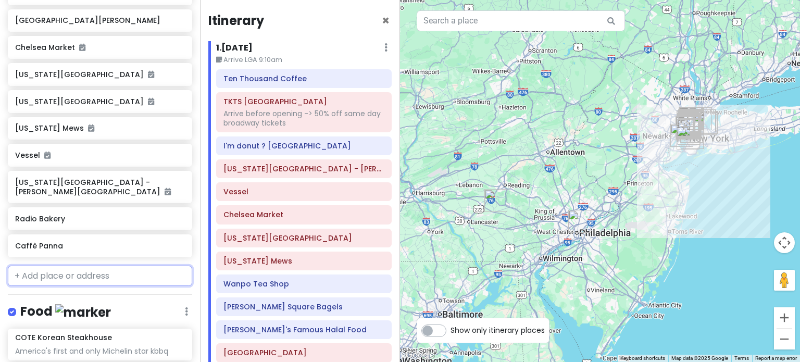
scroll to position [646, 0]
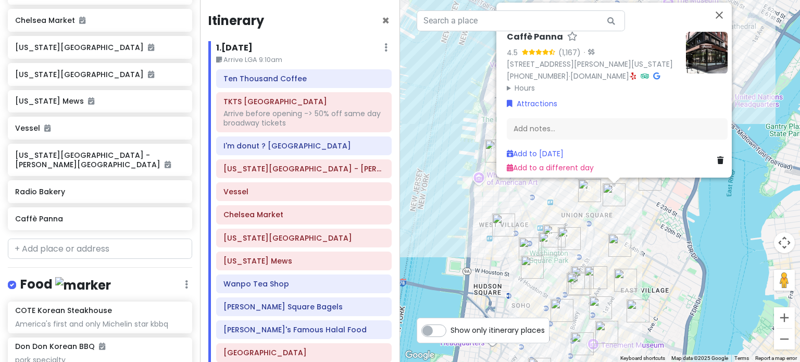
drag, startPoint x: 636, startPoint y: 210, endPoint x: 628, endPoint y: 210, distance: 7.8
click at [636, 210] on div "Caffè Panna 4.5 (1,167) · 77 Irving Pl, New York, NY 10003, USA (917) 475-1162 …" at bounding box center [600, 181] width 400 height 362
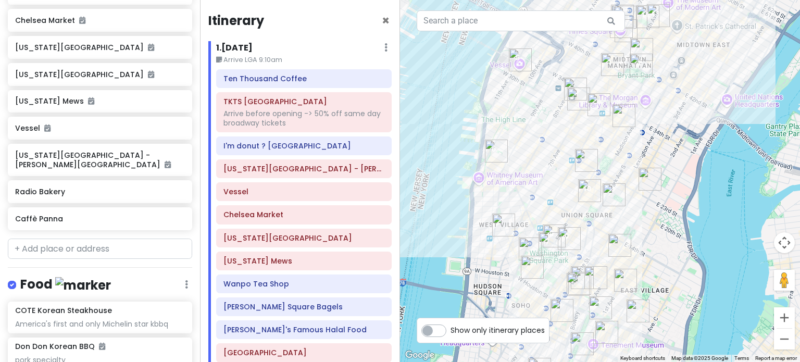
click at [586, 193] on img "Tompkins Square Bagels" at bounding box center [589, 190] width 23 height 23
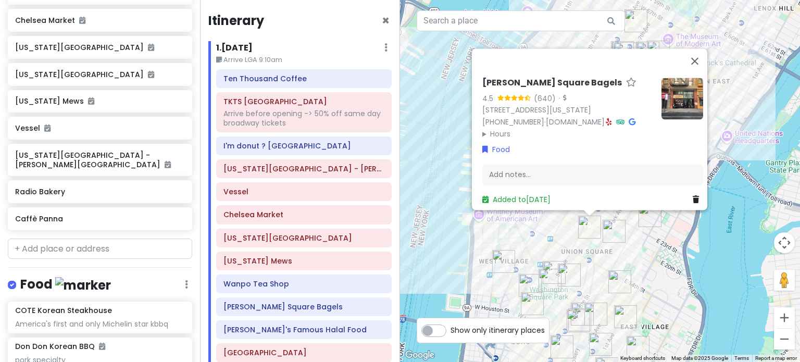
click at [610, 227] on img "Caffè Panna" at bounding box center [613, 231] width 23 height 23
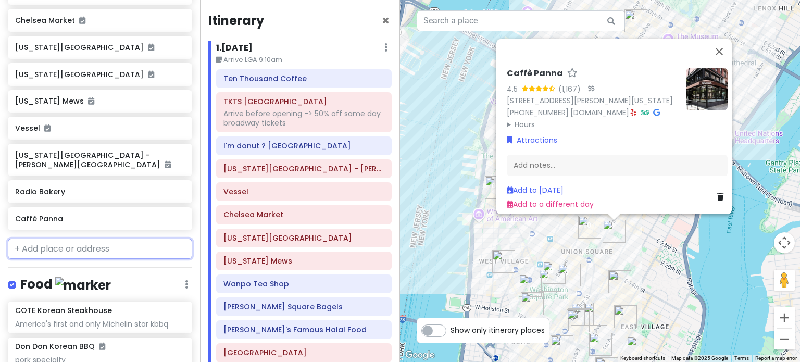
click at [81, 238] on input "text" at bounding box center [100, 248] width 184 height 21
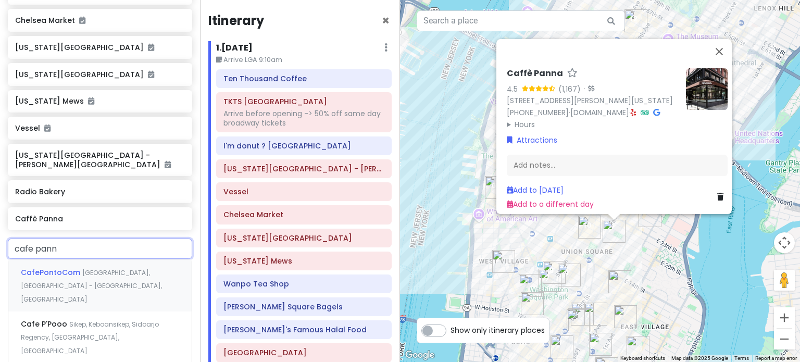
type input "cafe panna"
click at [77, 311] on div "Caffè Panna Norman Avenue, Brooklyn, NY, USA" at bounding box center [99, 337] width 183 height 52
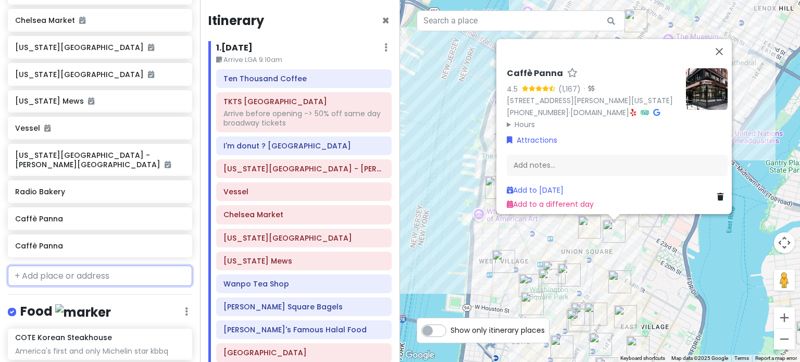
scroll to position [673, 0]
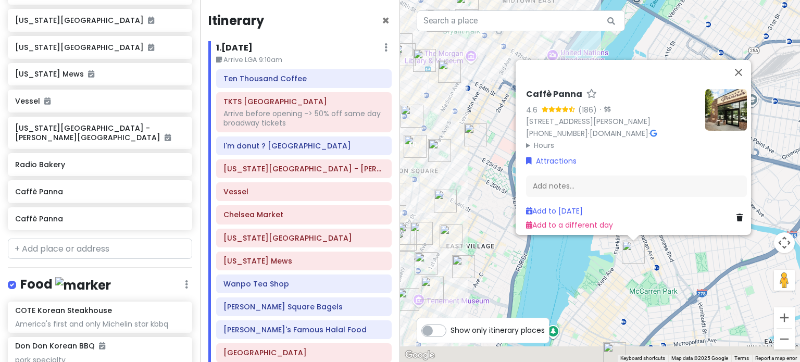
drag, startPoint x: 678, startPoint y: 327, endPoint x: 633, endPoint y: 155, distance: 177.6
click at [633, 155] on div "Caffè Panna 4.6 (186) · 16 Norman Ave, Brooklyn, NY 11222, USA (718) 362-6026 ·…" at bounding box center [600, 181] width 400 height 362
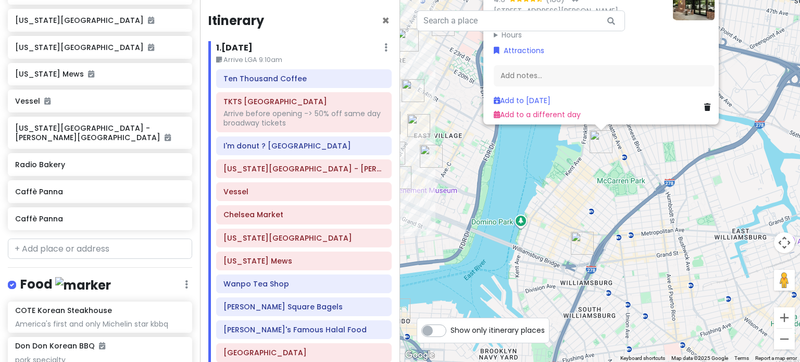
click at [601, 167] on div "Caffè Panna 4.6 (186) · 16 Norman Ave, Brooklyn, NY 11222, USA (718) 362-6026 ·…" at bounding box center [600, 181] width 400 height 362
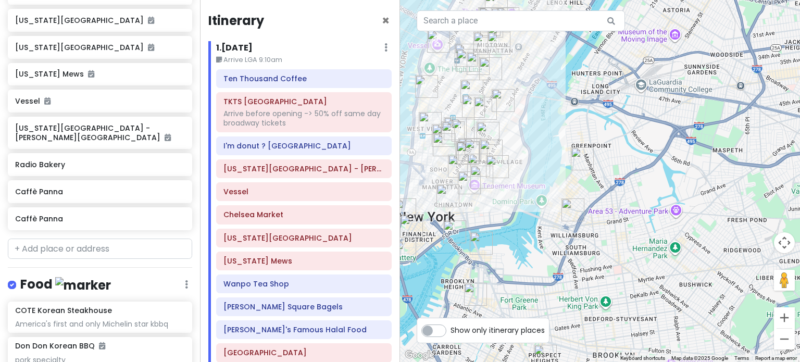
click at [577, 157] on img "Caffè Panna" at bounding box center [582, 158] width 23 height 23
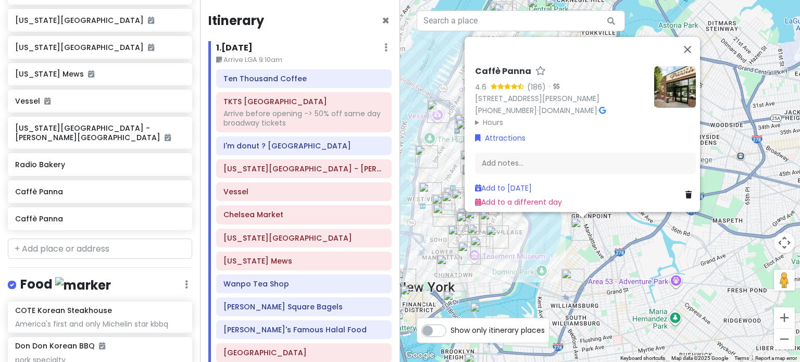
click at [685, 191] on icon at bounding box center [688, 194] width 6 height 7
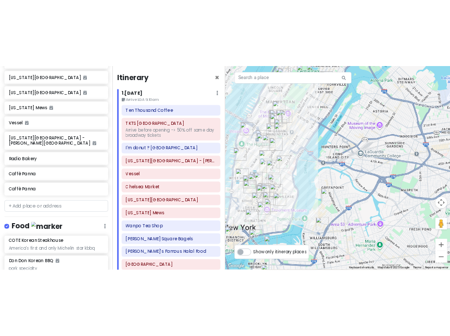
scroll to position [646, 0]
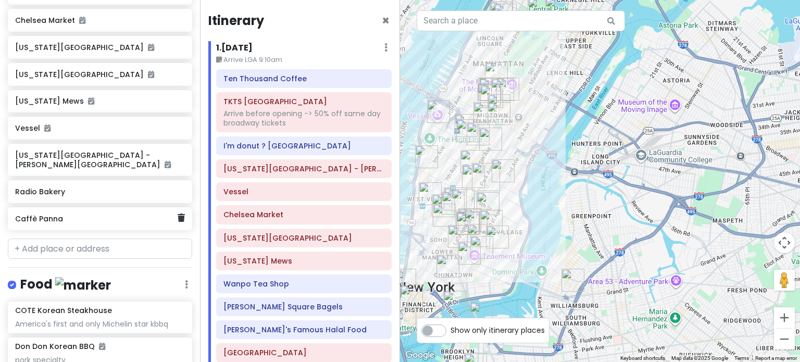
click at [64, 214] on h6 "Caffè Panna" at bounding box center [96, 218] width 162 height 9
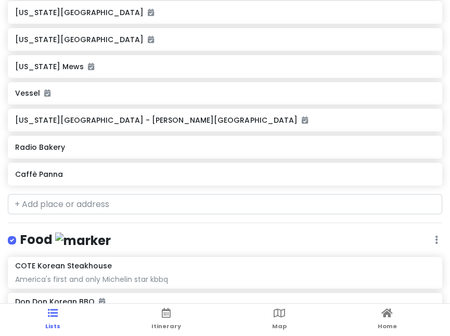
scroll to position [625, 0]
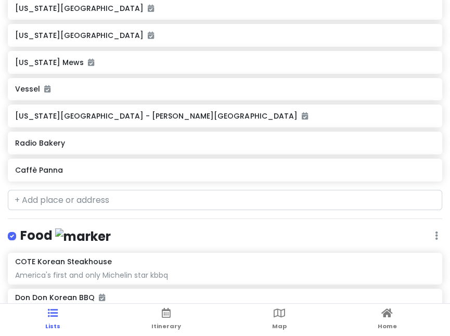
click at [329, 149] on div "Radio Bakery" at bounding box center [225, 143] width 435 height 23
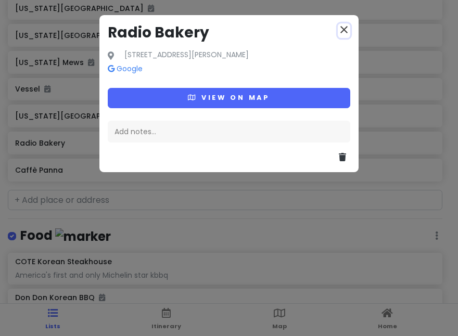
click at [341, 24] on icon "close" at bounding box center [344, 29] width 12 height 12
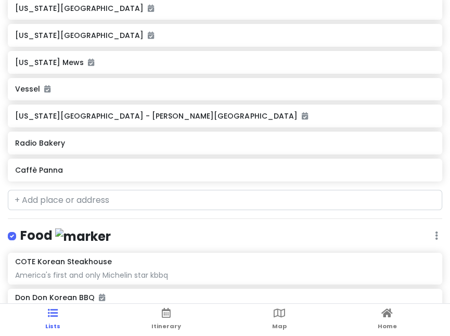
click at [297, 140] on h6 "Radio Bakery" at bounding box center [225, 143] width 420 height 9
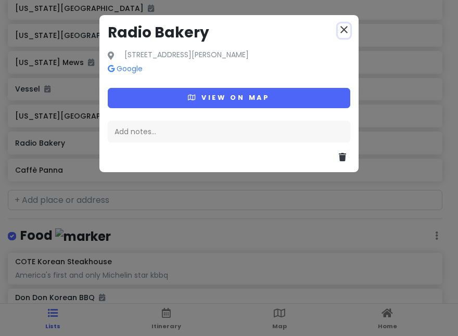
click at [342, 27] on icon "close" at bounding box center [344, 29] width 12 height 12
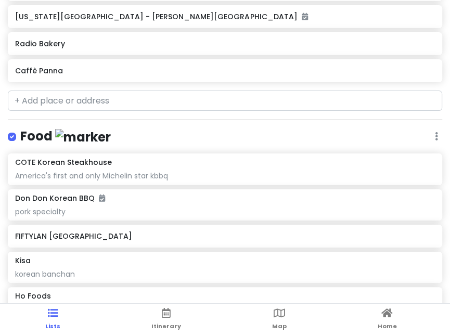
scroll to position [720, 0]
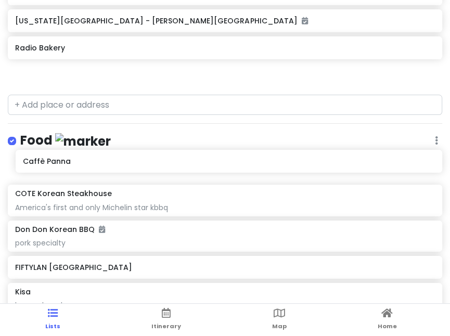
drag, startPoint x: 111, startPoint y: 68, endPoint x: 119, endPoint y: 164, distance: 96.6
click at [119, 164] on div "NYC + Philly [DATE]-[DATE] Private Change Dates Make a Copy Delete Trip Give Fe…" at bounding box center [225, 168] width 450 height 336
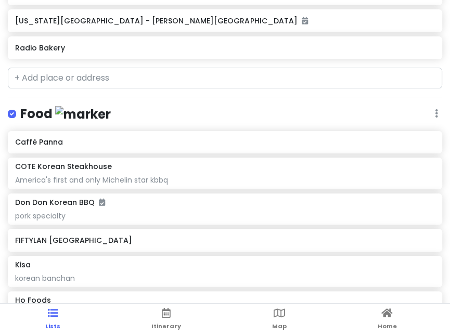
scroll to position [666, 0]
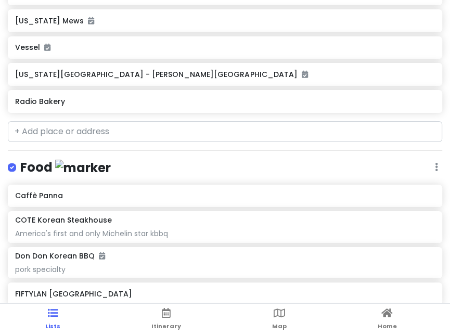
click at [158, 104] on h6 "Radio Bakery" at bounding box center [225, 101] width 420 height 9
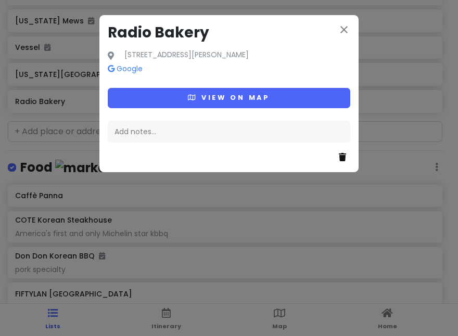
click at [342, 158] on icon at bounding box center [342, 157] width 7 height 8
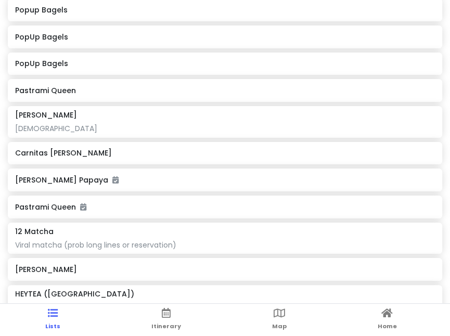
scroll to position [1785, 0]
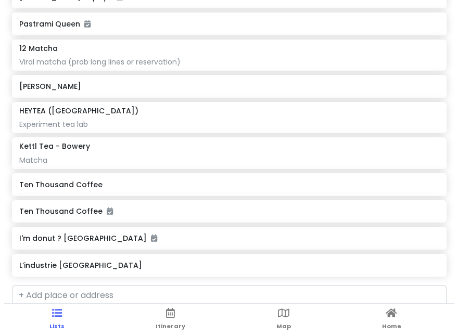
scroll to position [1718, 0]
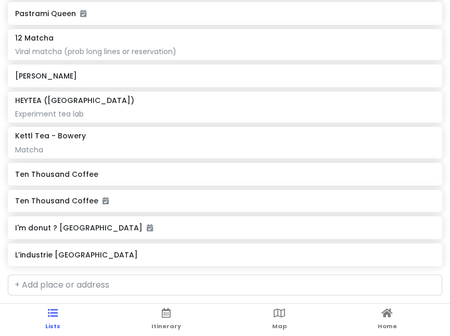
click at [87, 231] on h6 "I'm donut ? [GEOGRAPHIC_DATA]" at bounding box center [225, 227] width 420 height 9
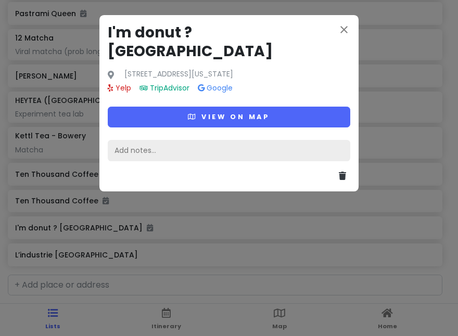
click at [146, 140] on div "Add notes..." at bounding box center [229, 151] width 243 height 22
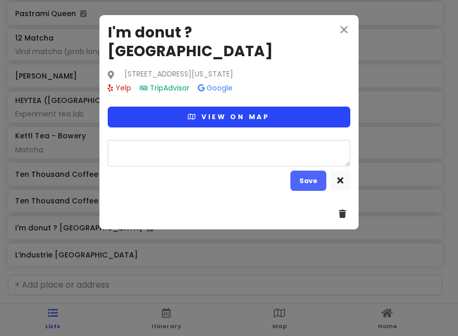
type textarea "x"
type textarea "d"
type textarea "x"
type textarea "do"
type textarea "x"
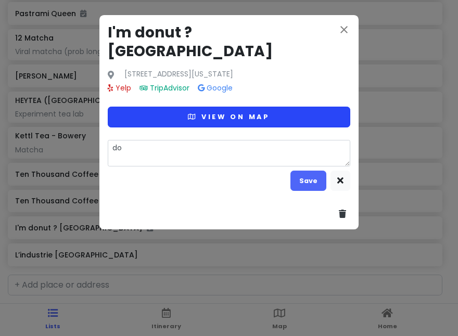
type textarea "don"
type textarea "x"
type textarea "donu"
type textarea "x"
type textarea "donut"
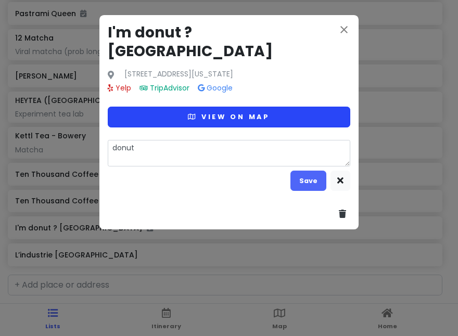
type textarea "x"
type textarea "donut"
type textarea "x"
type textarea "donut v"
type textarea "x"
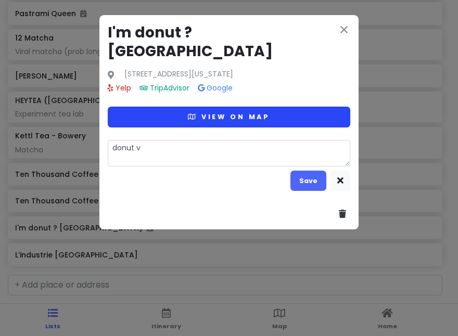
type textarea "donut vh"
type textarea "x"
type textarea "donut v"
type textarea "x"
type textarea "donut"
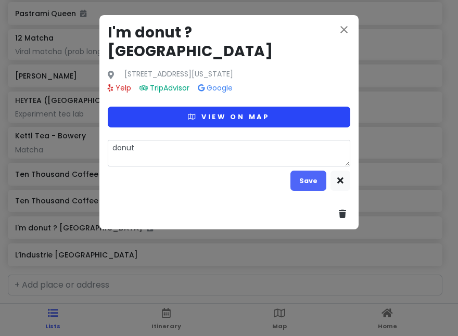
type textarea "x"
type textarea "donut c"
type textarea "x"
type textarea "donut ch"
type textarea "x"
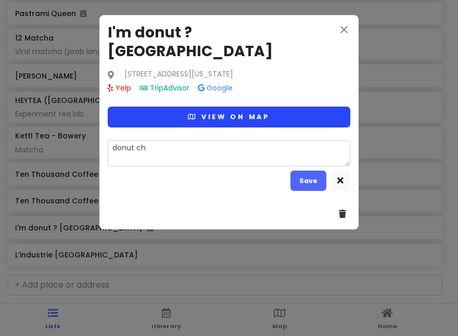
type textarea "donut cha"
type textarea "x"
type textarea "donut chai"
type textarea "x"
type textarea "donut chain"
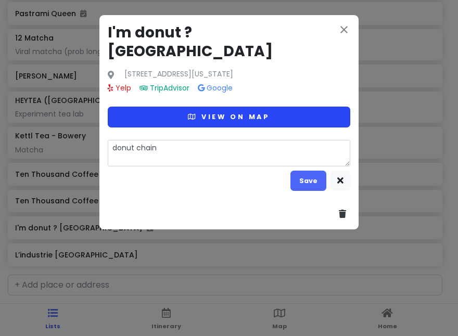
type textarea "x"
type textarea "donut chain"
type textarea "x"
type textarea "donut chain"
type textarea "x"
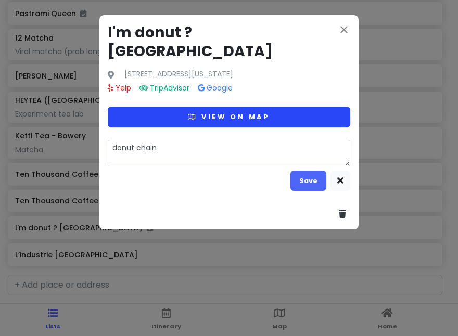
type textarea "donut chain"
type textarea "x"
type textarea "donut chain f"
type textarea "x"
type textarea "donut chain fr"
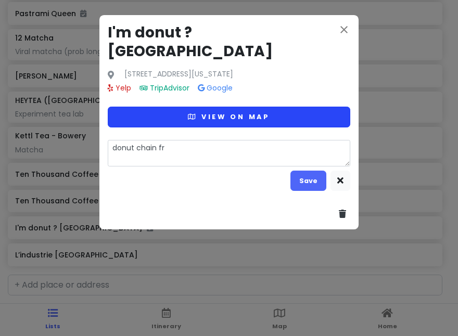
type textarea "x"
type textarea "donut chain fro"
type textarea "x"
type textarea "donut chain from"
type textarea "x"
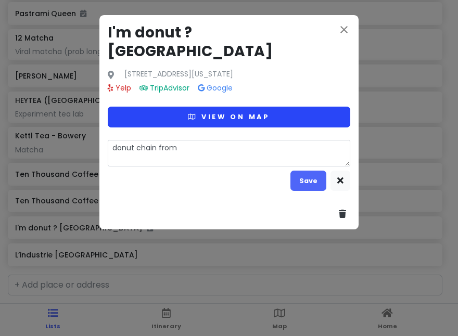
type textarea "donut chain from"
type textarea "x"
type textarea "donut chain from J"
type textarea "x"
type textarea "donut chain from Jap"
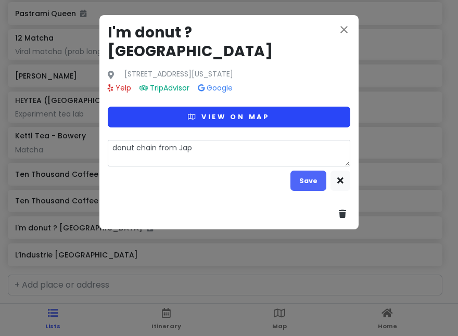
type textarea "x"
type textarea "donut chain from [GEOGRAPHIC_DATA]"
type textarea "x"
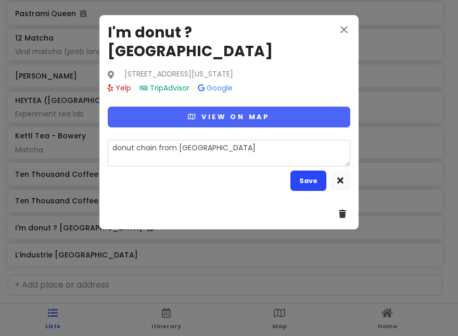
type textarea "donut chain from [GEOGRAPHIC_DATA]"
click at [312, 171] on button "Save" at bounding box center [309, 181] width 36 height 20
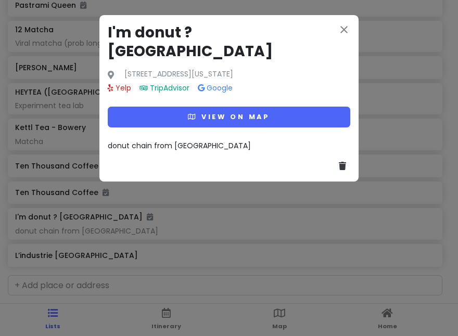
click at [121, 245] on div "close I'm donut ? times square [STREET_ADDRESS][US_STATE] Yelp TripAdvisor Goog…" at bounding box center [229, 168] width 458 height 336
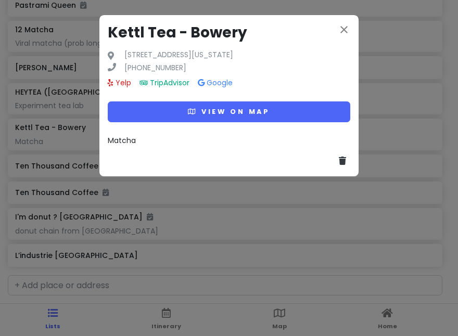
click at [51, 137] on div "close Kettl Tea - Bowery [STREET_ADDRESS][US_STATE] [PHONE_NUMBER] Yelp TripAdv…" at bounding box center [229, 168] width 458 height 336
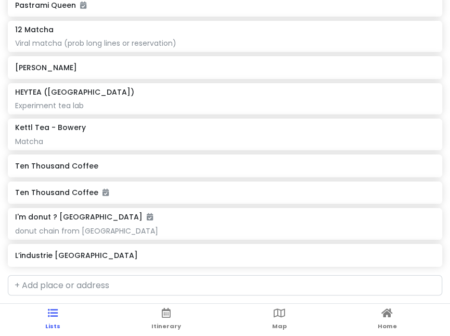
click at [54, 72] on div "[PERSON_NAME]" at bounding box center [225, 67] width 420 height 15
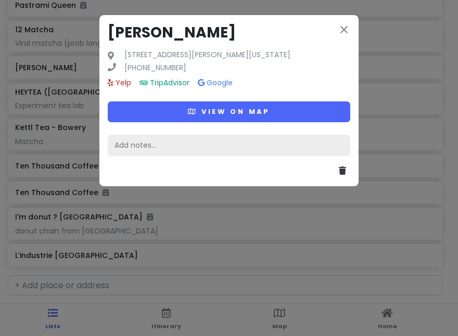
click at [150, 143] on div "Add notes..." at bounding box center [229, 146] width 243 height 22
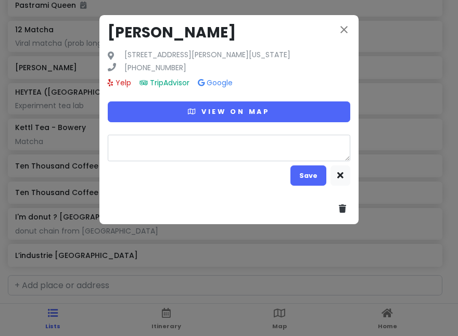
type textarea "x"
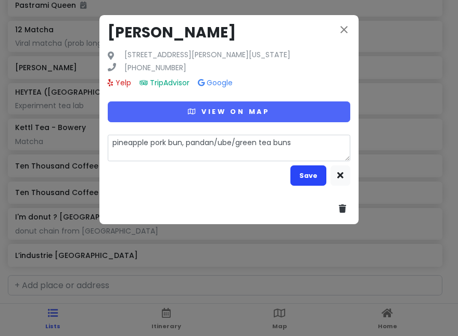
type textarea "pineapple pork bun, pandan/ube/green tea buns"
click at [303, 179] on button "Save" at bounding box center [309, 176] width 36 height 20
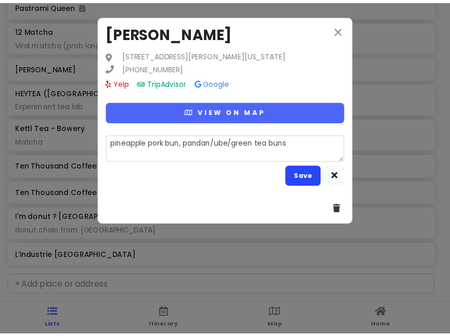
scroll to position [1735, 0]
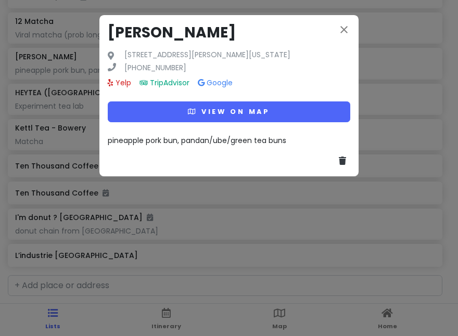
click at [56, 166] on div "close [PERSON_NAME] Wah [STREET_ADDRESS][PERSON_NAME][US_STATE] [PHONE_NUMBER] …" at bounding box center [229, 168] width 458 height 336
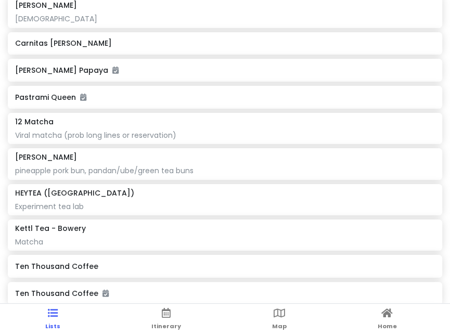
scroll to position [1631, 0]
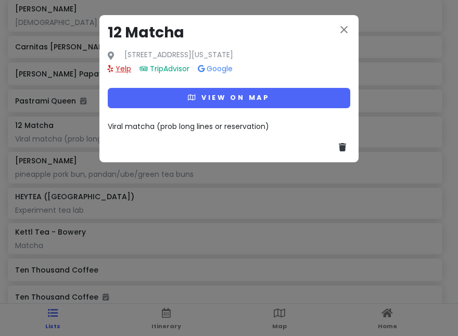
click at [121, 68] on link "Yelp" at bounding box center [119, 69] width 23 height 10
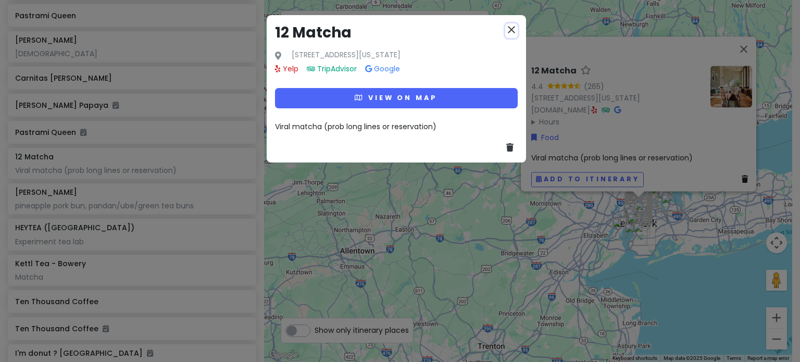
click at [458, 33] on icon "close" at bounding box center [511, 29] width 12 height 12
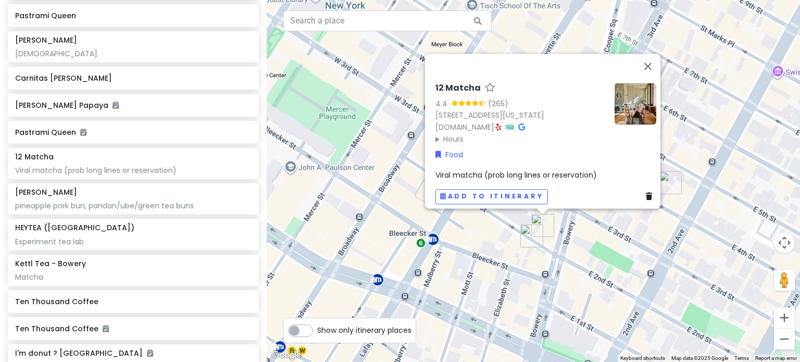
click at [458, 233] on div "12 Matcha 4.4 (265) [STREET_ADDRESS][US_STATE] [DOMAIN_NAME] · Hours [DATE] 8:3…" at bounding box center [533, 181] width 533 height 362
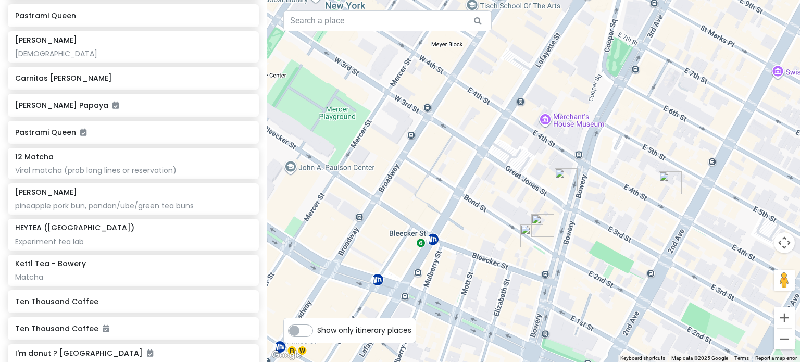
click at [458, 235] on img "Fish Cheeks" at bounding box center [531, 235] width 23 height 23
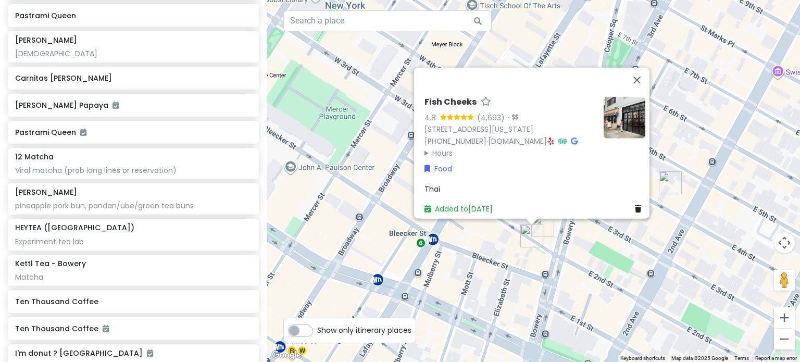
click at [458, 245] on div "Fish Cheeks 4.8 (4,693) · [STREET_ADDRESS][US_STATE] [PHONE_NUMBER] · [DOMAIN_N…" at bounding box center [533, 181] width 533 height 362
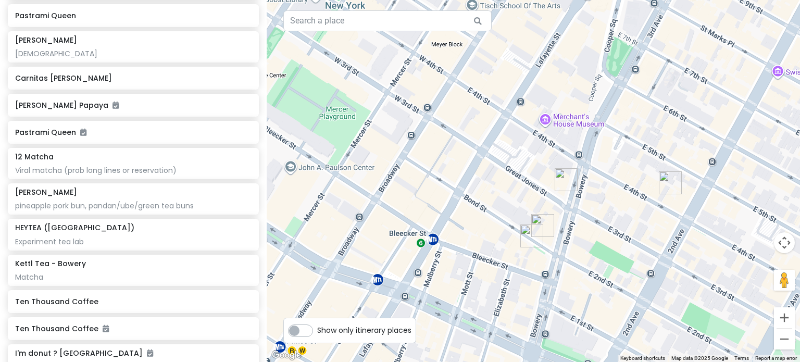
click at [458, 180] on img "Kettl Tea - Bowery" at bounding box center [566, 179] width 23 height 23
click at [458, 181] on img "Kettl Tea - Bowery" at bounding box center [566, 179] width 23 height 23
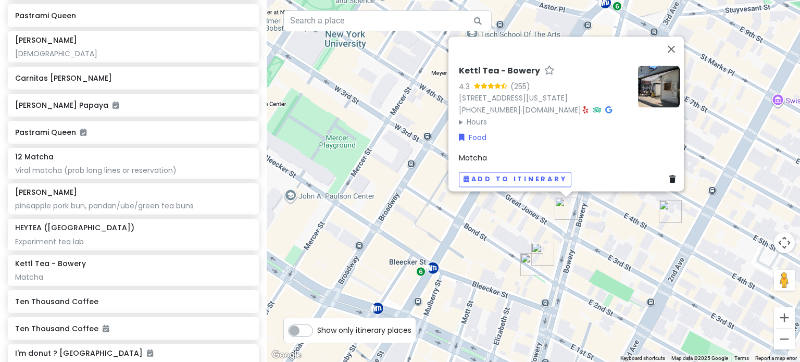
click at [458, 247] on img "12 Matcha" at bounding box center [542, 254] width 23 height 23
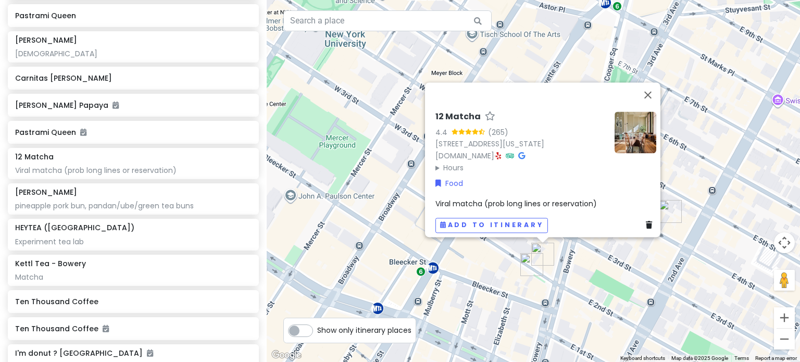
click at [458, 271] on div "12 Matcha 4.4 (265) [STREET_ADDRESS][US_STATE] [DOMAIN_NAME] · Hours [DATE] 8:3…" at bounding box center [533, 181] width 533 height 362
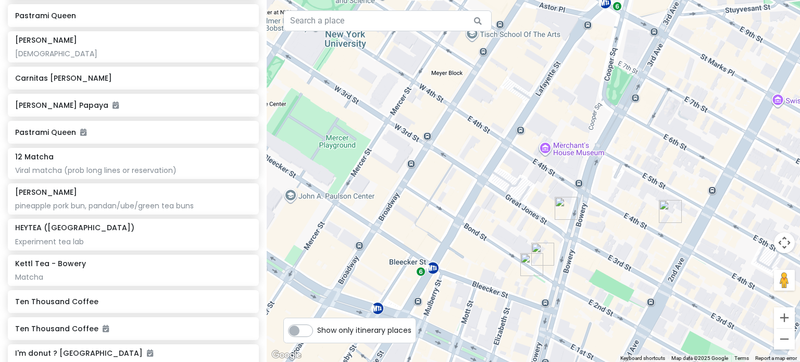
click at [458, 206] on img "Kettl Tea - Bowery" at bounding box center [566, 208] width 23 height 23
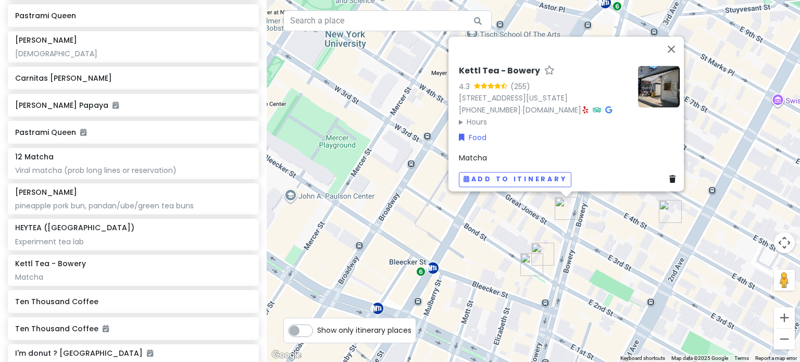
click at [458, 80] on img at bounding box center [659, 87] width 42 height 42
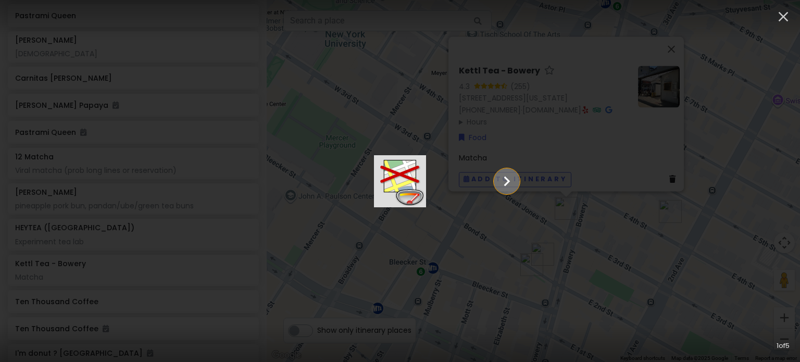
click at [458, 189] on icon "Show slide 2 of 5" at bounding box center [507, 181] width 20 height 25
click at [458, 189] on icon "Show slide 3 of 5" at bounding box center [507, 181] width 20 height 25
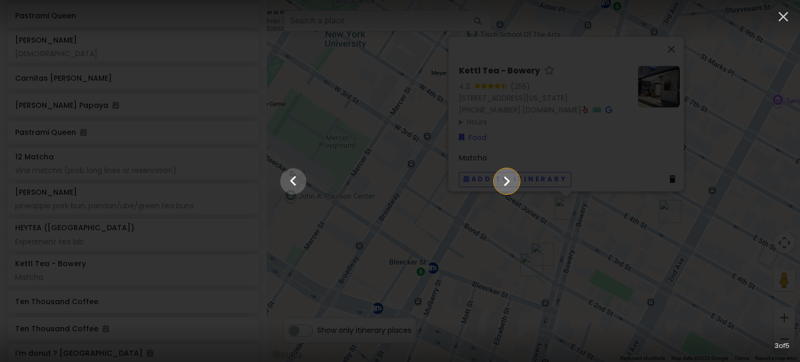
click at [458, 189] on icon "Show slide 4 of 5" at bounding box center [507, 181] width 20 height 25
click at [458, 189] on icon "Show slide 5 of 5" at bounding box center [507, 181] width 20 height 25
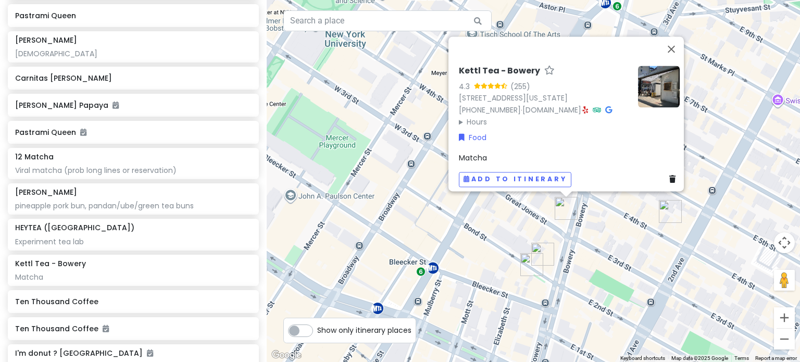
click at [458, 211] on img "New York Comedy Club - East Village" at bounding box center [670, 211] width 23 height 23
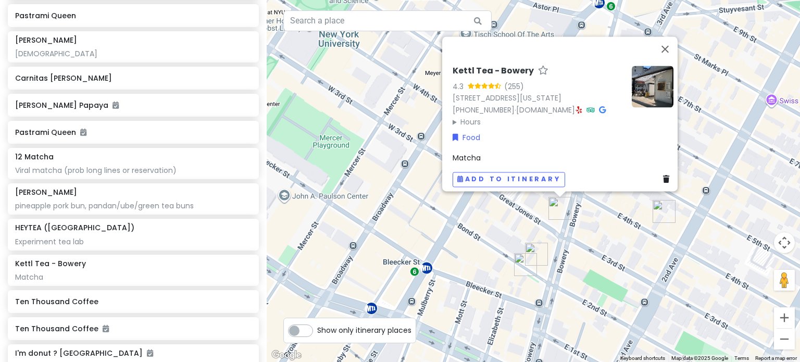
click at [458, 211] on img "New York Comedy Club - East Village" at bounding box center [663, 211] width 23 height 23
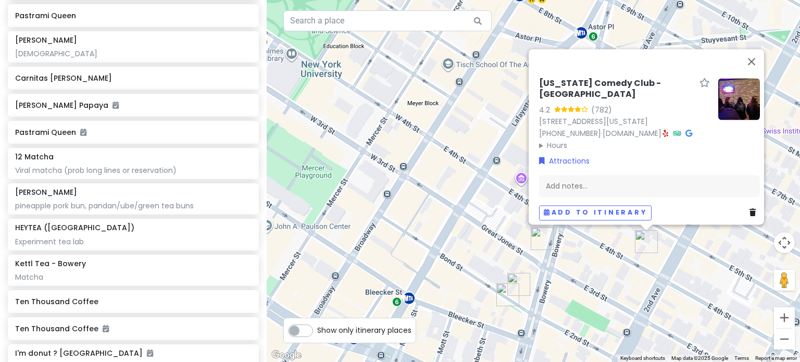
click at [458, 265] on div "[US_STATE] Comedy Club - [GEOGRAPHIC_DATA] 4.2 (782) [STREET_ADDRESS][US_STATE]…" at bounding box center [533, 181] width 533 height 362
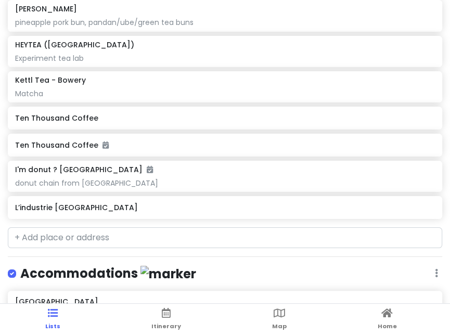
scroll to position [1787, 0]
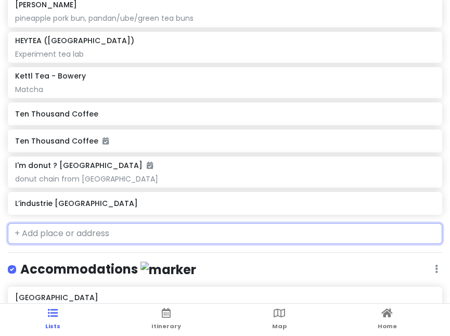
click at [89, 235] on input "text" at bounding box center [225, 233] width 435 height 21
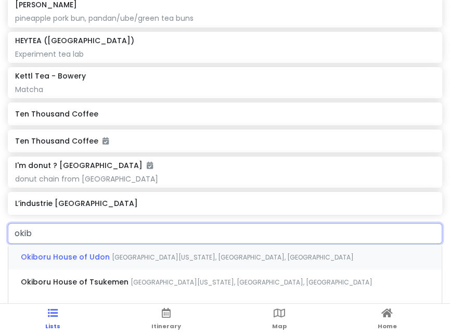
type input "okibo"
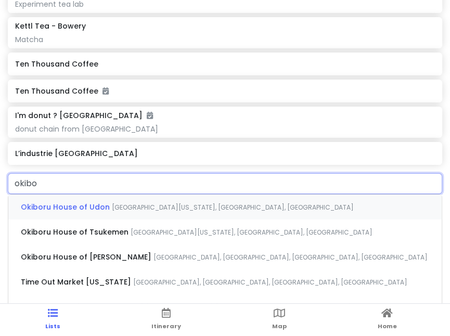
scroll to position [1839, 0]
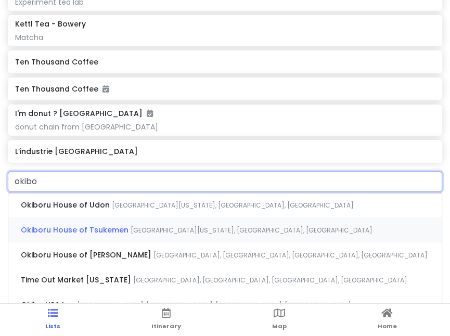
click at [154, 210] on span "[GEOGRAPHIC_DATA][US_STATE], [GEOGRAPHIC_DATA], [GEOGRAPHIC_DATA]" at bounding box center [233, 205] width 242 height 9
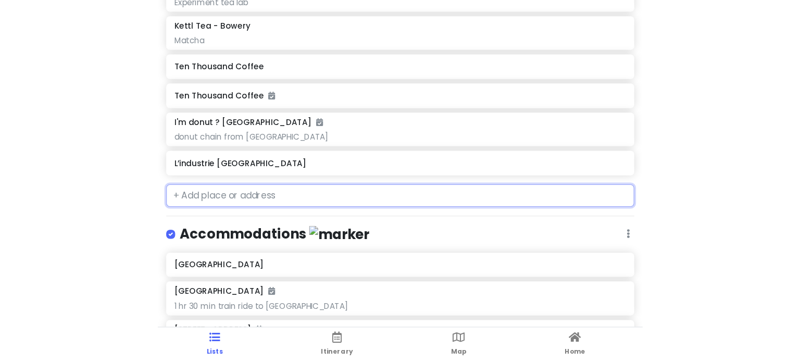
scroll to position [1866, 0]
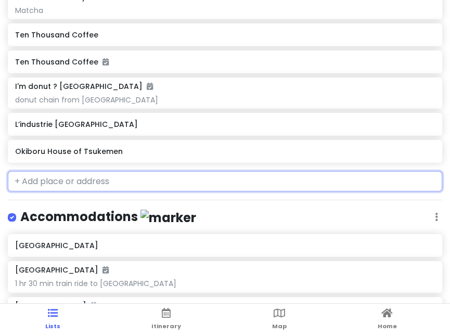
click at [133, 153] on h6 "Okiboru House of Tsukemen" at bounding box center [225, 151] width 420 height 9
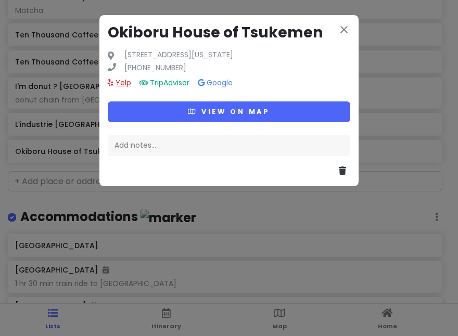
click at [123, 83] on link "Yelp" at bounding box center [119, 83] width 23 height 10
click at [346, 27] on icon "close" at bounding box center [344, 29] width 12 height 12
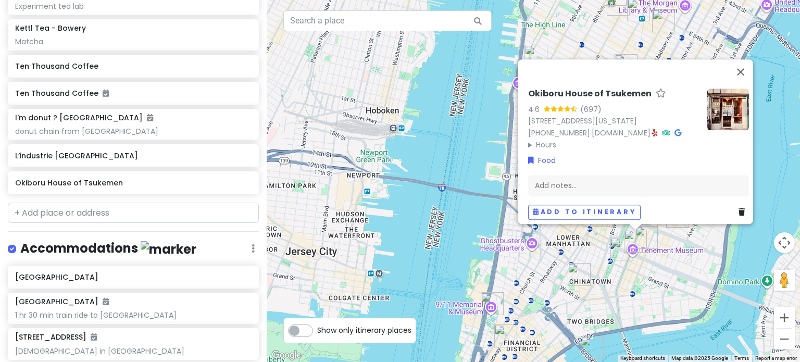
drag, startPoint x: 668, startPoint y: 323, endPoint x: 643, endPoint y: 262, distance: 65.6
click at [458, 262] on div "Okiboru House of Tsukemen 4.6 (697) [STREET_ADDRESS][US_STATE] [PHONE_NUMBER] ·…" at bounding box center [533, 181] width 533 height 362
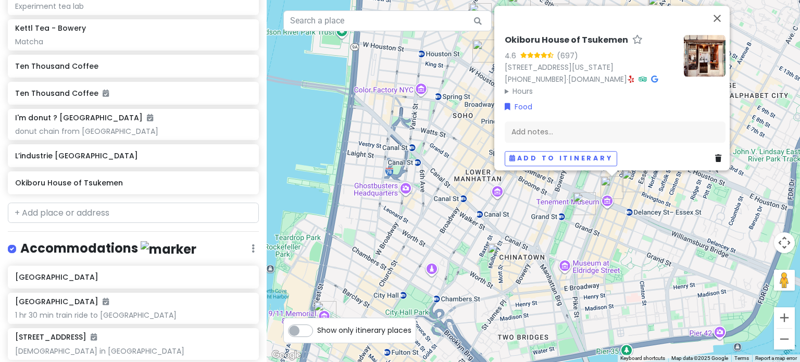
click at [458, 182] on img "Kalye Rivington" at bounding box center [633, 180] width 23 height 23
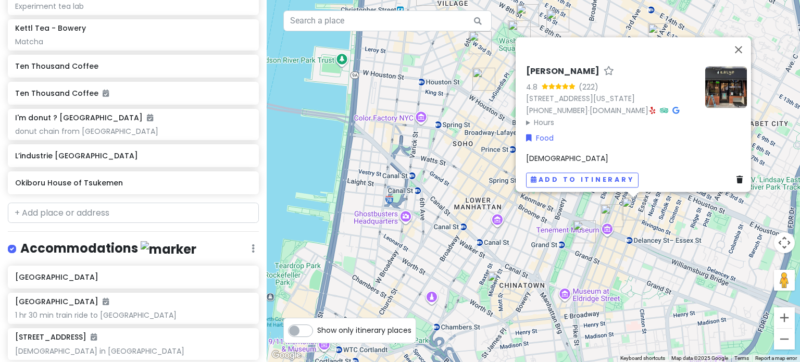
click at [458, 222] on img "The Sandwich Board" at bounding box center [584, 231] width 23 height 23
click at [458, 222] on img "The Sandwich Board" at bounding box center [583, 232] width 23 height 23
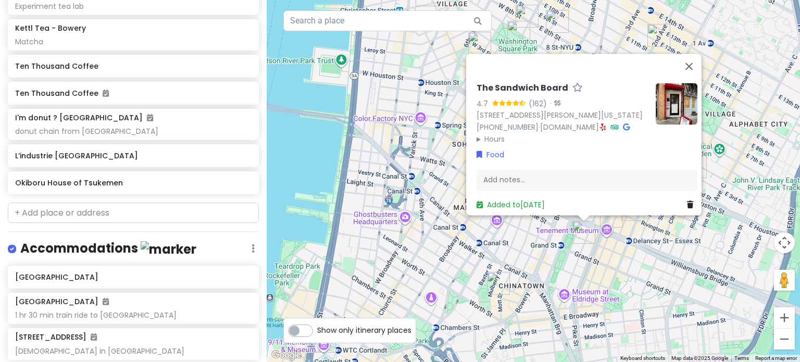
click at [458, 249] on div "The Sandwich Board 4.7 (162) · [STREET_ADDRESS][PERSON_NAME][US_STATE] [PHONE_N…" at bounding box center [533, 181] width 533 height 362
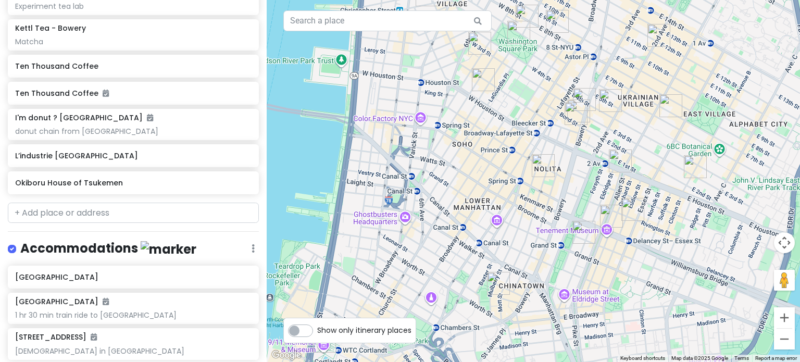
click at [458, 215] on img "Okiboru House of Tsukemen" at bounding box center [611, 216] width 23 height 23
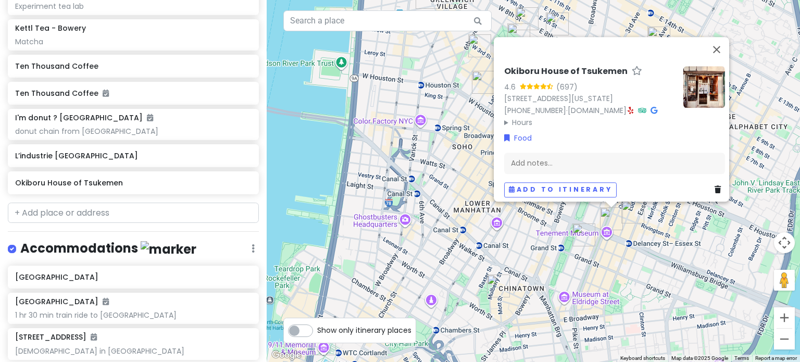
click at [458, 117] on summary "Hours" at bounding box center [589, 122] width 171 height 11
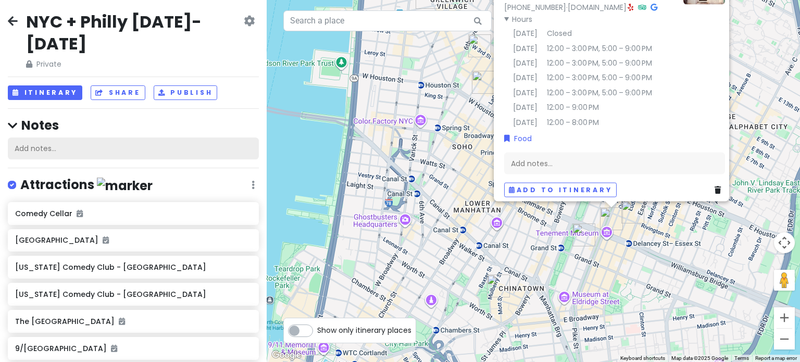
scroll to position [0, 0]
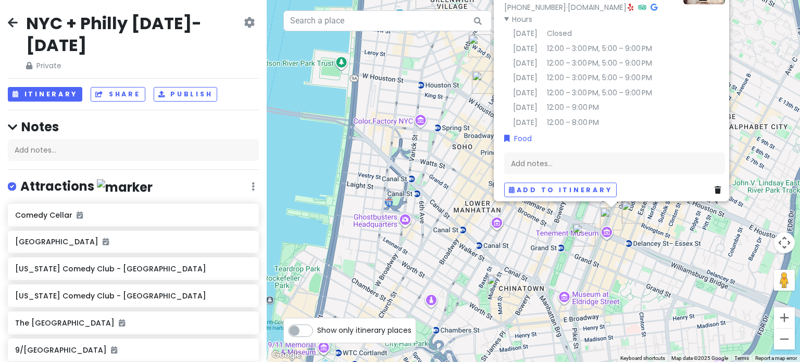
click at [61, 81] on div "NYC + Philly [DATE]-[DATE] Private Change Dates Make a Copy Delete Trip Give Fe…" at bounding box center [133, 181] width 267 height 362
click at [64, 87] on button "Itinerary" at bounding box center [45, 94] width 74 height 15
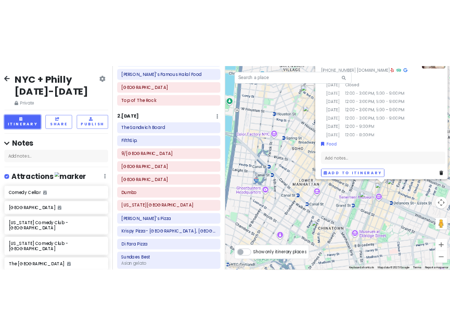
scroll to position [312, 0]
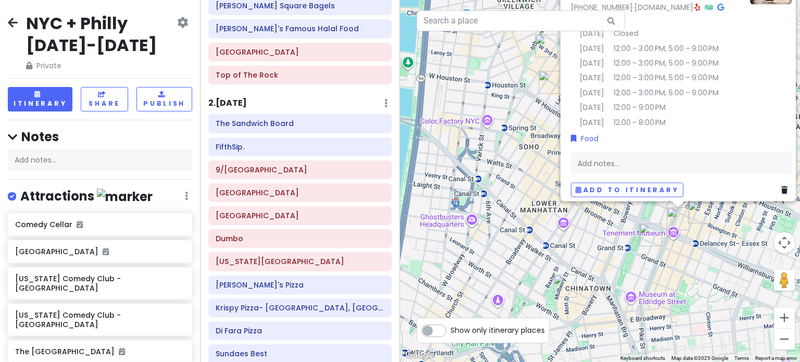
click at [458, 244] on div "Okiboru House of Tsukemen 4.6 (697) [STREET_ADDRESS][US_STATE] [PHONE_NUMBER] ·…" at bounding box center [600, 181] width 400 height 362
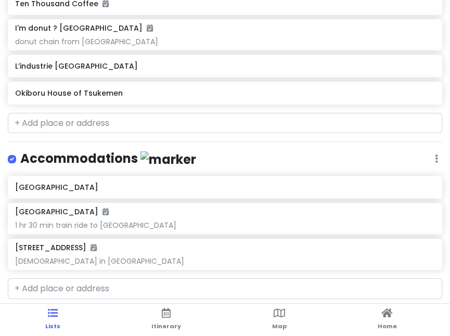
scroll to position [1927, 0]
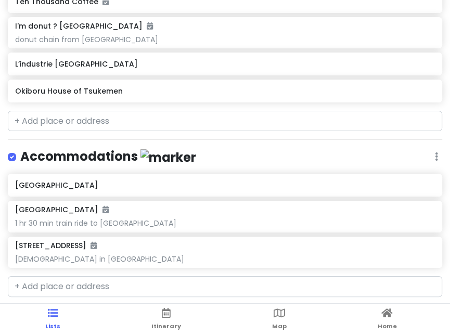
click at [123, 131] on div "NYC + Philly [DATE]-[DATE] Private Change Dates Make a Copy Delete Trip Give Fe…" at bounding box center [225, 168] width 450 height 336
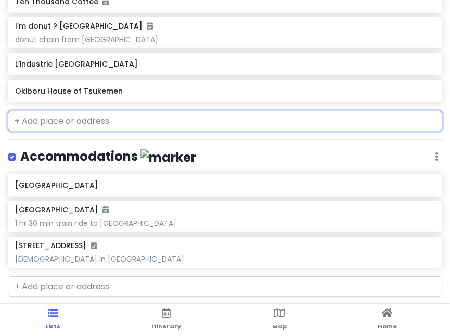
click at [129, 128] on input "text" at bounding box center [225, 121] width 435 height 21
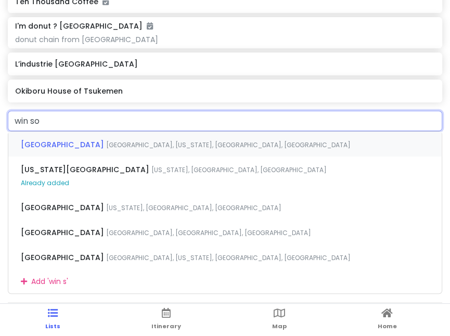
type input "win son"
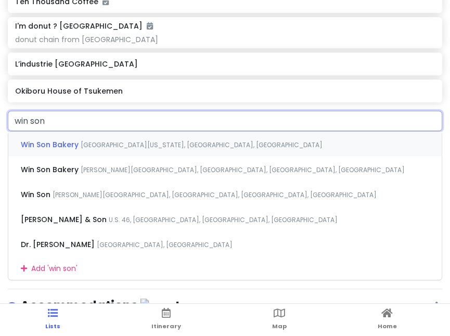
click at [140, 135] on div "Win Son Bakery [GEOGRAPHIC_DATA][US_STATE], [GEOGRAPHIC_DATA], [GEOGRAPHIC_DATA]" at bounding box center [225, 144] width 434 height 25
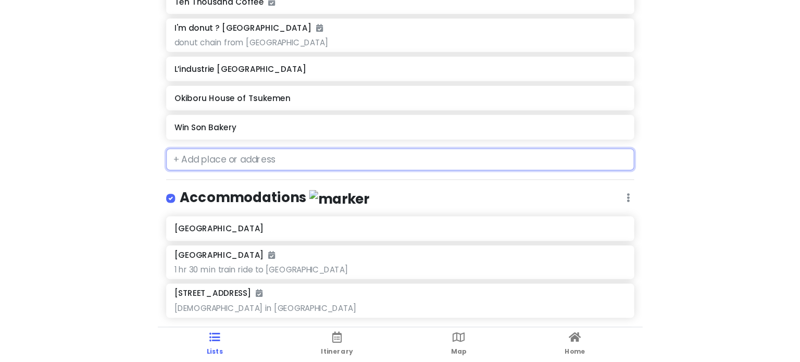
scroll to position [1954, 0]
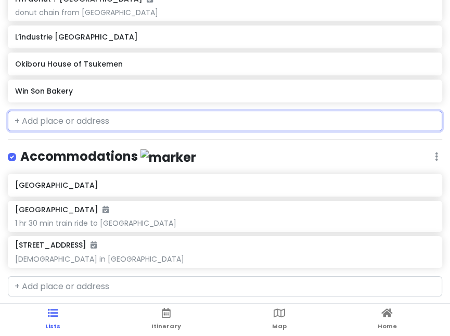
click at [278, 89] on h6 "Win Son Bakery" at bounding box center [225, 90] width 420 height 9
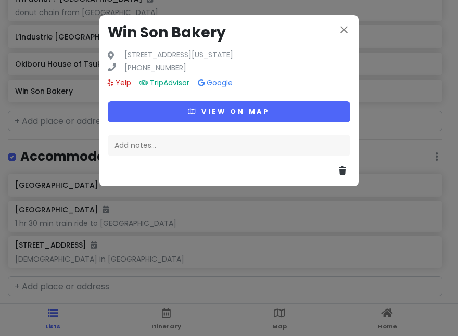
click at [117, 85] on link "Yelp" at bounding box center [119, 83] width 23 height 10
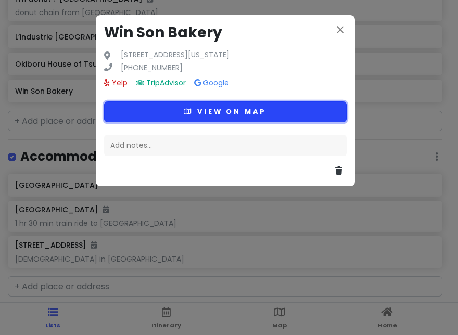
click at [213, 106] on button "View on map" at bounding box center [225, 112] width 243 height 20
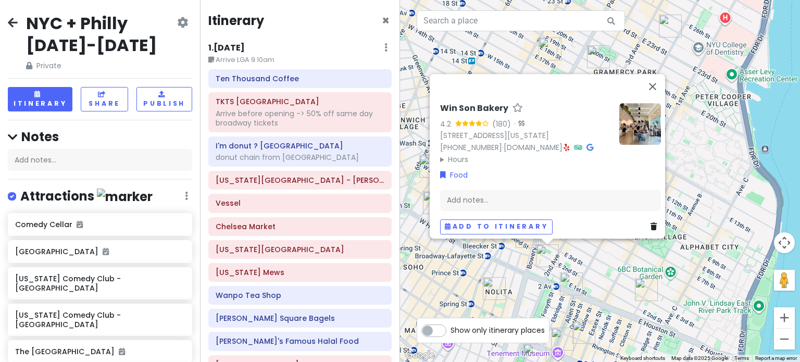
click at [458, 281] on img "Kisa" at bounding box center [571, 283] width 23 height 23
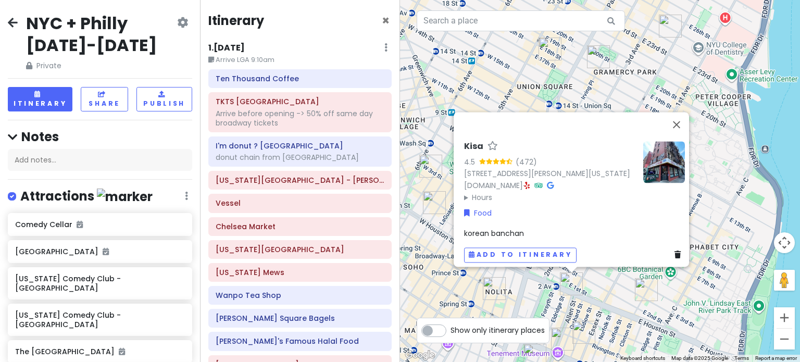
click at [458, 278] on div "Kisa 4.5 (472) [STREET_ADDRESS][PERSON_NAME][US_STATE] [DOMAIN_NAME] · Hours [D…" at bounding box center [600, 181] width 400 height 362
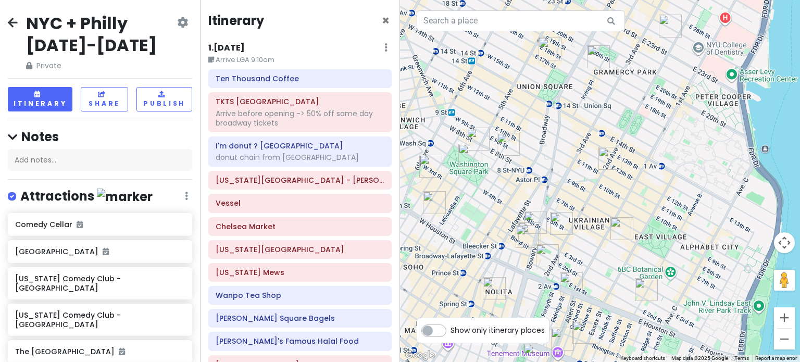
click at [458, 253] on img "Win Son Bakery" at bounding box center [547, 255] width 23 height 23
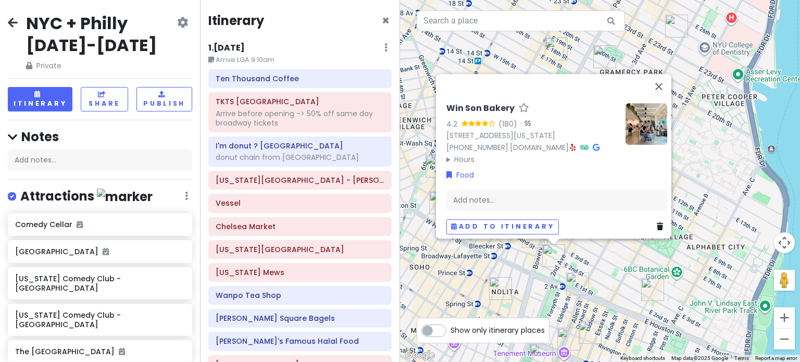
click at [458, 266] on div "Win Son Bakery 4.2 (180) · [STREET_ADDRESS][US_STATE] [PHONE_NUMBER] · [DOMAIN_…" at bounding box center [600, 181] width 400 height 362
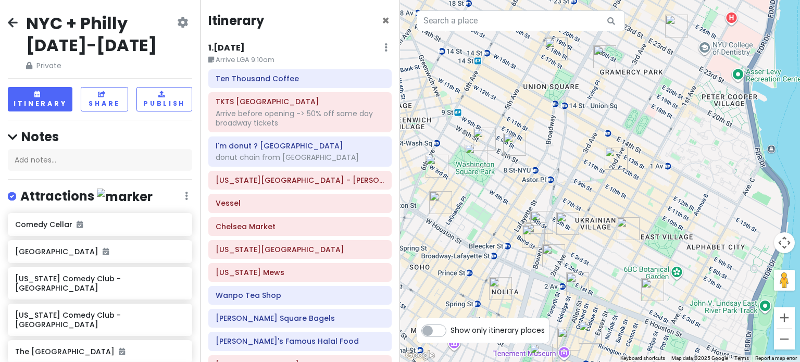
click at [458, 230] on img "Fish Cheeks" at bounding box center [533, 236] width 23 height 23
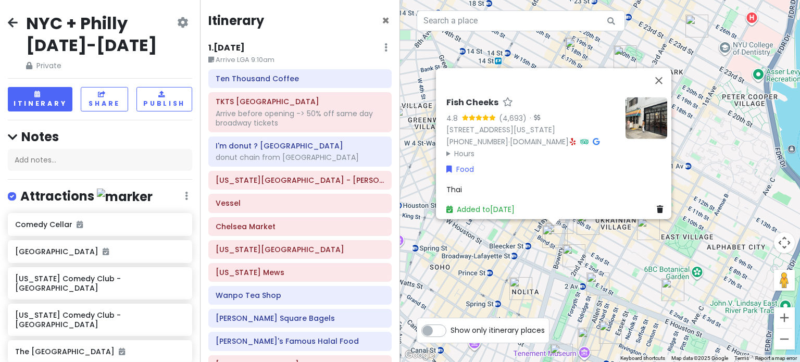
click at [458, 276] on div "Fish Cheeks 4.8 (4,693) · [STREET_ADDRESS][US_STATE] [PHONE_NUMBER] · [DOMAIN_N…" at bounding box center [600, 181] width 400 height 362
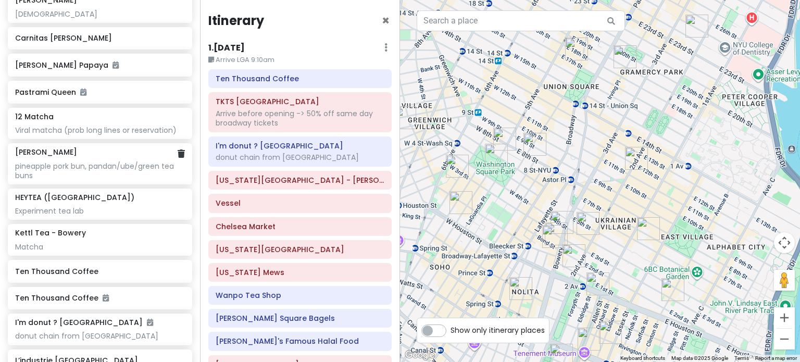
scroll to position [1927, 0]
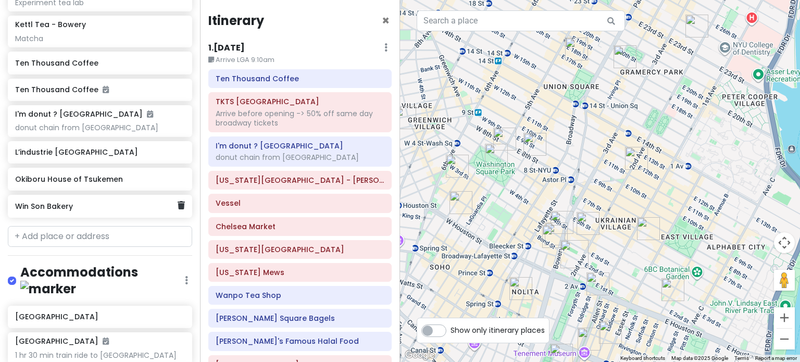
click at [76, 199] on div "Win Son Bakery" at bounding box center [96, 206] width 162 height 15
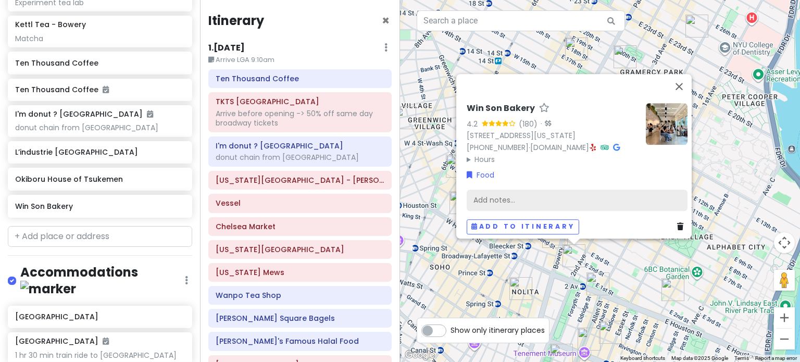
click at [458, 190] on div "Add notes..." at bounding box center [577, 200] width 221 height 22
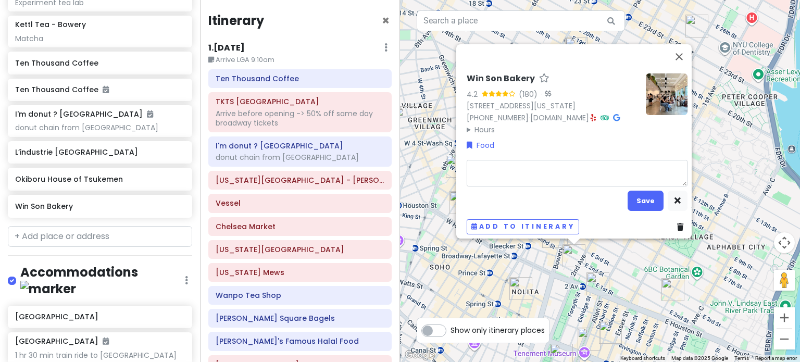
type textarea "x"
type textarea "T"
type textarea "x"
type textarea "Ta"
type textarea "x"
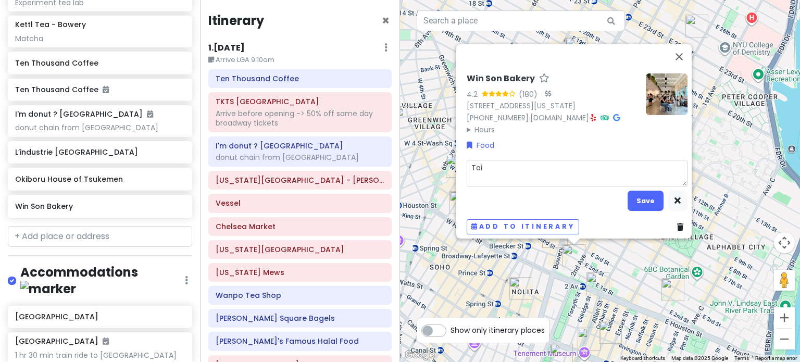
type textarea "Taiw"
type textarea "x"
type textarea "Taiwa"
type textarea "x"
type textarea "[GEOGRAPHIC_DATA]"
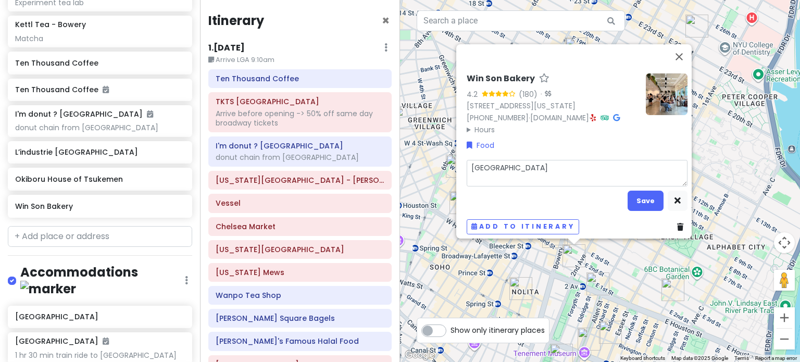
type textarea "x"
type textarea "[GEOGRAPHIC_DATA]"
type textarea "x"
type textarea "Taiwan A"
type textarea "x"
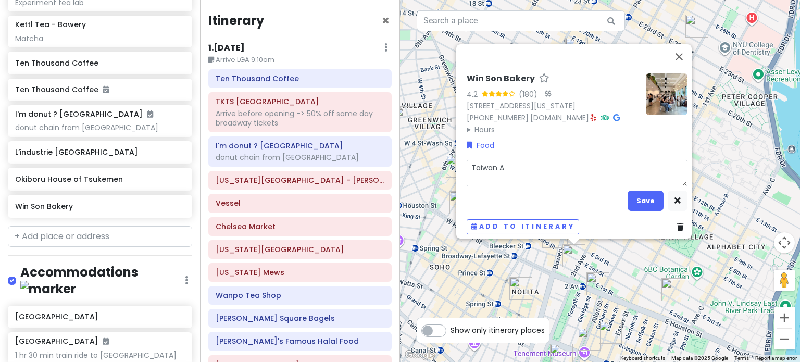
type textarea "Taiwan Am"
type textarea "x"
type textarea "Taiwan Ame"
type textarea "x"
type textarea "[GEOGRAPHIC_DATA] Amer"
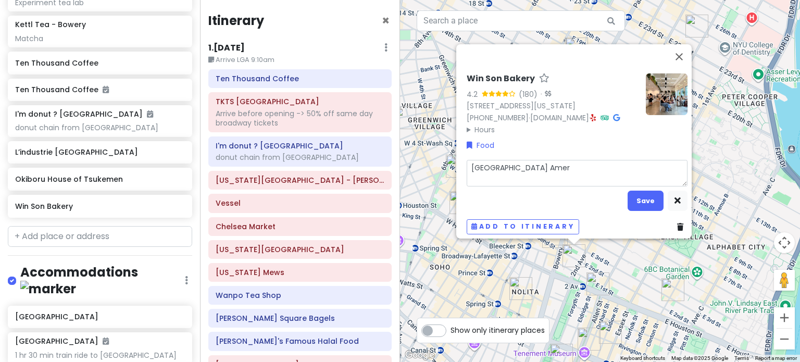
type textarea "x"
type textarea "Taiwan Ameri"
type textarea "x"
type textarea "Taiwan Americ"
type textarea "x"
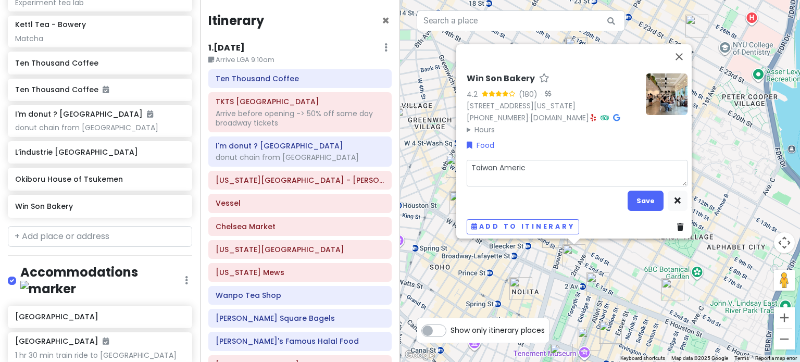
type textarea "Taiwan America"
type textarea "x"
type textarea "Taiwan American"
type textarea "x"
type textarea "Taiwan American"
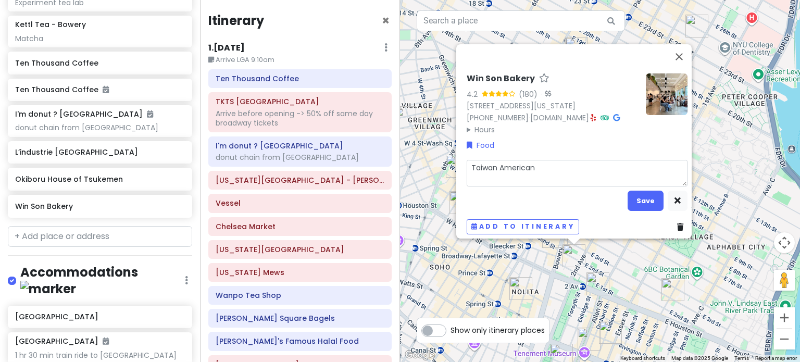
type textarea "x"
type textarea "Taiwan American b"
type textarea "x"
type textarea "Taiwan American ba"
type textarea "x"
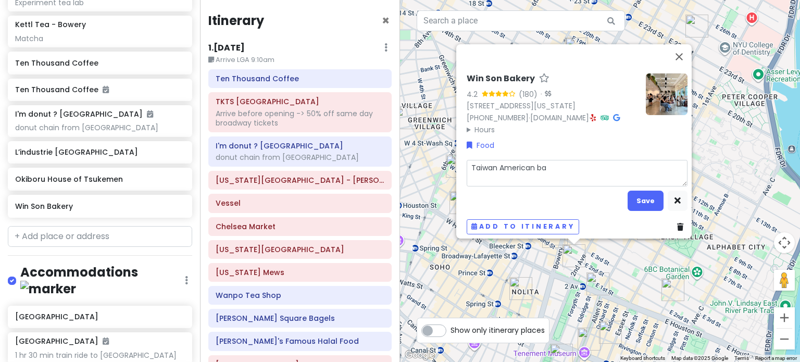
type textarea "Taiwan American bak"
type textarea "x"
type textarea "Taiwan American bake"
type textarea "x"
type textarea "Taiwan American [PERSON_NAME]"
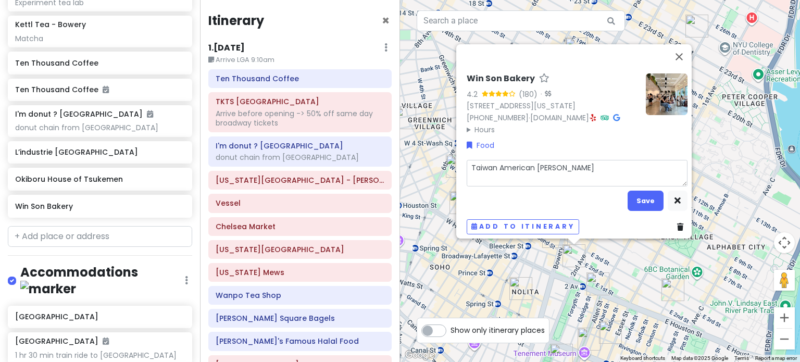
type textarea "x"
type textarea "Taiwan American bakery"
click at [458, 191] on button "Save" at bounding box center [645, 201] width 36 height 20
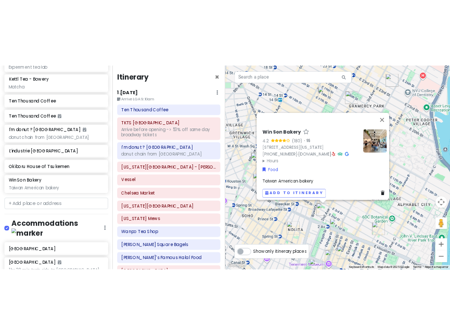
scroll to position [1935, 0]
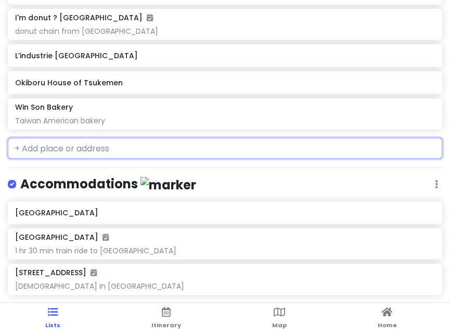
click at [99, 140] on input "text" at bounding box center [225, 148] width 435 height 21
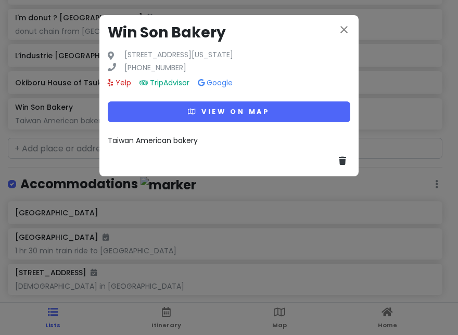
click at [204, 141] on div "Taiwan American bakery" at bounding box center [229, 140] width 243 height 11
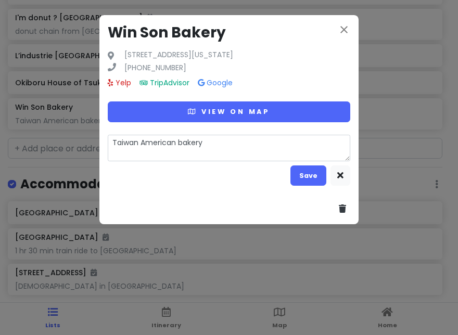
click at [221, 143] on textarea "Taiwan American bakery" at bounding box center [229, 148] width 243 height 27
type textarea "x"
type textarea "Taiwan American bakery."
type textarea "x"
type textarea "Taiwan American bakery."
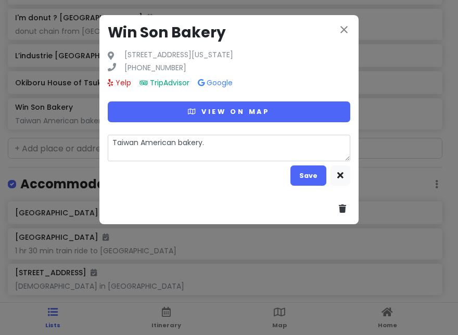
type textarea "x"
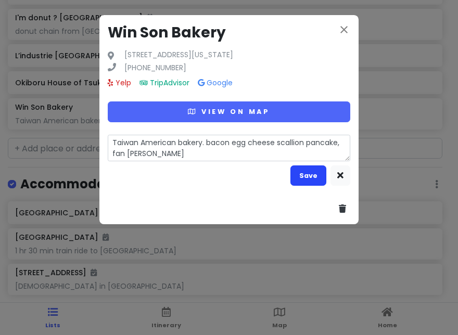
type textarea "Taiwan American bakery. bacon egg cheese scallion pancake, fan [PERSON_NAME]"
click at [310, 175] on button "Save" at bounding box center [309, 176] width 36 height 20
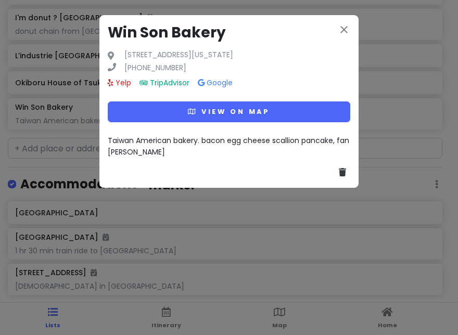
click at [236, 229] on div "close Win Son Bakery [STREET_ADDRESS][US_STATE] [PHONE_NUMBER] Yelp TripAdvisor…" at bounding box center [229, 167] width 458 height 335
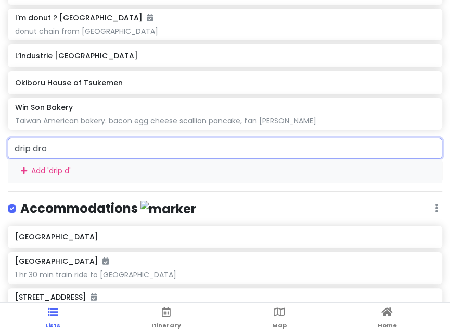
type input "drip drop"
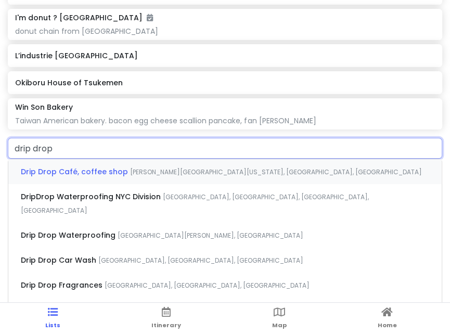
click at [97, 170] on span "Drip Drop Café, coffee shop" at bounding box center [75, 172] width 109 height 10
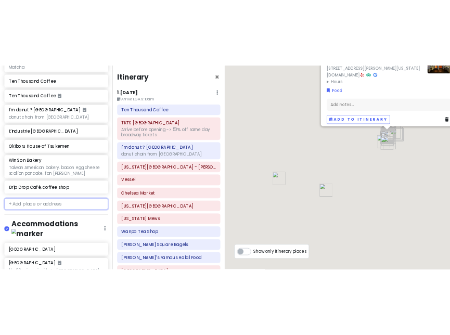
scroll to position [1971, 0]
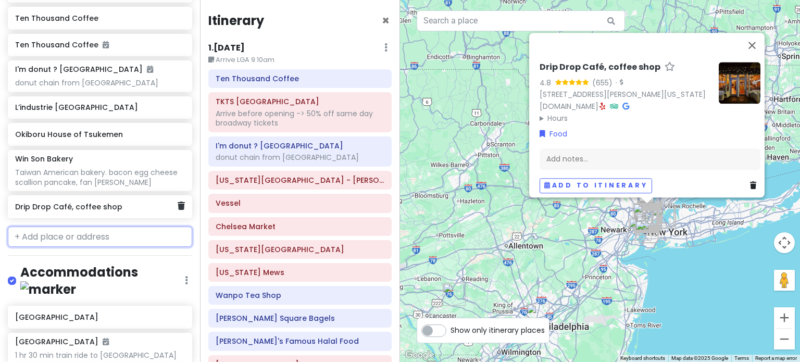
click at [79, 199] on div "Drip Drop Café, coffee shop" at bounding box center [96, 206] width 162 height 15
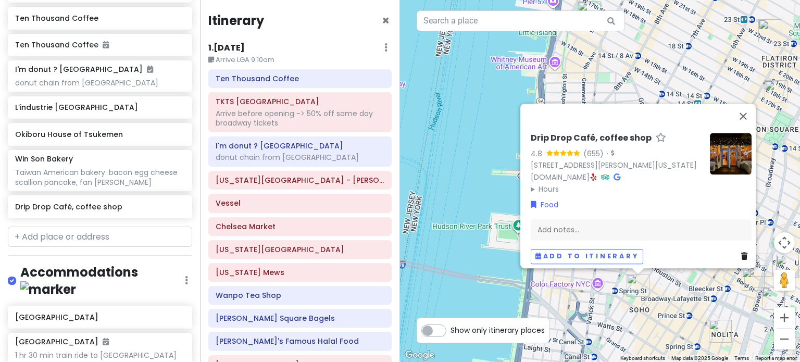
click at [458, 288] on div "Drip Drop Café, coffee shop 4.8 (655) · [STREET_ADDRESS][PERSON_NAME][US_STATE]…" at bounding box center [600, 181] width 400 height 362
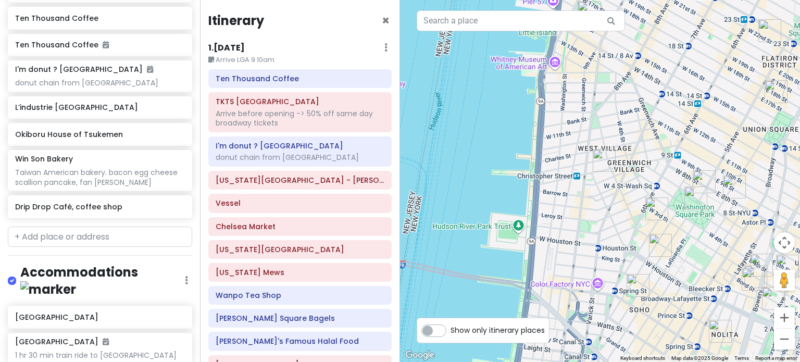
click at [458, 241] on img "Popup Bagels" at bounding box center [660, 245] width 23 height 23
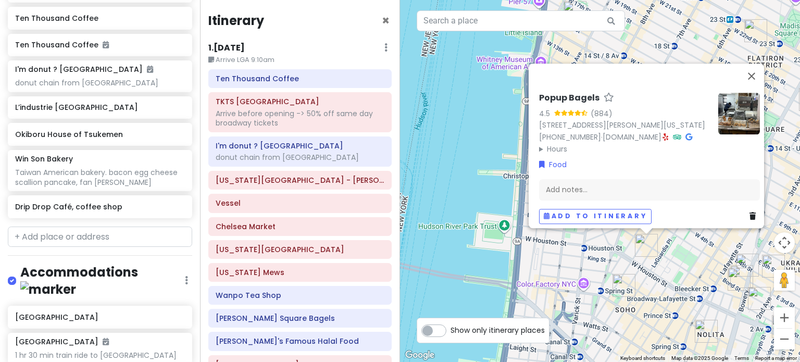
click at [458, 284] on img "Drip Drop Café, coffee shop" at bounding box center [623, 285] width 23 height 23
